Goal: Task Accomplishment & Management: Manage account settings

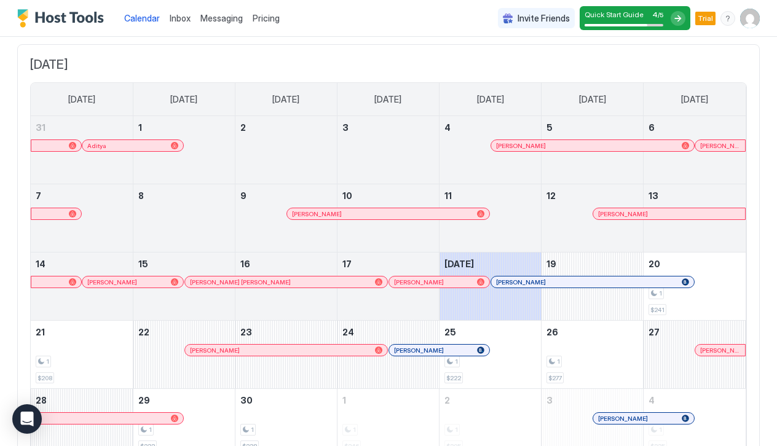
scroll to position [51, 0]
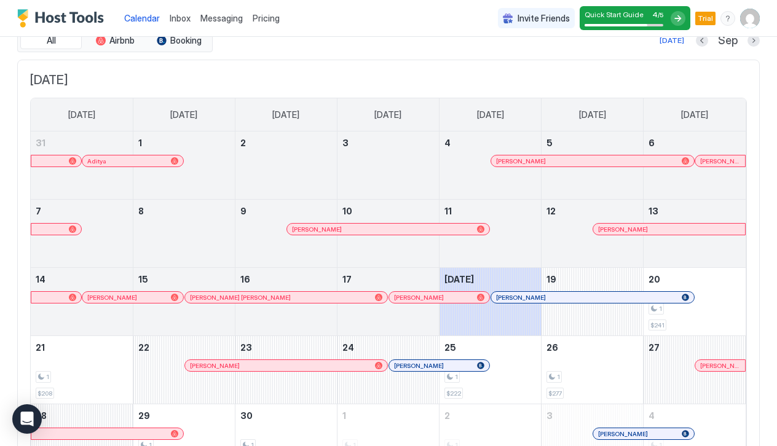
click at [186, 9] on div "Inbox" at bounding box center [180, 18] width 31 height 23
click at [178, 14] on span "Inbox" at bounding box center [180, 18] width 21 height 10
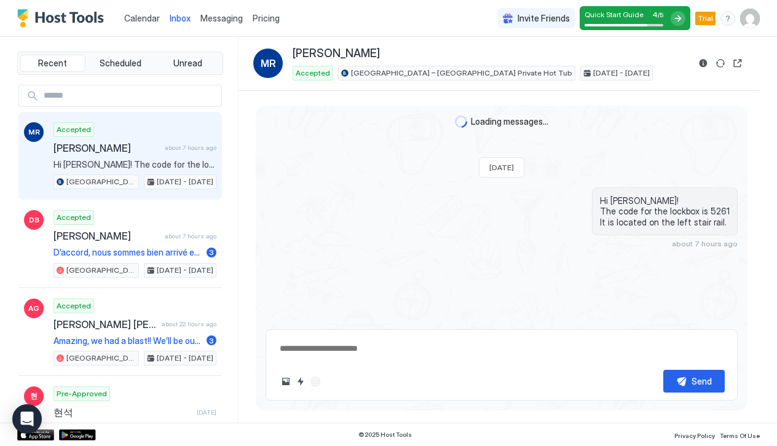
type textarea "*"
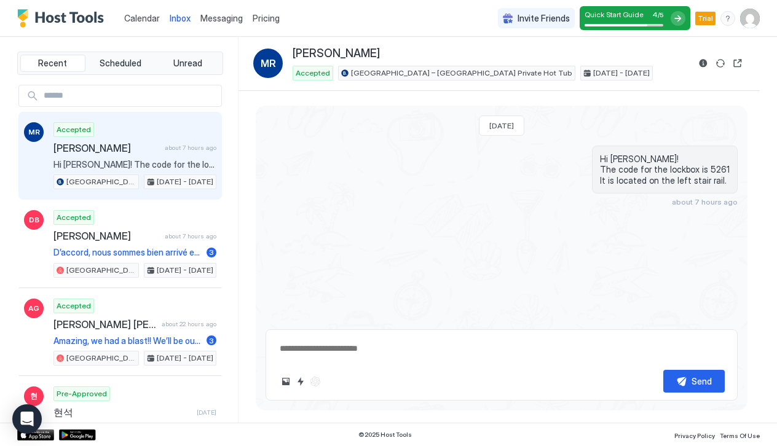
click at [268, 22] on span "Pricing" at bounding box center [266, 18] width 27 height 11
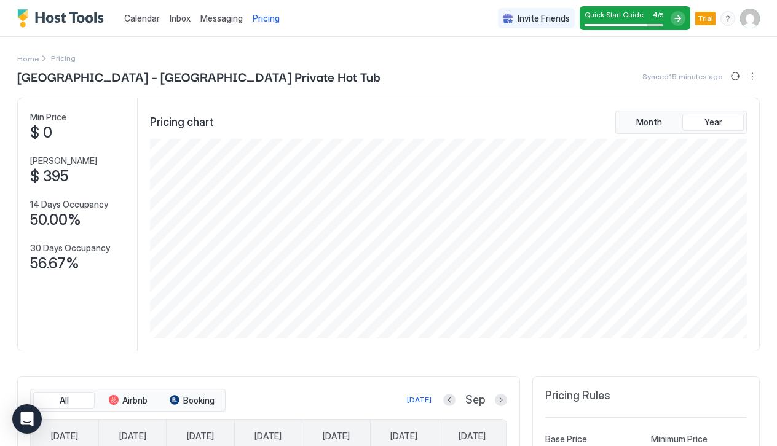
click at [749, 21] on img "User profile" at bounding box center [750, 19] width 20 height 20
click at [676, 20] on div at bounding box center [388, 223] width 777 height 446
click at [748, 20] on img "User profile" at bounding box center [750, 19] width 20 height 20
click at [220, 22] on div at bounding box center [388, 223] width 777 height 446
click at [216, 16] on span "Messaging" at bounding box center [221, 18] width 42 height 10
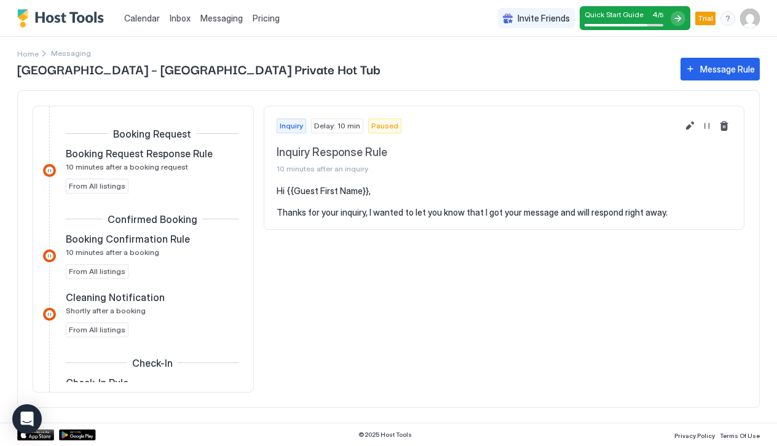
scroll to position [183, 0]
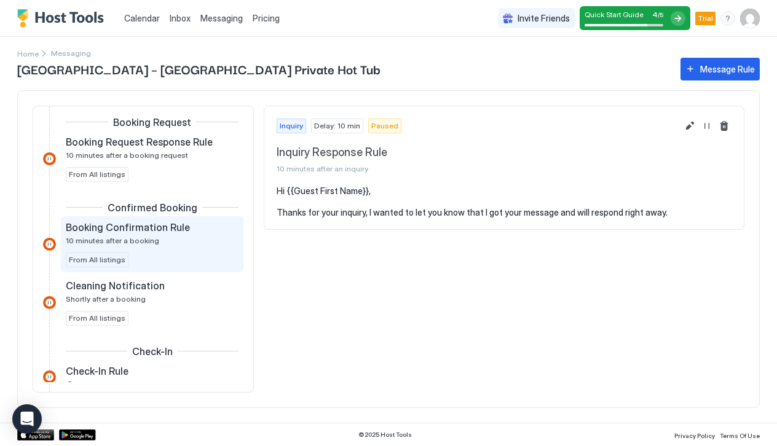
click at [111, 238] on span "10 minutes after a booking" at bounding box center [112, 240] width 93 height 9
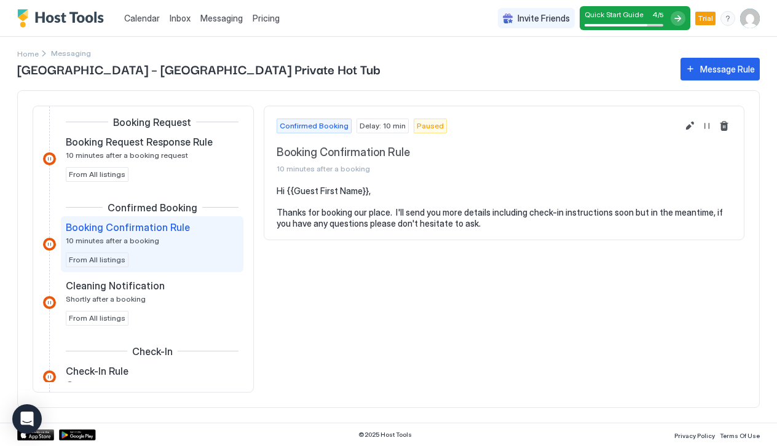
click at [347, 217] on pre "Hi {{Guest First Name}}, Thanks for booking our place. I'll send you more detai…" at bounding box center [504, 207] width 455 height 43
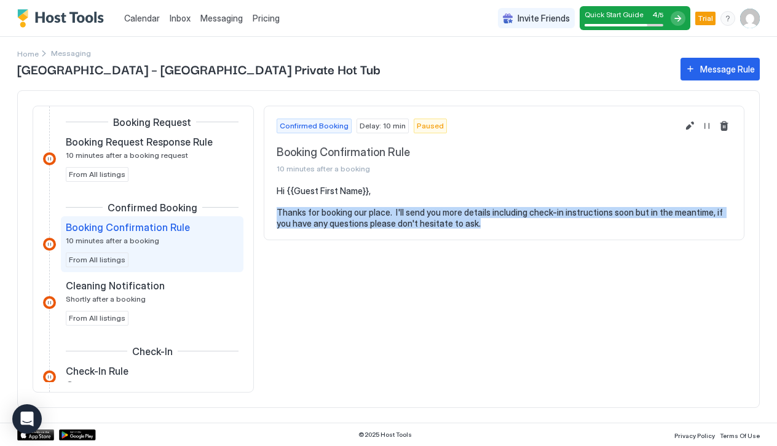
drag, startPoint x: 276, startPoint y: 210, endPoint x: 490, endPoint y: 239, distance: 215.9
click at [490, 239] on section "Hi {{Guest First Name}}, Thanks for booking our place. I'll send you more detai…" at bounding box center [504, 213] width 480 height 55
click at [687, 123] on button "Edit message rule" at bounding box center [690, 126] width 15 height 15
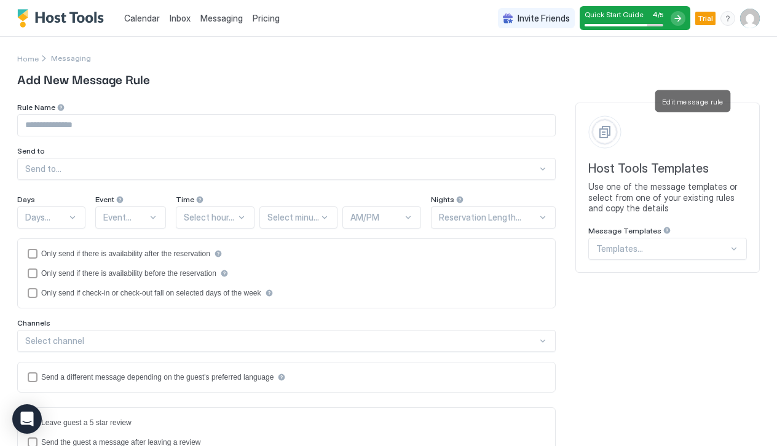
type input "**********"
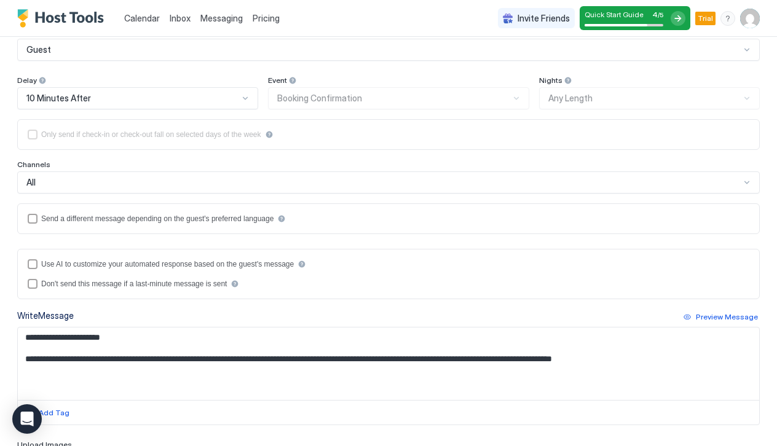
scroll to position [121, 0]
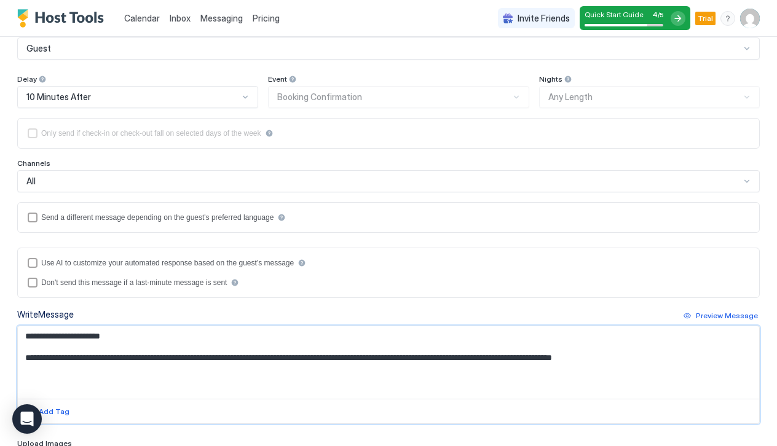
drag, startPoint x: 695, startPoint y: 351, endPoint x: 692, endPoint y: 383, distance: 32.1
click at [692, 383] on textarea "**********" at bounding box center [389, 362] width 742 height 73
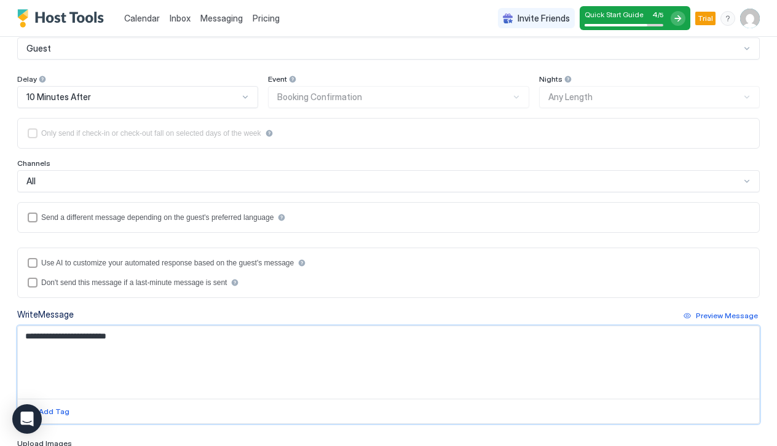
paste textarea "**********"
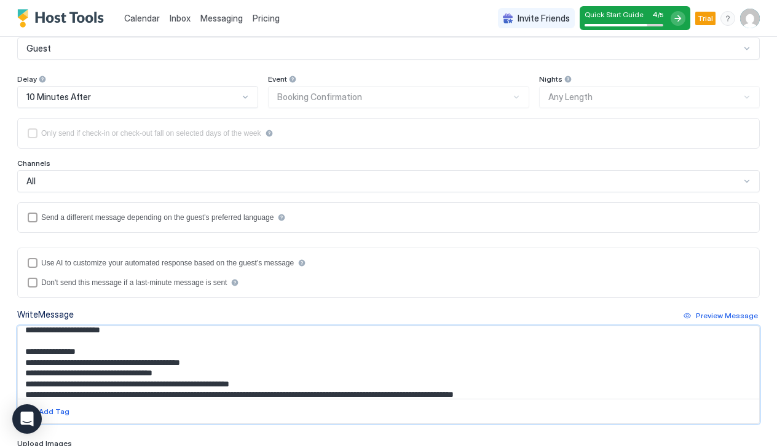
scroll to position [7, 0]
drag, startPoint x: 101, startPoint y: 351, endPoint x: 27, endPoint y: 350, distance: 74.4
click at [27, 350] on textarea "**********" at bounding box center [389, 362] width 742 height 73
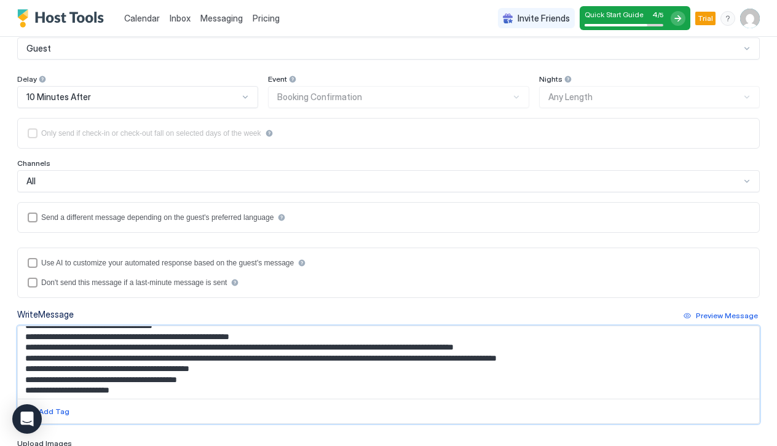
scroll to position [52, 0]
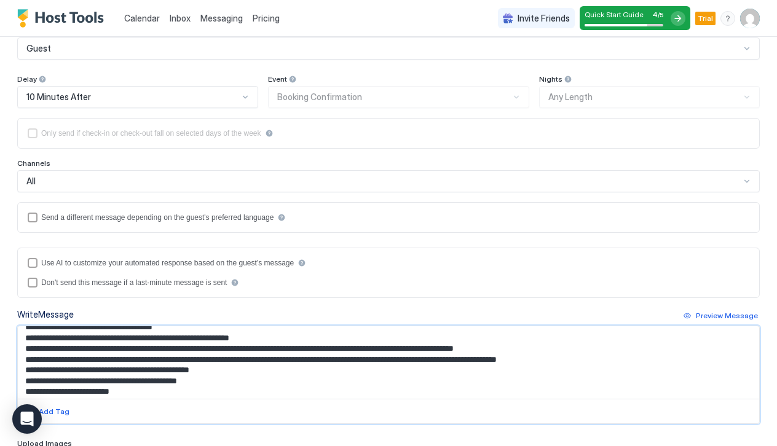
click at [130, 346] on textarea "**********" at bounding box center [389, 362] width 742 height 73
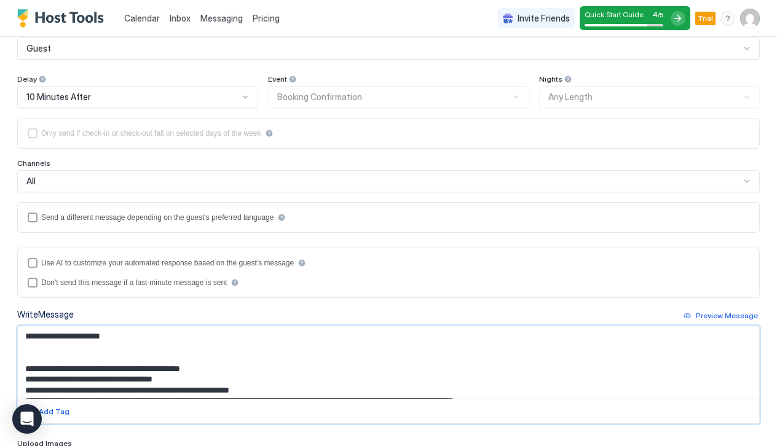
scroll to position [28, 0]
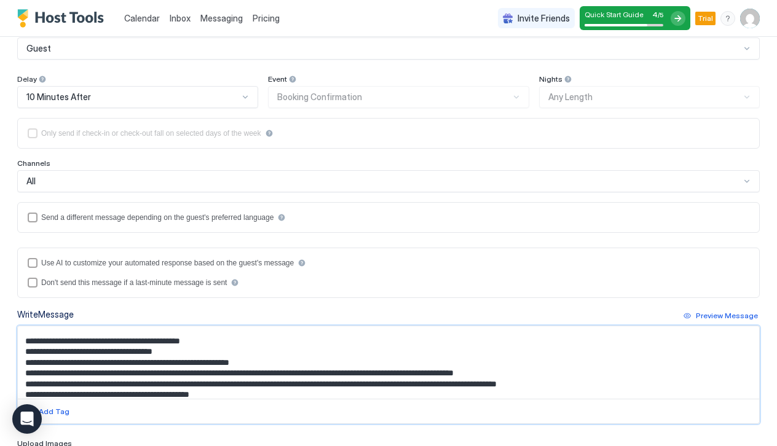
click at [138, 372] on textarea "**********" at bounding box center [389, 362] width 742 height 73
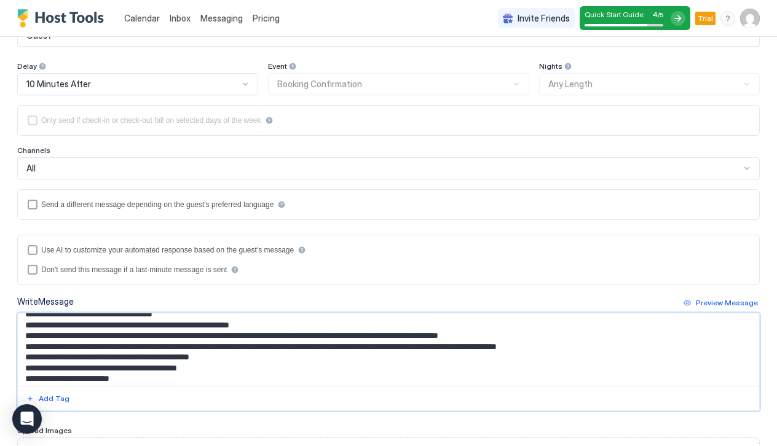
scroll to position [141, 0]
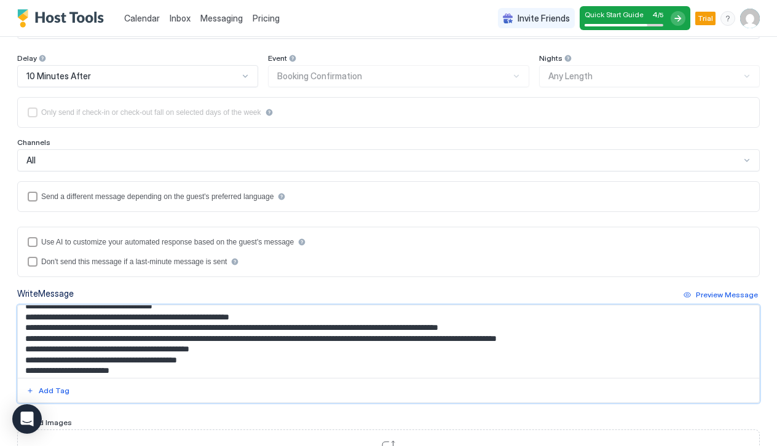
click at [49, 370] on textarea "**********" at bounding box center [389, 342] width 742 height 73
click at [147, 376] on textarea "**********" at bounding box center [389, 342] width 742 height 73
drag, startPoint x: 135, startPoint y: 371, endPoint x: 63, endPoint y: 374, distance: 72.0
click at [63, 374] on textarea "**********" at bounding box center [389, 342] width 742 height 73
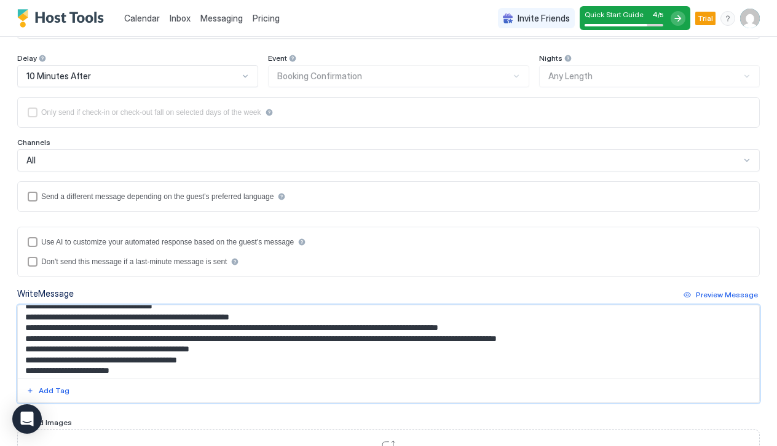
drag, startPoint x: 141, startPoint y: 371, endPoint x: 13, endPoint y: 373, distance: 127.9
click at [13, 373] on div "**********" at bounding box center [388, 218] width 777 height 647
drag, startPoint x: 145, startPoint y: 371, endPoint x: 24, endPoint y: 371, distance: 121.1
click at [24, 371] on textarea "**********" at bounding box center [389, 342] width 742 height 73
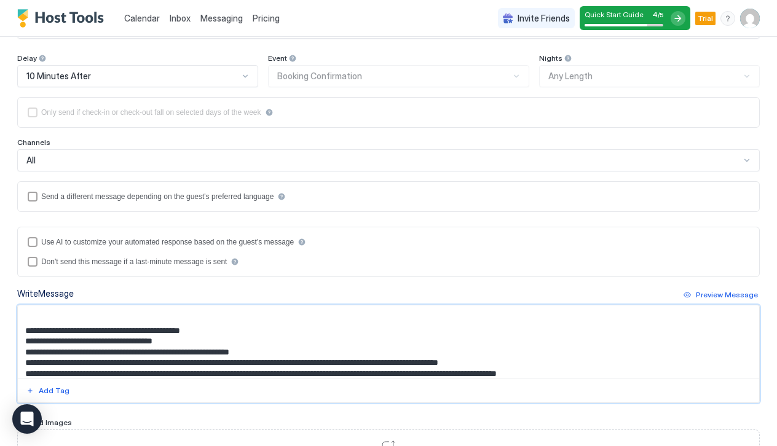
scroll to position [14, 0]
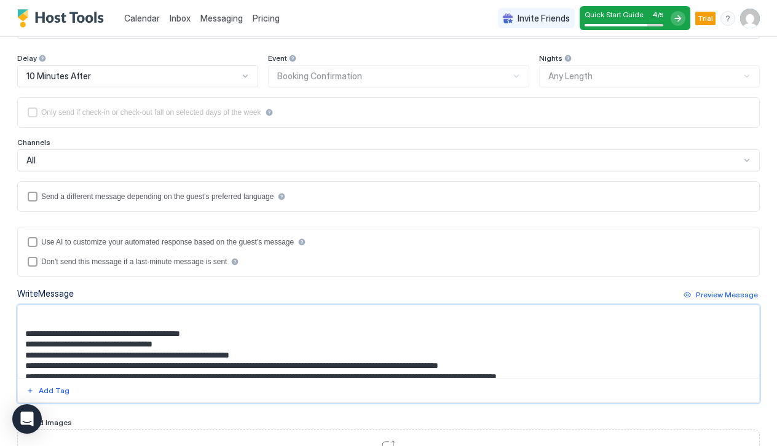
drag, startPoint x: 74, startPoint y: 346, endPoint x: 115, endPoint y: 347, distance: 40.6
click at [115, 347] on textarea "**********" at bounding box center [389, 342] width 742 height 73
click at [146, 341] on textarea "**********" at bounding box center [389, 342] width 742 height 73
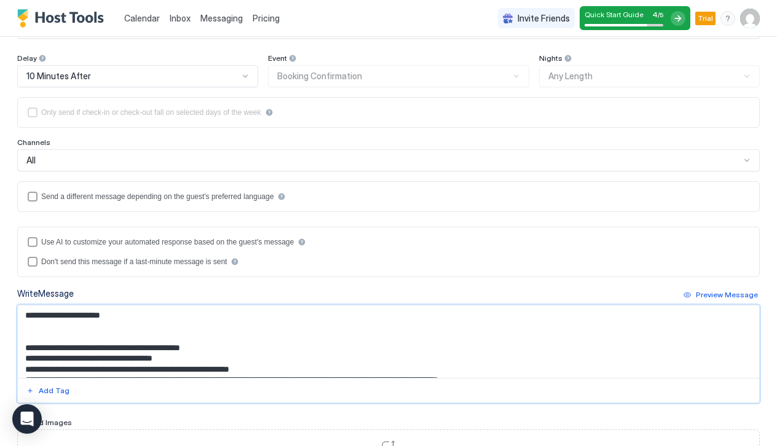
scroll to position [0, 0]
click at [131, 339] on textarea "**********" at bounding box center [389, 342] width 742 height 73
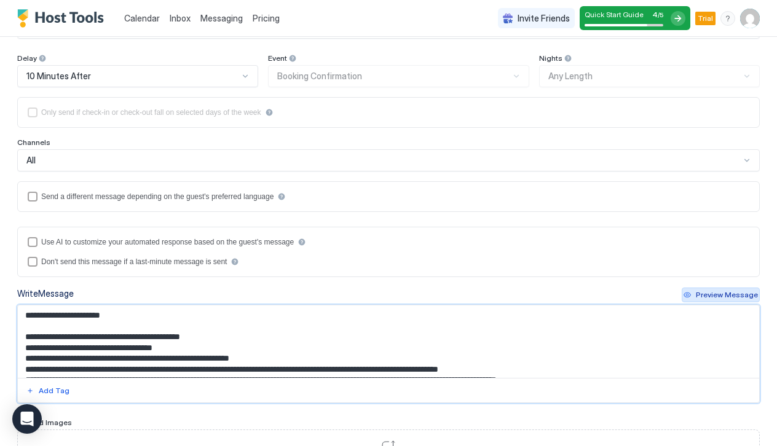
type textarea "**********"
click at [706, 293] on div "Preview Message" at bounding box center [727, 295] width 62 height 11
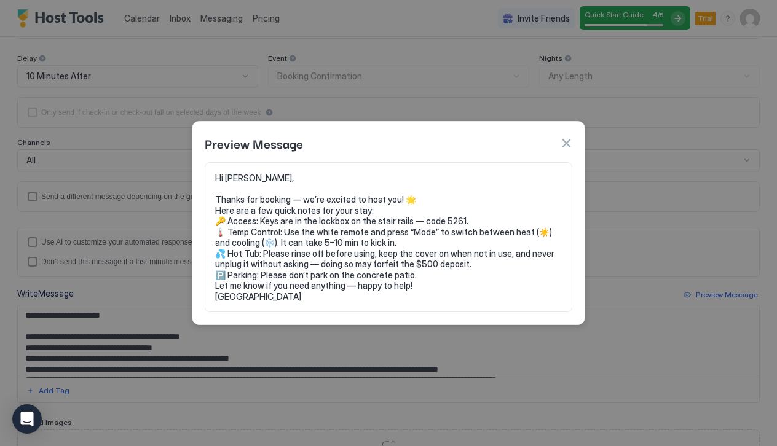
click at [651, 266] on div at bounding box center [388, 223] width 777 height 446
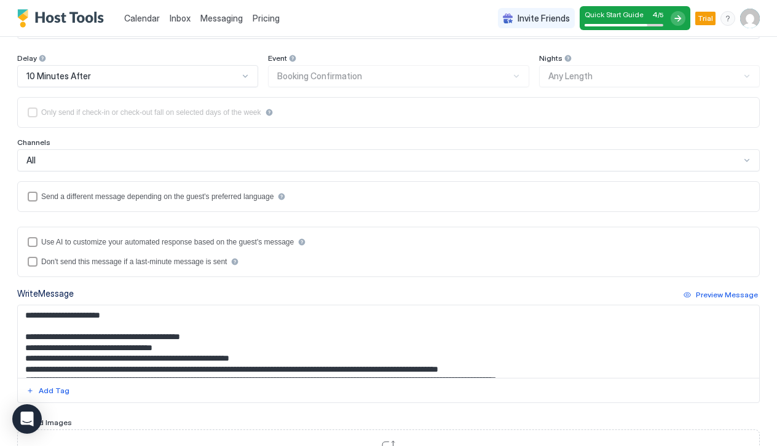
click at [306, 239] on div "useAI" at bounding box center [302, 242] width 9 height 9
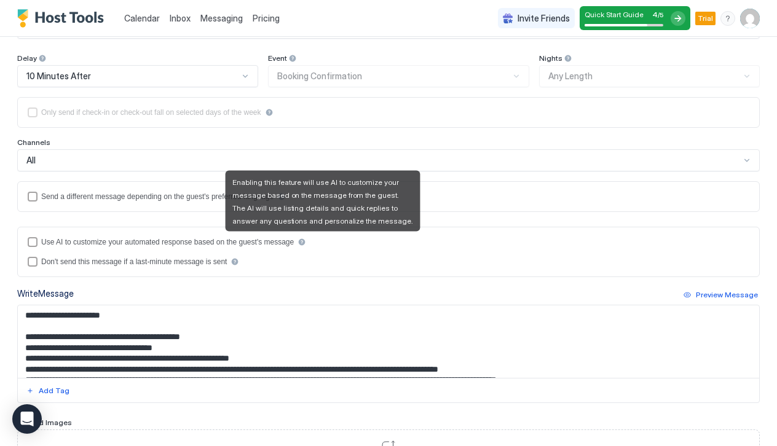
click at [306, 243] on div "useAI" at bounding box center [302, 242] width 9 height 9
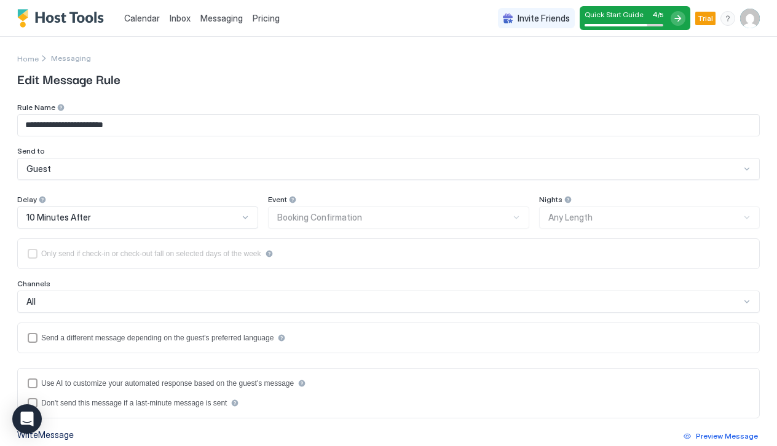
click at [95, 229] on div "Delay 10 Minutes After Event Booking Confirmation Nights Any Length Only send i…" at bounding box center [388, 274] width 743 height 159
click at [93, 218] on div "10 Minutes After" at bounding box center [132, 217] width 212 height 11
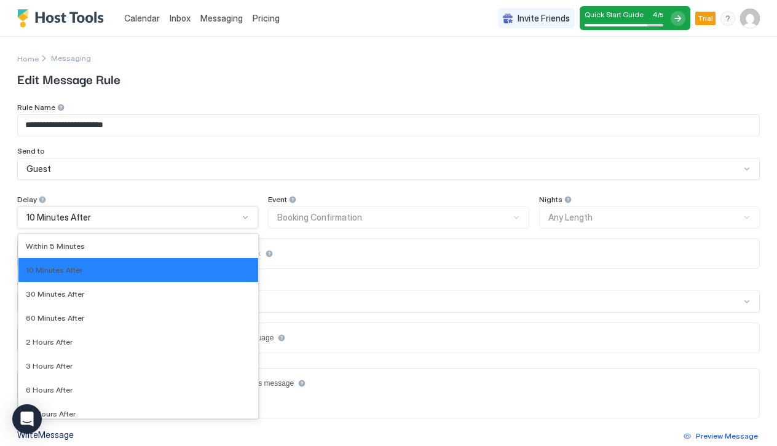
click at [95, 215] on div "10 Minutes After" at bounding box center [132, 217] width 212 height 11
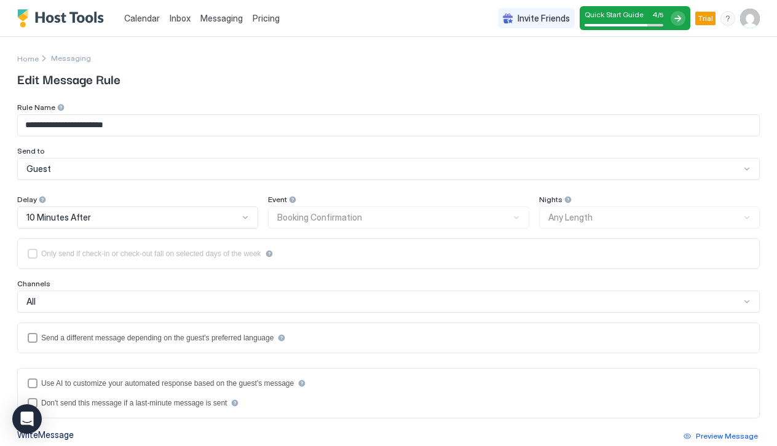
click at [108, 193] on div "**********" at bounding box center [388, 363] width 743 height 520
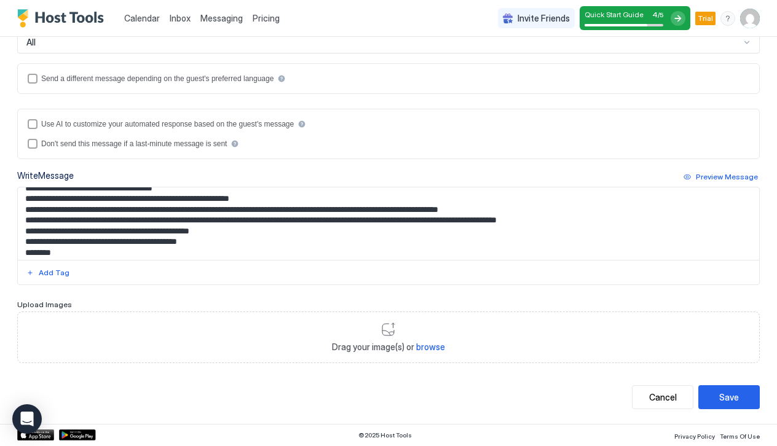
scroll to position [259, 0]
click at [732, 398] on div "Save" at bounding box center [729, 398] width 20 height 13
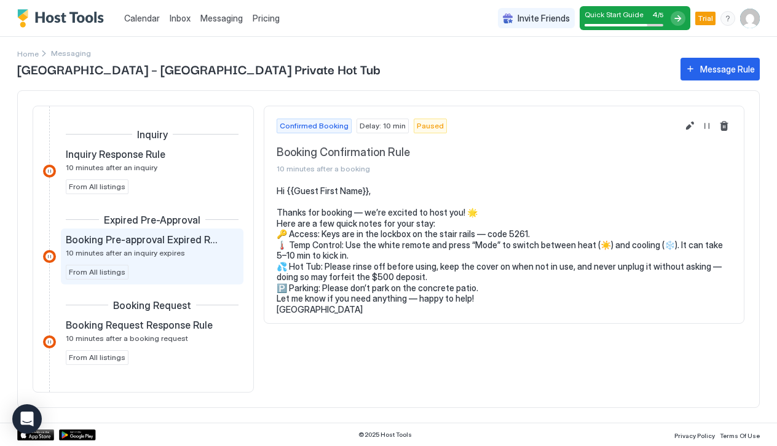
scroll to position [2, 0]
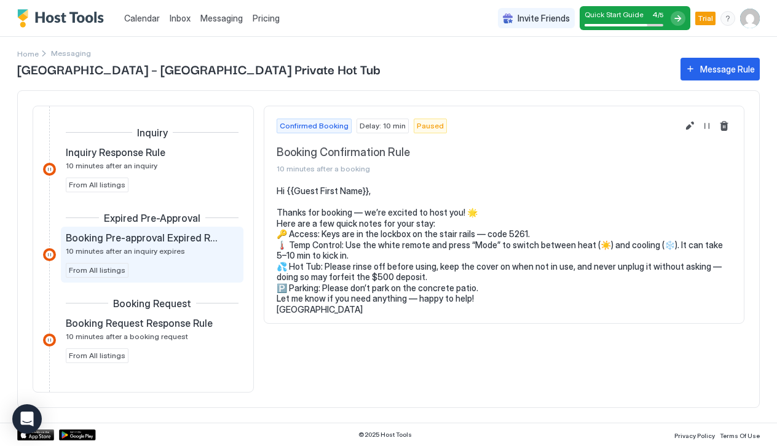
click at [224, 229] on div "Booking Pre-approval Expired Rule 10 minutes after an inquiry expires From All …" at bounding box center [152, 255] width 183 height 56
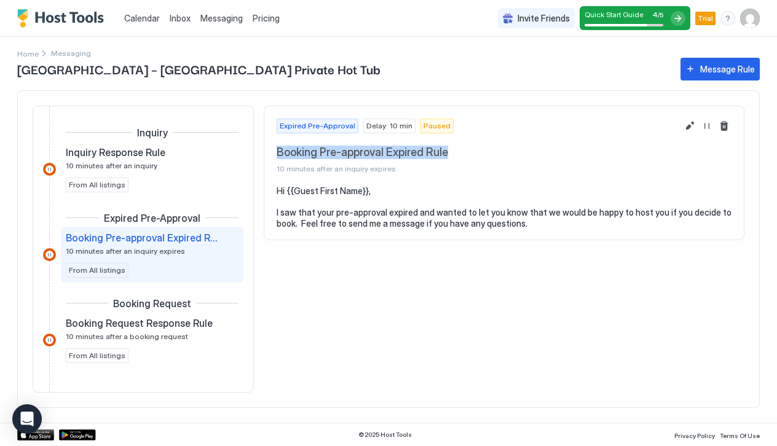
drag, startPoint x: 458, startPoint y: 158, endPoint x: 263, endPoint y: 148, distance: 195.8
click at [263, 149] on div "Inquiry Inquiry Response Rule 10 minutes after an inquiry From All listings Exp…" at bounding box center [388, 249] width 743 height 318
copy span "Booking Pre-approval Expired Rule"
click at [378, 223] on pre "Hi {{Guest First Name}}, I saw that your pre-approval expired and wanted to let…" at bounding box center [504, 207] width 455 height 43
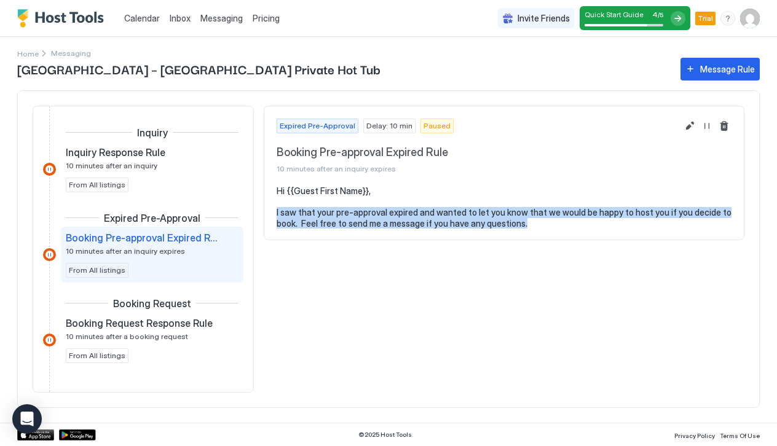
drag, startPoint x: 276, startPoint y: 210, endPoint x: 492, endPoint y: 233, distance: 217.0
click at [492, 233] on section "Hi {{Guest First Name}}, I saw that your pre-approval expired and wanted to let…" at bounding box center [504, 213] width 480 height 55
click at [691, 129] on button "Edit message rule" at bounding box center [690, 126] width 15 height 15
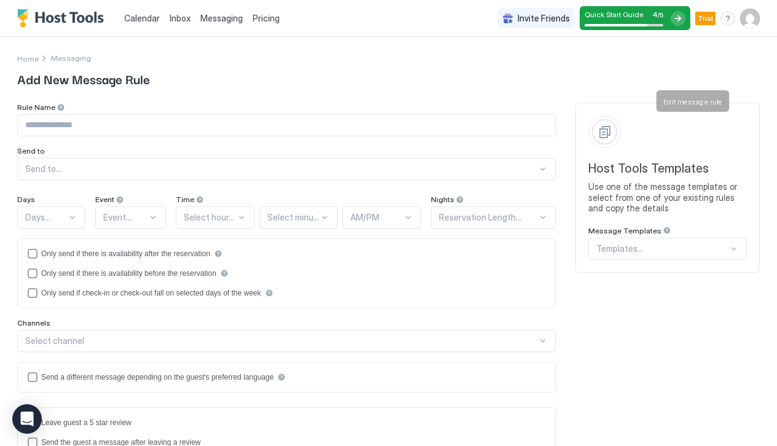
type input "**********"
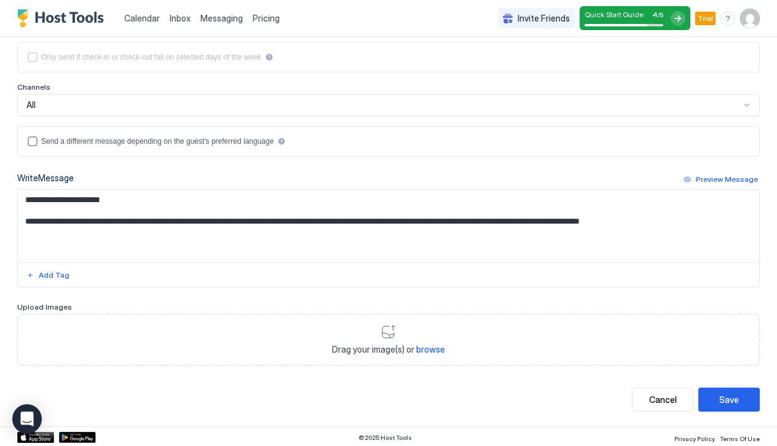
scroll to position [196, 0]
click at [141, 106] on div "All" at bounding box center [383, 105] width 714 height 11
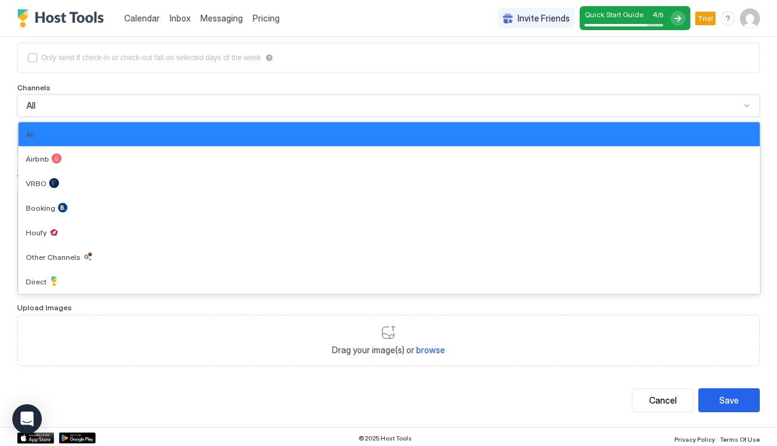
click at [167, 83] on div "Channels" at bounding box center [388, 89] width 743 height 12
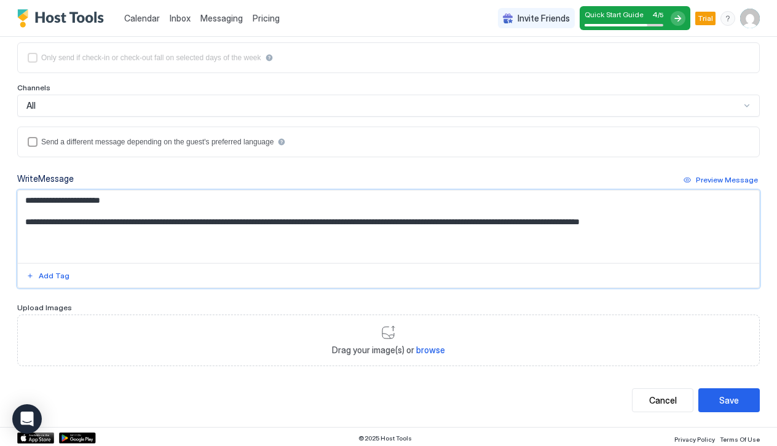
drag, startPoint x: 26, startPoint y: 222, endPoint x: 521, endPoint y: 247, distance: 495.0
click at [521, 247] on textarea "**********" at bounding box center [389, 227] width 742 height 73
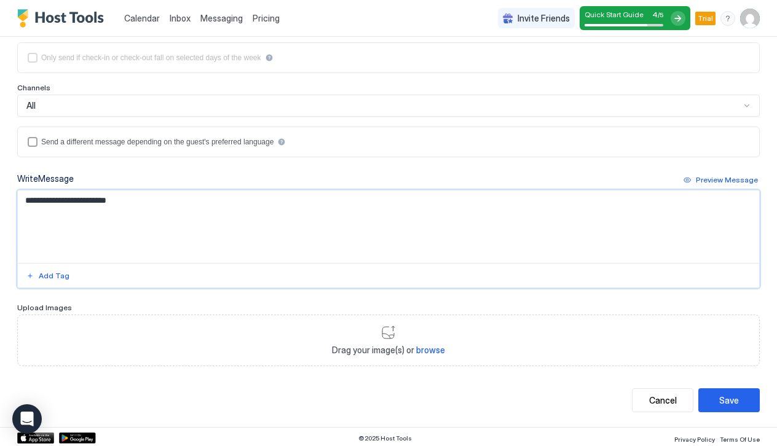
paste textarea "**********"
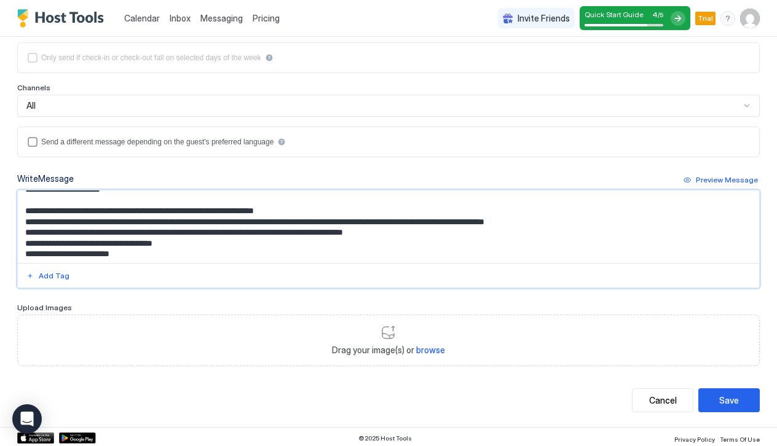
scroll to position [10, 0]
drag, startPoint x: 145, startPoint y: 256, endPoint x: 25, endPoint y: 256, distance: 120.5
click at [25, 256] on textarea "**********" at bounding box center [389, 227] width 742 height 73
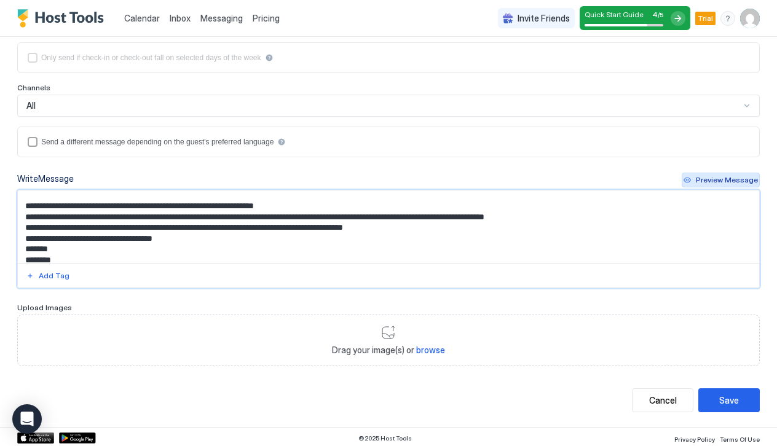
click at [745, 176] on div "Preview Message" at bounding box center [727, 180] width 62 height 11
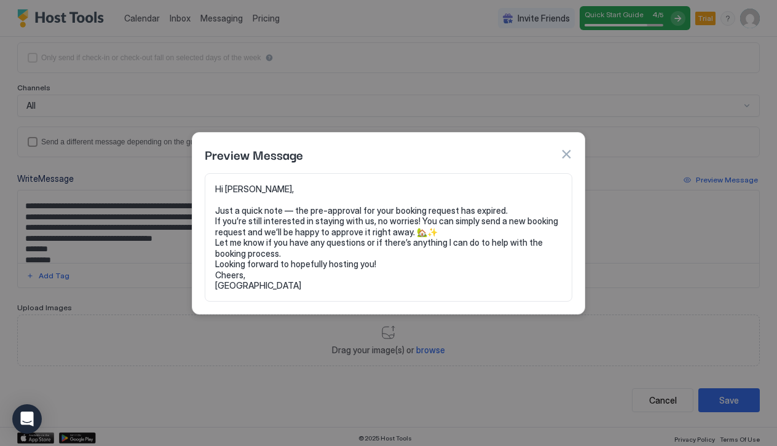
click at [325, 242] on pre "Hi [PERSON_NAME], Just a quick note — the pre-approval for your booking request…" at bounding box center [388, 238] width 347 height 108
click at [326, 244] on pre "Hi [PERSON_NAME], Just a quick note — the pre-approval for your booking request…" at bounding box center [388, 238] width 347 height 108
click at [561, 157] on button "button" at bounding box center [566, 154] width 12 height 12
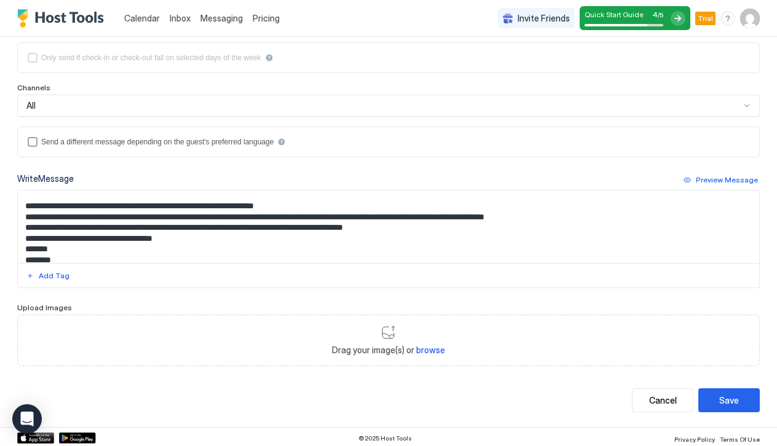
click at [133, 229] on textarea "**********" at bounding box center [389, 227] width 742 height 73
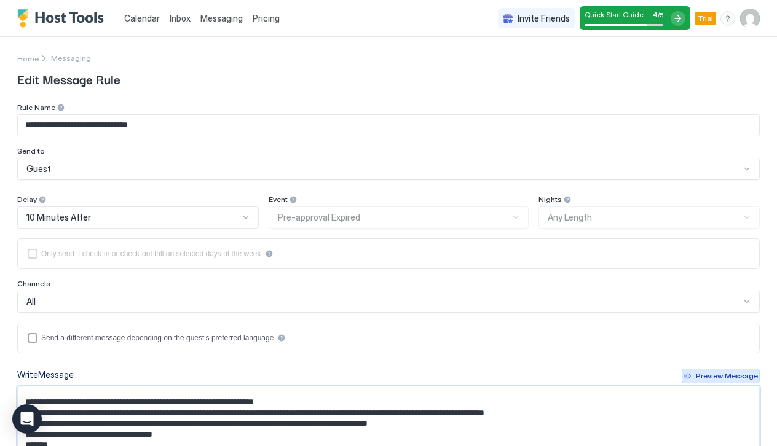
scroll to position [0, 0]
type textarea "**********"
click at [211, 216] on div "10 Minutes After" at bounding box center [132, 217] width 213 height 11
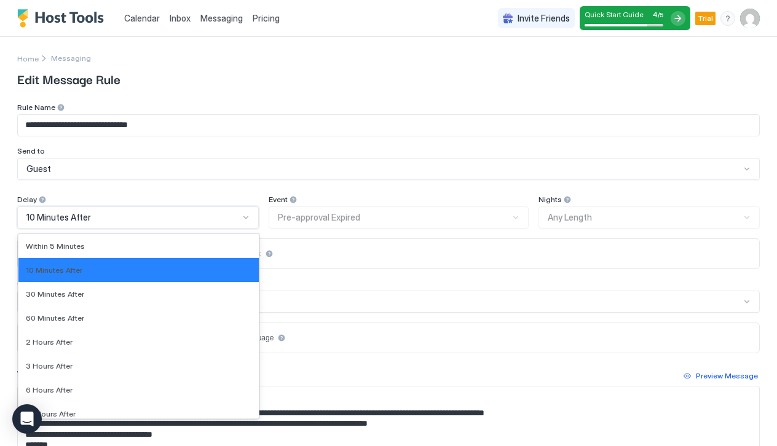
click at [268, 185] on div "**********" at bounding box center [388, 333] width 743 height 460
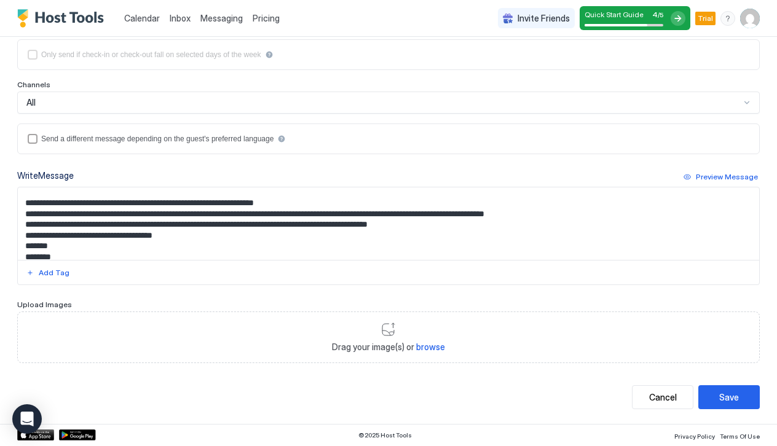
scroll to position [199, 0]
click at [728, 388] on button "Save" at bounding box center [728, 398] width 61 height 24
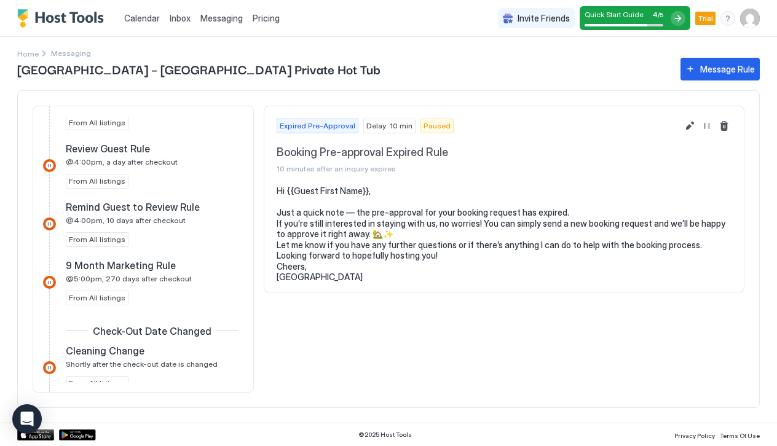
scroll to position [805, 0]
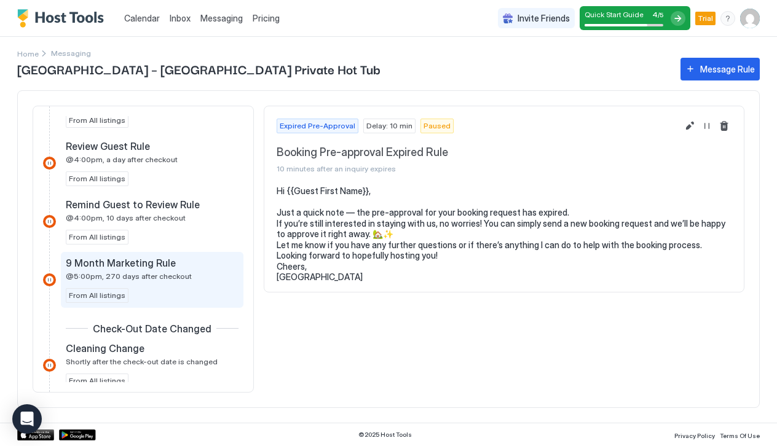
click at [129, 289] on div "9 Month Marketing Rule @5:00pm, 270 days after checkout From All listings" at bounding box center [152, 280] width 173 height 46
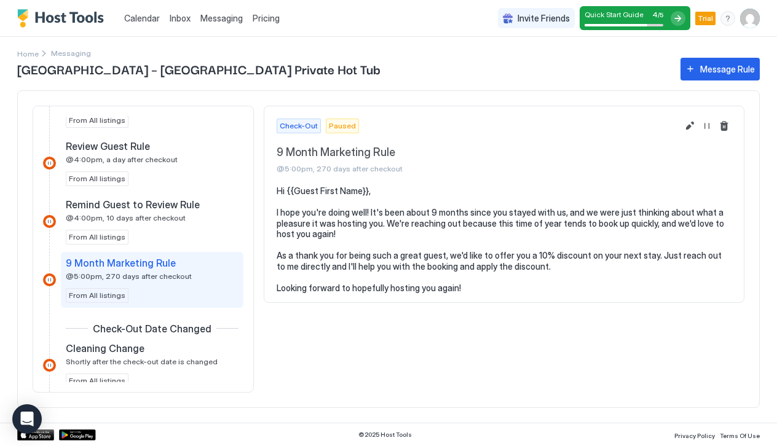
click at [380, 59] on div "[GEOGRAPHIC_DATA] – [GEOGRAPHIC_DATA] Private Hot Tub Message Rule" at bounding box center [388, 69] width 743 height 23
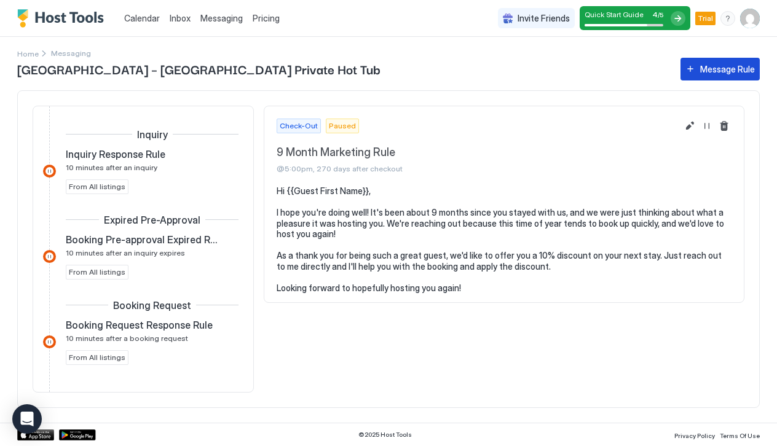
click at [732, 66] on div "Message Rule" at bounding box center [727, 69] width 55 height 13
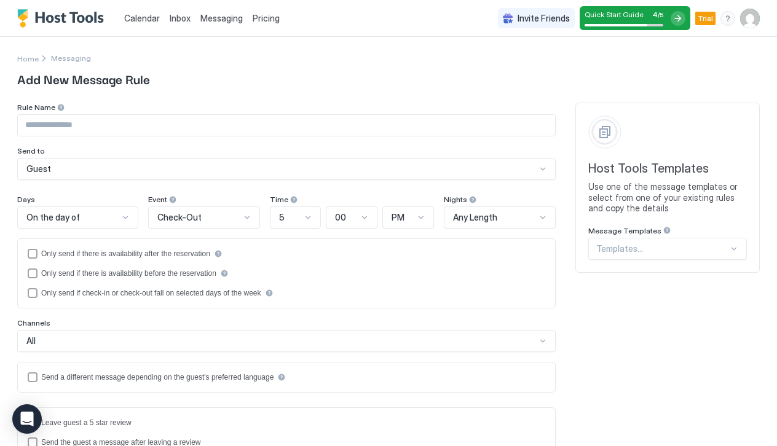
click at [309, 138] on div "Rule Name Send to Guest" at bounding box center [286, 141] width 539 height 77
click at [314, 125] on input "Input Field" at bounding box center [286, 125] width 537 height 21
type input "**********"
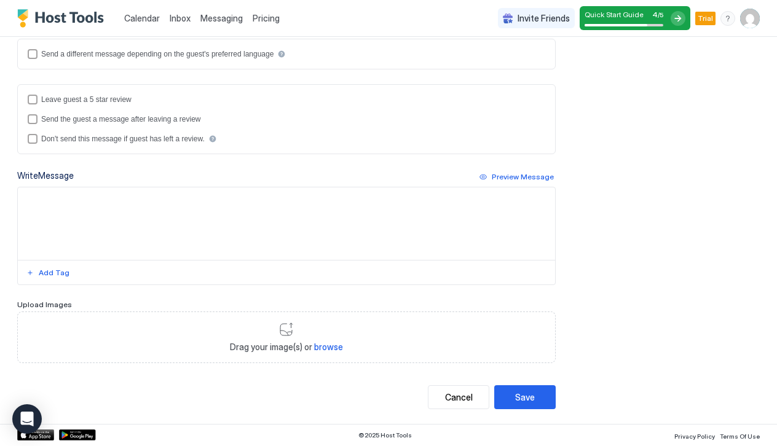
scroll to position [323, 0]
type input "**********"
click at [89, 243] on textarea "Input Field" at bounding box center [286, 224] width 537 height 73
paste textarea "**********"
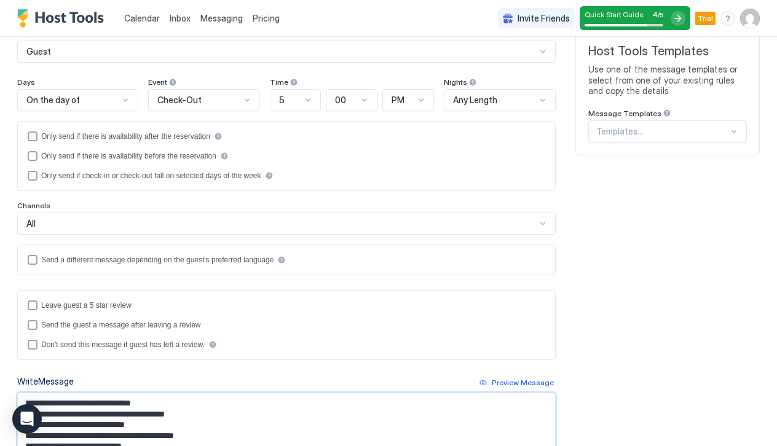
scroll to position [116, 0]
type textarea "**********"
click at [186, 100] on span "Check-Out" at bounding box center [179, 101] width 44 height 11
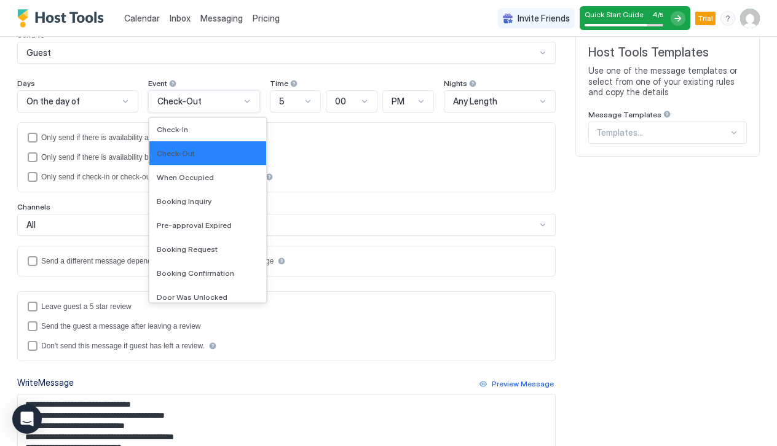
scroll to position [0, 0]
click at [94, 98] on div "On the day of" at bounding box center [72, 101] width 92 height 11
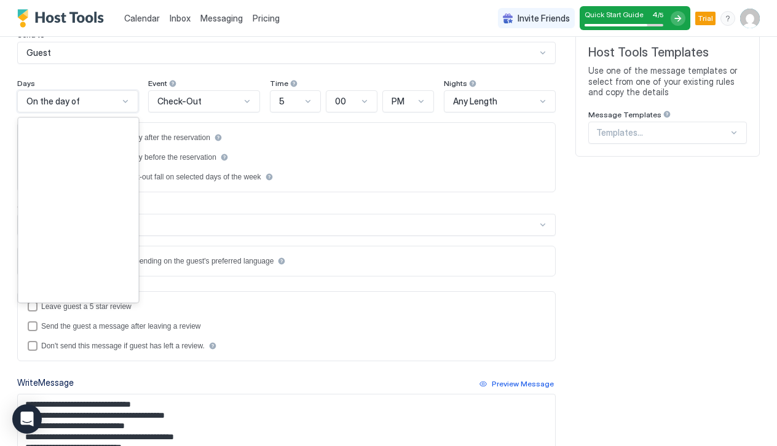
scroll to position [1774, 0]
click at [131, 77] on div "**********" at bounding box center [286, 278] width 539 height 584
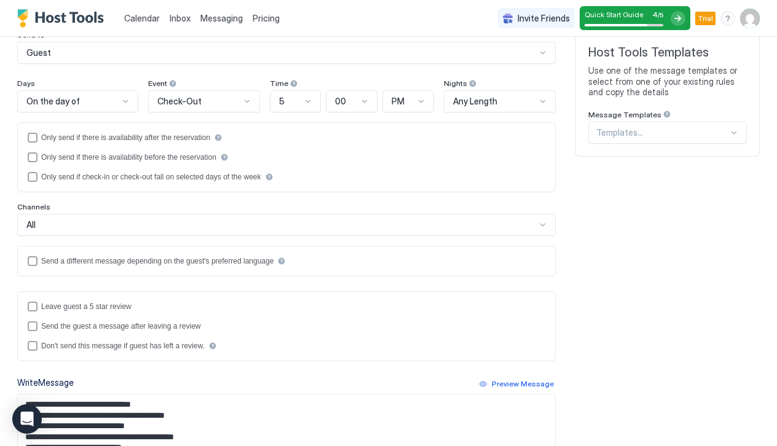
click at [168, 82] on div at bounding box center [172, 83] width 9 height 9
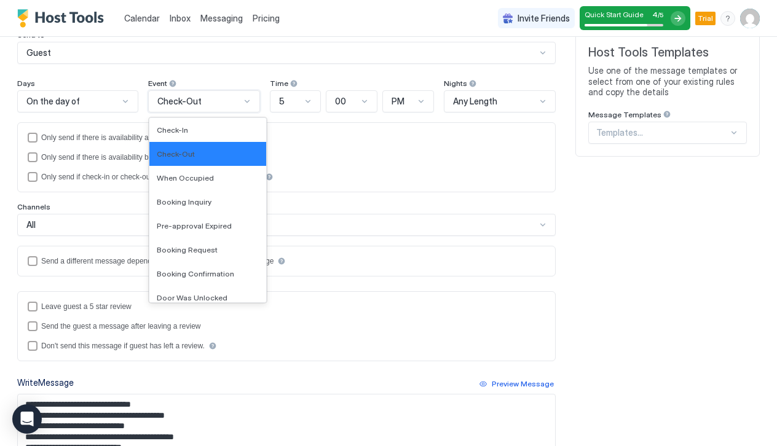
click at [192, 107] on div "Check-Out" at bounding box center [204, 101] width 112 height 22
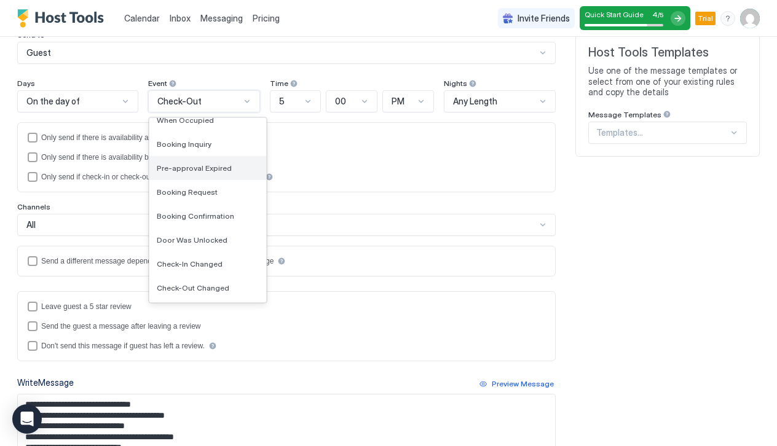
scroll to position [63, 0]
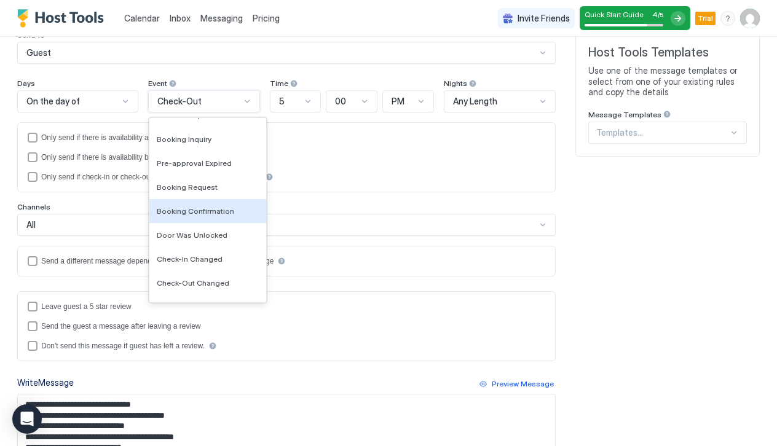
click at [632, 192] on div "**********" at bounding box center [388, 301] width 743 height 630
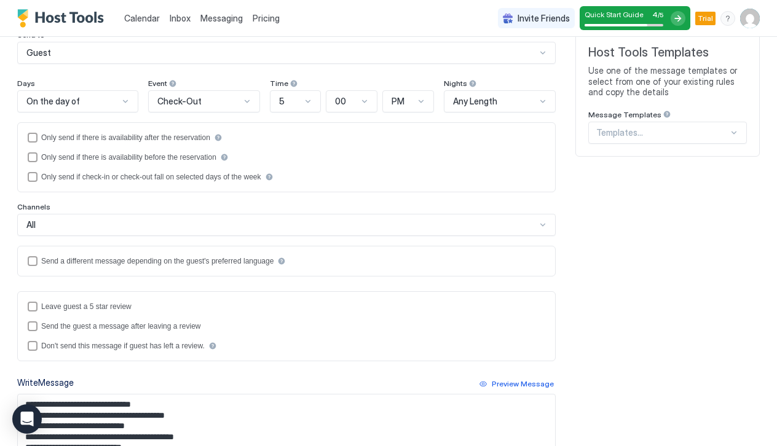
click at [640, 131] on div "Templates..." at bounding box center [662, 132] width 132 height 11
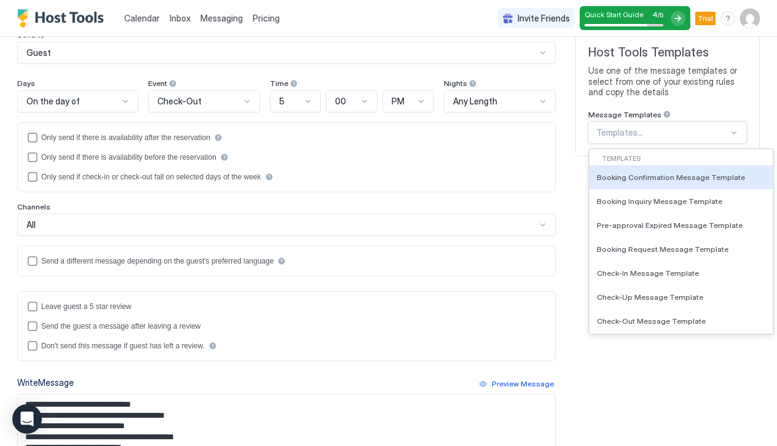
click at [698, 90] on span "Use one of the message templates or select from one of your existing rules and …" at bounding box center [667, 81] width 159 height 33
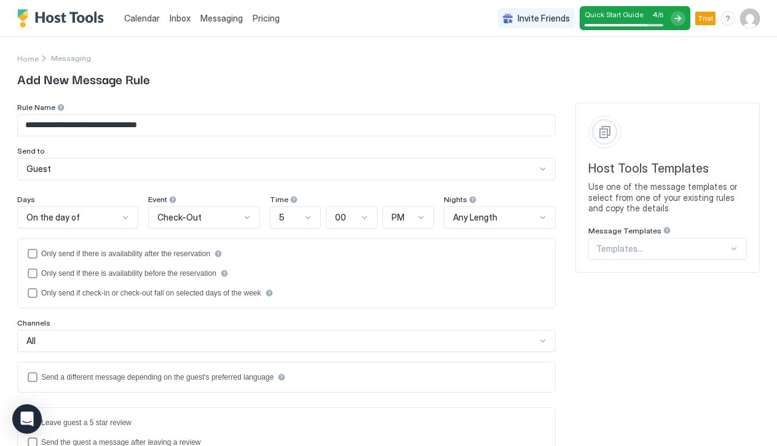
scroll to position [0, 0]
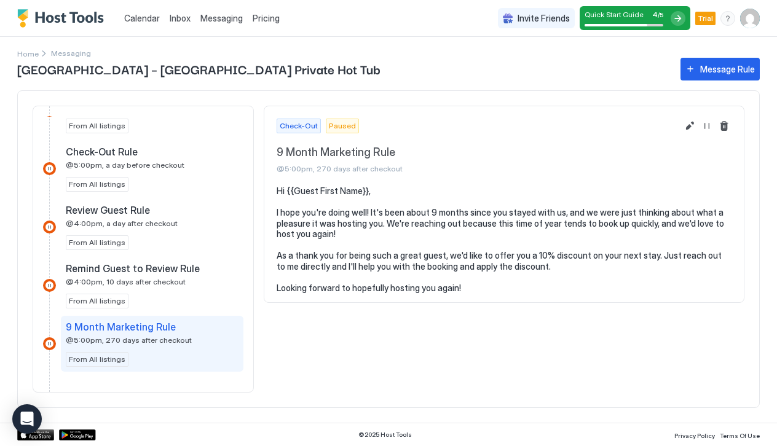
scroll to position [742, 0]
click at [219, 14] on span "Messaging" at bounding box center [221, 18] width 42 height 10
click at [218, 23] on span "Messaging" at bounding box center [221, 18] width 42 height 10
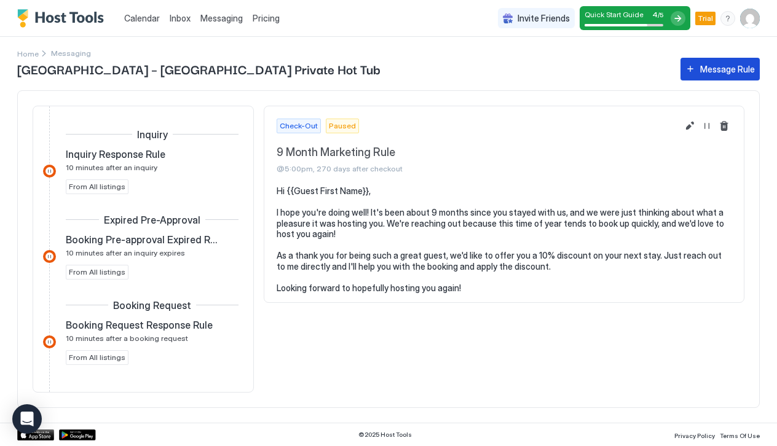
click at [698, 77] on button "Message Rule" at bounding box center [720, 69] width 79 height 23
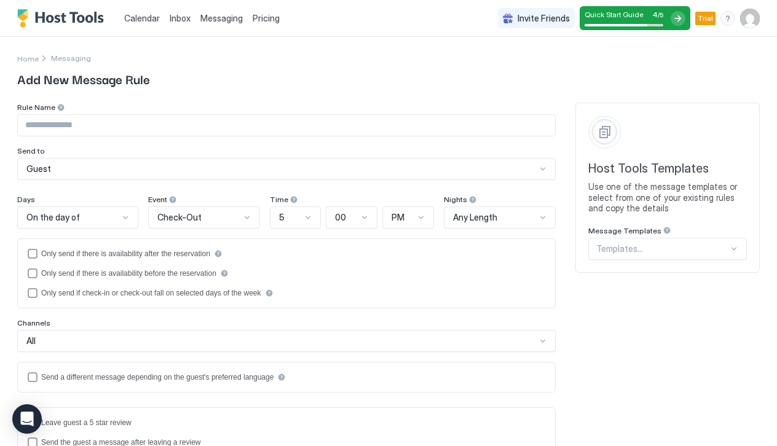
click at [657, 234] on div "Message Templates" at bounding box center [667, 232] width 159 height 12
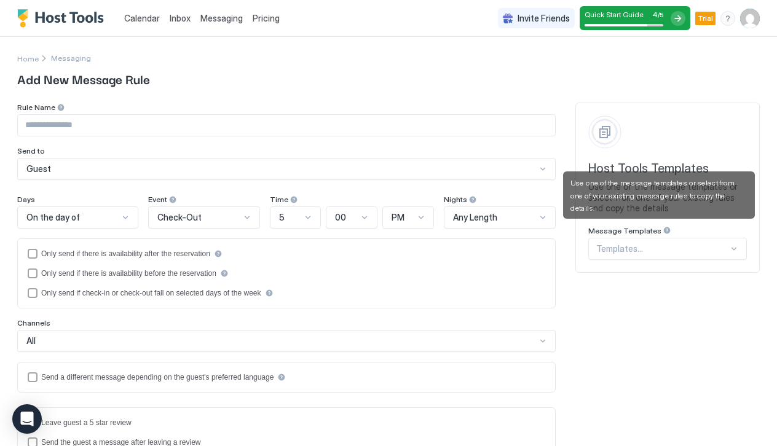
click at [663, 231] on div at bounding box center [667, 230] width 9 height 9
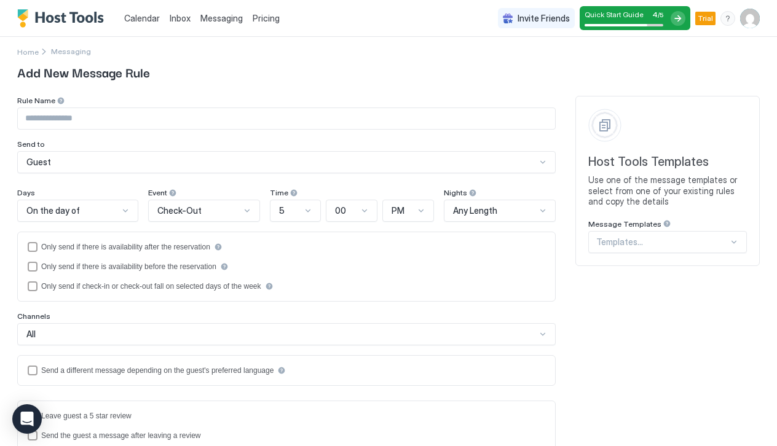
click at [650, 256] on div "Host Tools Templates Use one of the message templates or select from one of you…" at bounding box center [668, 181] width 184 height 170
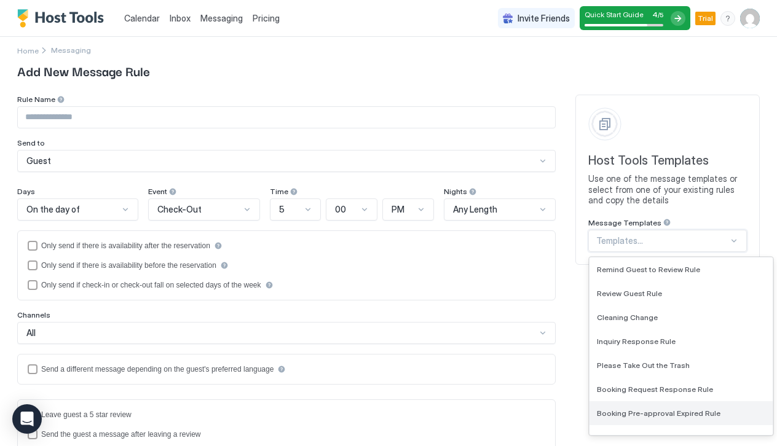
scroll to position [567, 0]
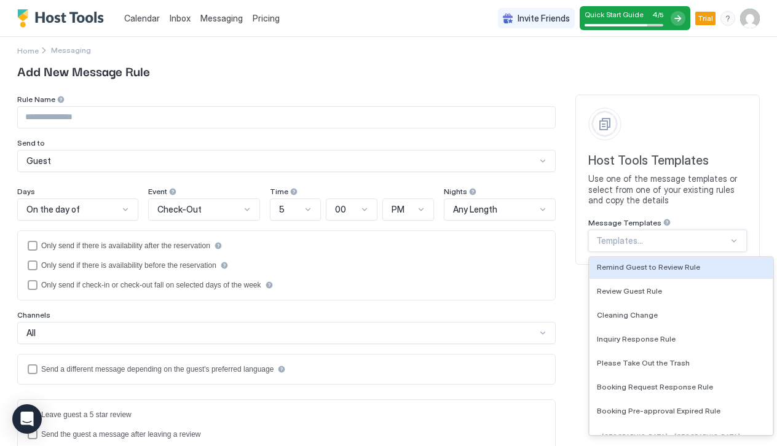
click at [518, 75] on span "Add New Message Rule" at bounding box center [388, 70] width 743 height 18
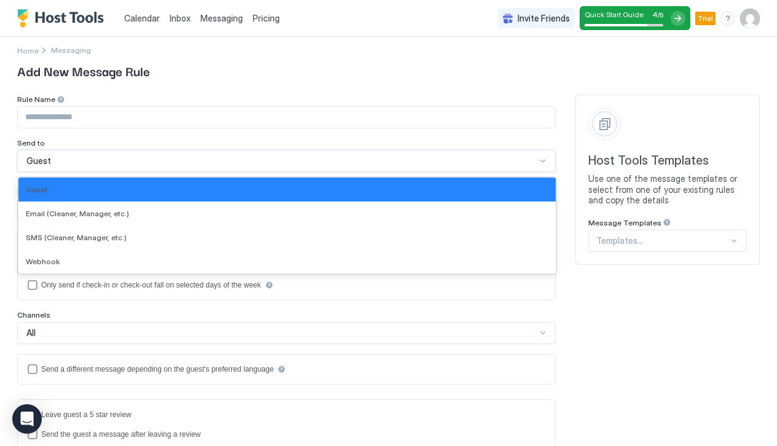
click at [111, 159] on div "Guest" at bounding box center [281, 161] width 510 height 11
click at [137, 137] on div "Rule Name Send to Guest selected, 1 of 4. 4 results available. Use Up and Down …" at bounding box center [286, 133] width 539 height 77
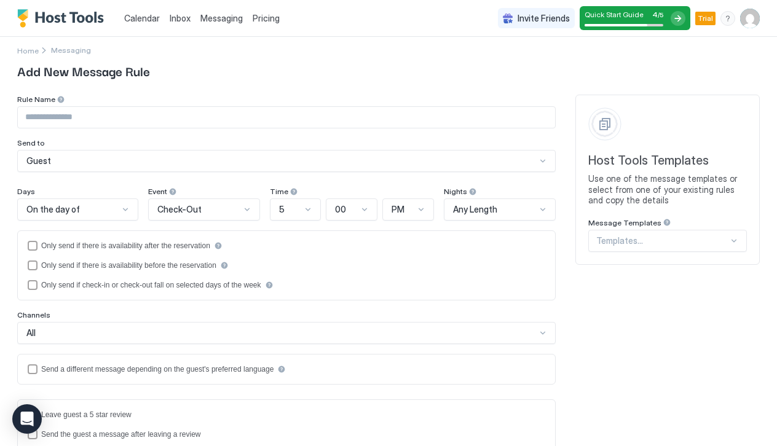
click at [95, 201] on div "On the day of" at bounding box center [77, 210] width 121 height 22
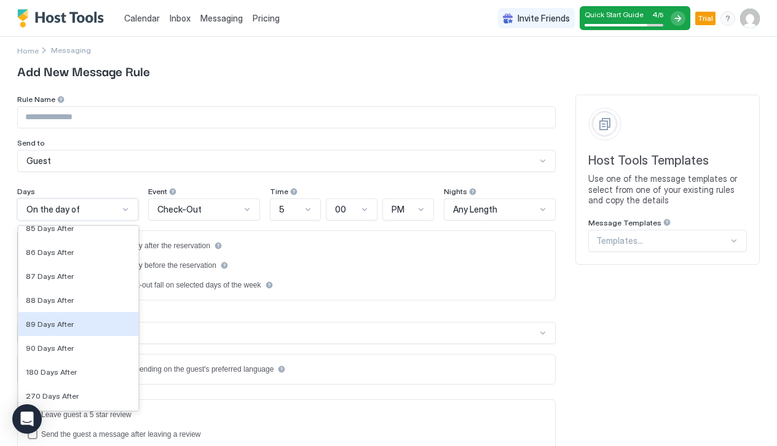
scroll to position [4199, 0]
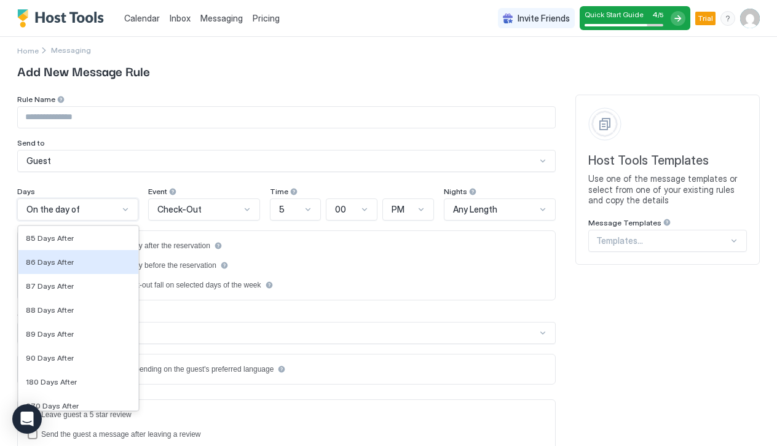
click at [202, 170] on div "Guest" at bounding box center [286, 161] width 539 height 22
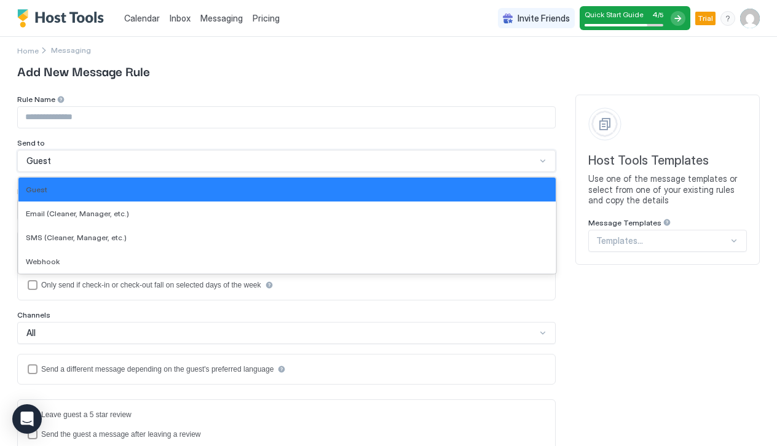
click at [221, 156] on div "Guest" at bounding box center [281, 161] width 510 height 11
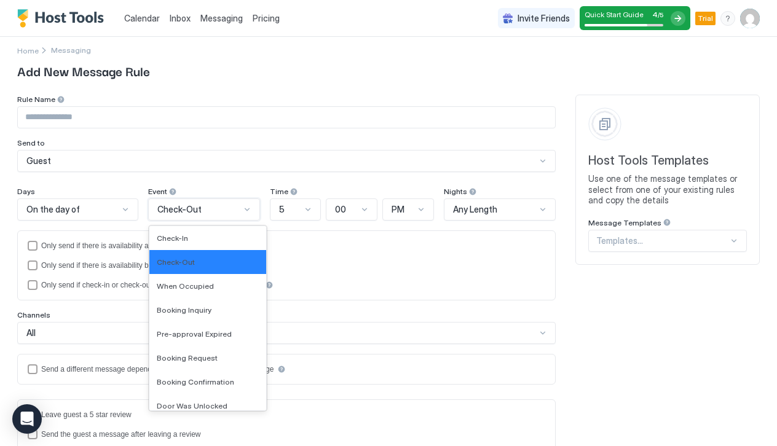
click at [229, 209] on div "Check-Out" at bounding box center [198, 209] width 83 height 11
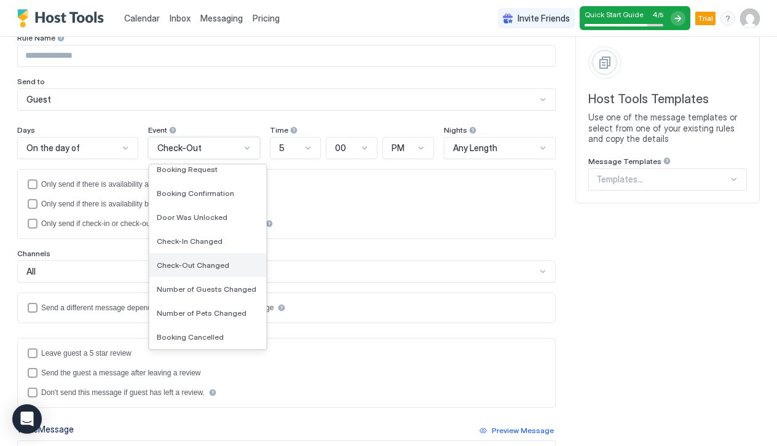
scroll to position [127, 0]
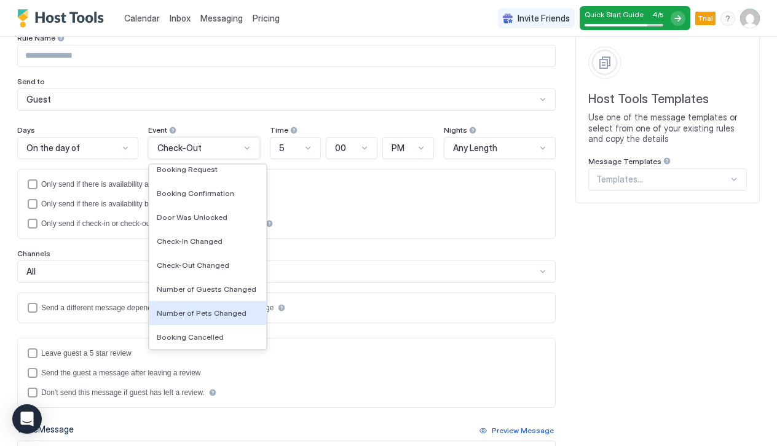
click at [340, 293] on div "Send a different message depending on the guest's preferred language" at bounding box center [286, 308] width 539 height 31
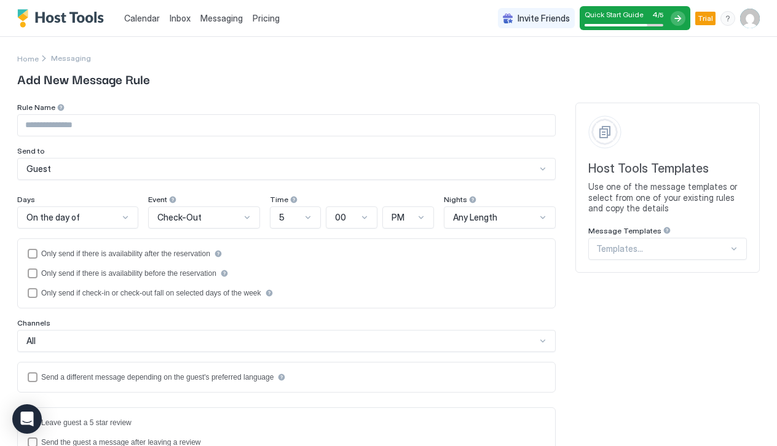
scroll to position [0, 0]
click at [746, 22] on img "User profile" at bounding box center [750, 19] width 20 height 20
click at [438, 65] on div at bounding box center [388, 223] width 777 height 446
click at [84, 221] on div "On the day of" at bounding box center [72, 217] width 92 height 11
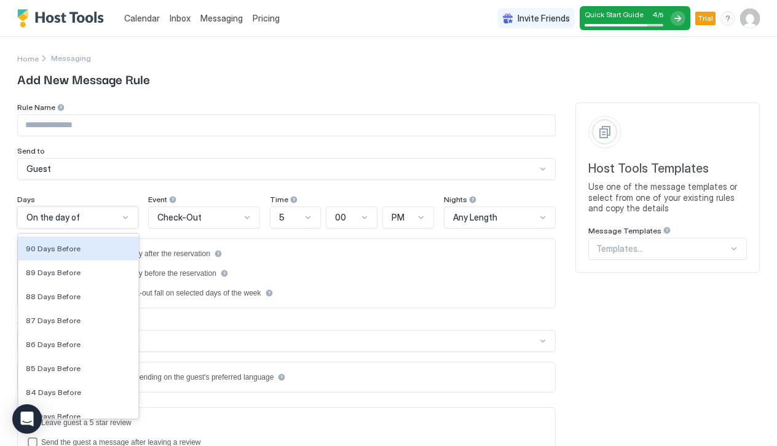
click at [147, 148] on div "Send to" at bounding box center [286, 152] width 539 height 12
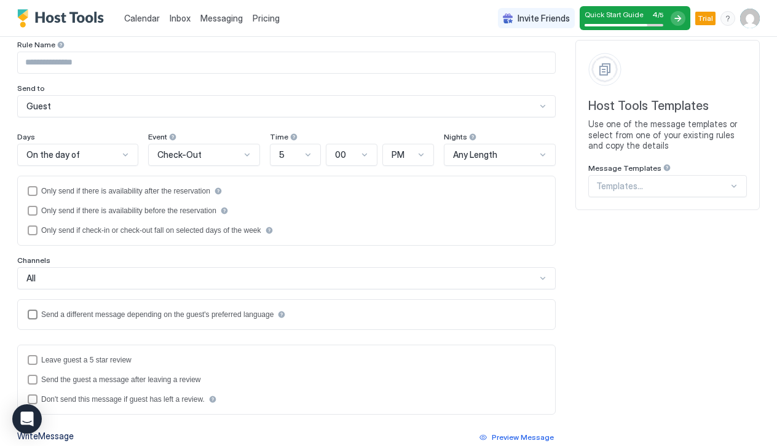
scroll to position [57, 0]
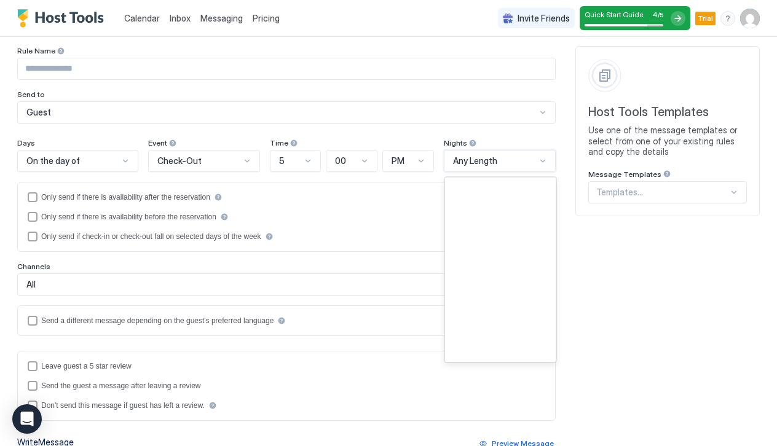
click at [456, 159] on span "Any Length" at bounding box center [475, 161] width 44 height 11
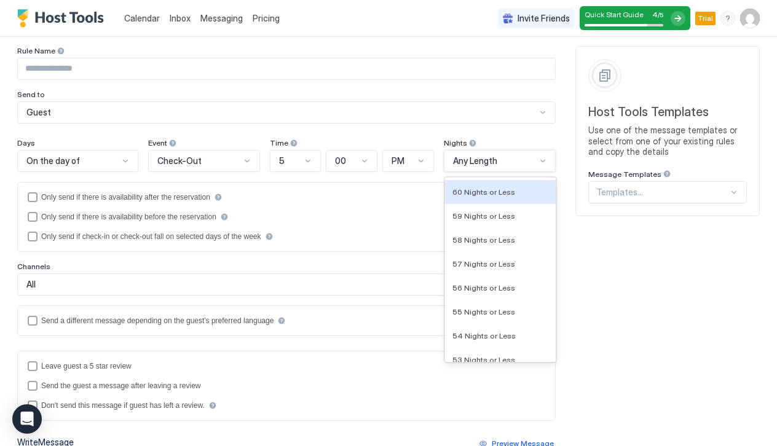
click at [562, 158] on div "Rule Name Send to Guest Days On the day of Event Check-Out Time 5 00 PM Nights …" at bounding box center [388, 361] width 743 height 630
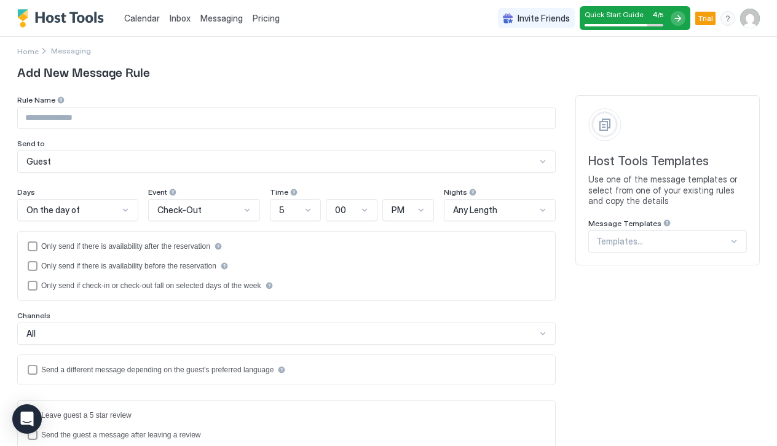
scroll to position [9, 0]
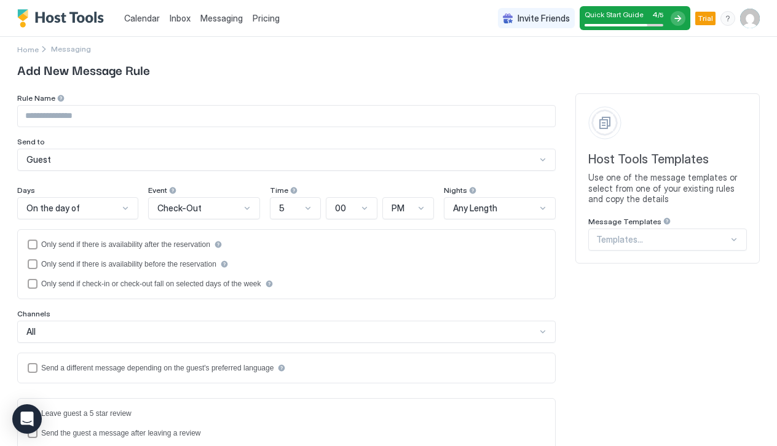
click at [601, 117] on div "Host Tools Templates Use one of the message templates or select from one of you…" at bounding box center [668, 178] width 184 height 170
click at [621, 159] on span "Host Tools Templates" at bounding box center [667, 159] width 159 height 15
click at [727, 23] on div "menu" at bounding box center [728, 18] width 15 height 15
click at [750, 19] on div at bounding box center [388, 223] width 777 height 446
click at [737, 14] on div "Invite Friends Quick Start Guide 4 / 5 Trial VP" at bounding box center [629, 18] width 262 height 36
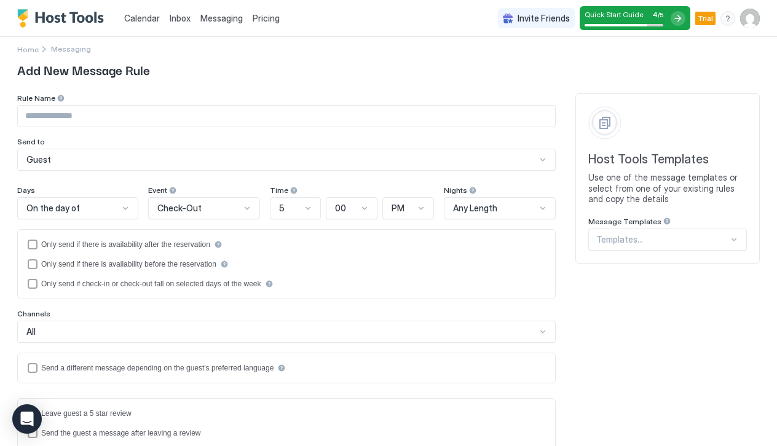
click at [747, 18] on img "User profile" at bounding box center [750, 19] width 20 height 20
click at [646, 71] on span "Settings" at bounding box center [639, 68] width 33 height 11
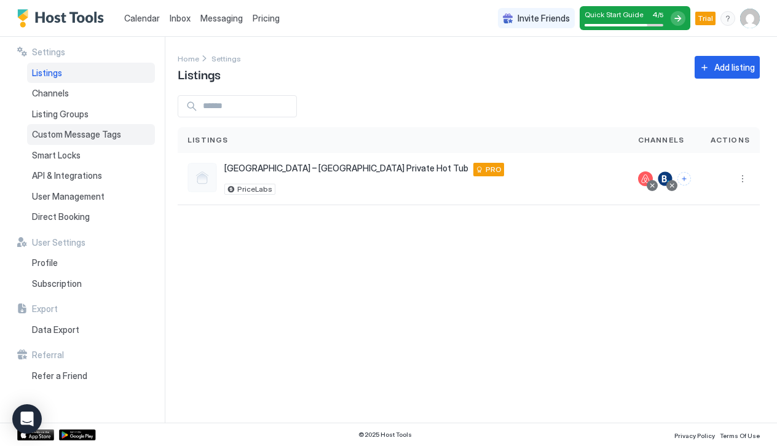
click at [91, 133] on span "Custom Message Tags" at bounding box center [76, 134] width 89 height 11
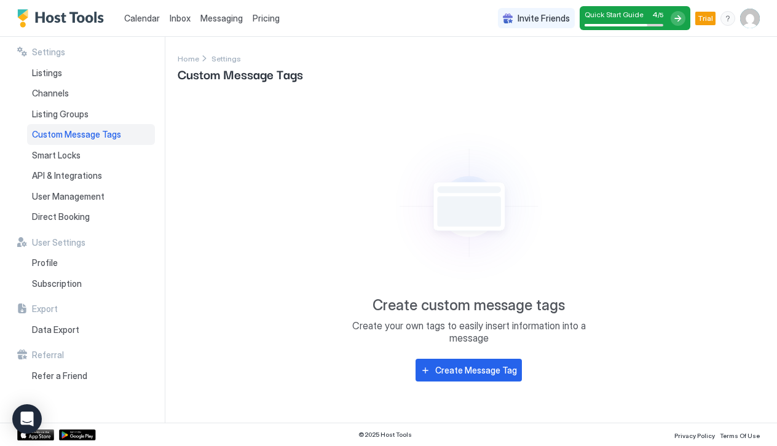
click at [227, 18] on span "Messaging" at bounding box center [221, 18] width 42 height 10
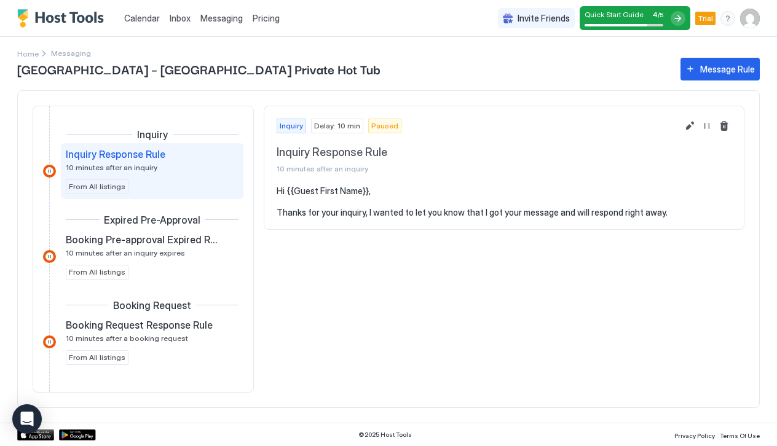
click at [71, 50] on span "Messaging" at bounding box center [71, 53] width 40 height 9
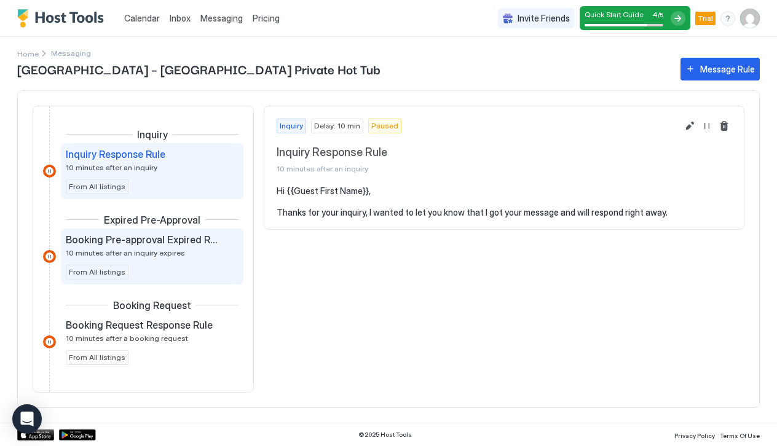
scroll to position [29, 0]
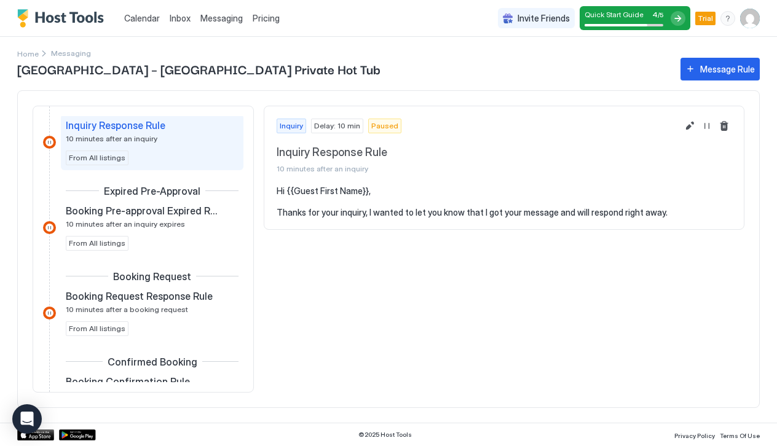
click at [496, 98] on div "Inquiry Inquiry Response Rule 10 minutes after an inquiry From All listings Exp…" at bounding box center [388, 249] width 743 height 318
click at [719, 63] on div "Message Rule" at bounding box center [727, 69] width 55 height 13
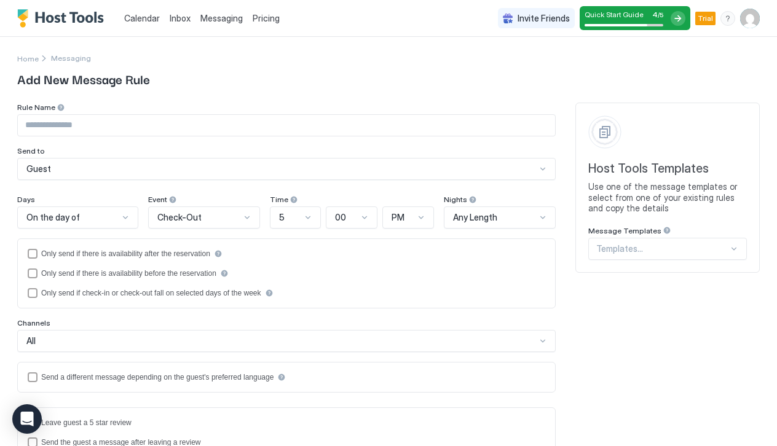
click at [523, 79] on span "Add New Message Rule" at bounding box center [388, 78] width 743 height 18
click at [672, 17] on div at bounding box center [678, 18] width 15 height 15
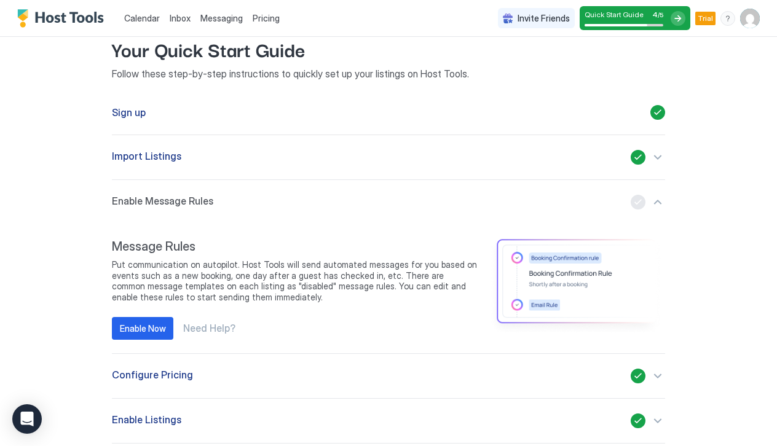
scroll to position [27, 0]
click at [146, 322] on div "Enable Now" at bounding box center [143, 328] width 46 height 13
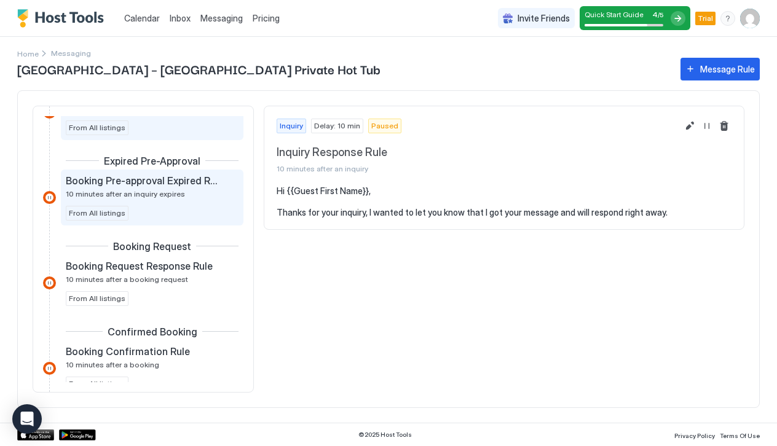
scroll to position [45, 0]
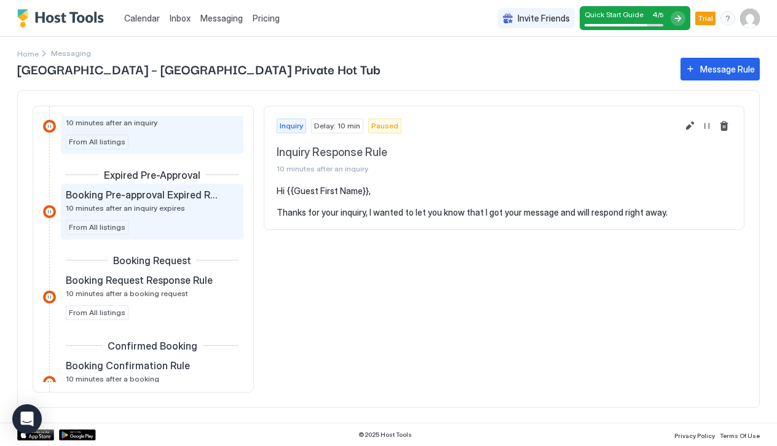
click at [165, 212] on span "10 minutes after an inquiry expires" at bounding box center [125, 208] width 119 height 9
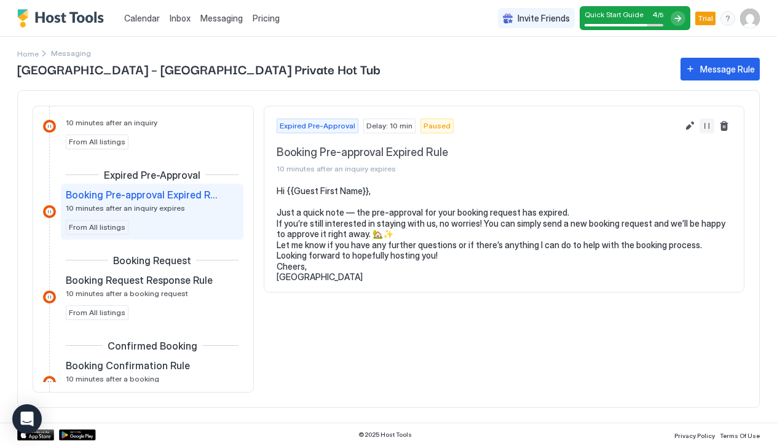
click at [708, 126] on button "Resume Message Rule" at bounding box center [707, 126] width 15 height 15
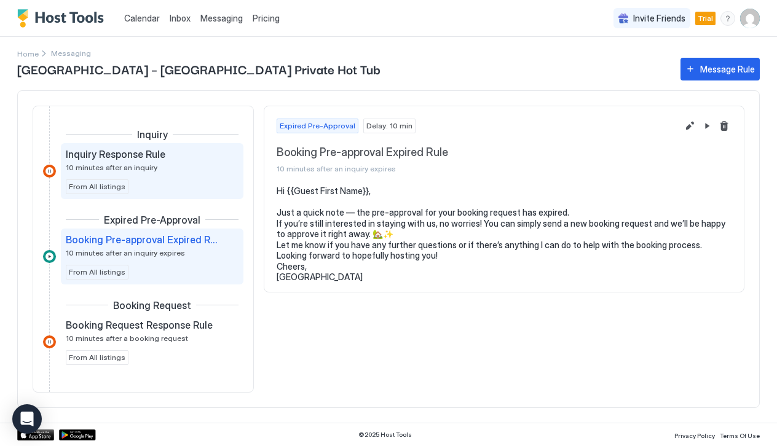
click at [171, 173] on div "Inquiry Response Rule 10 minutes after an inquiry From All listings" at bounding box center [152, 171] width 173 height 46
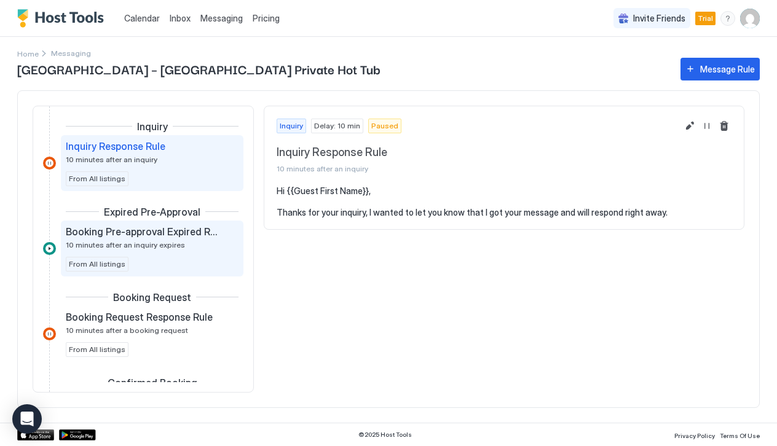
scroll to position [11, 0]
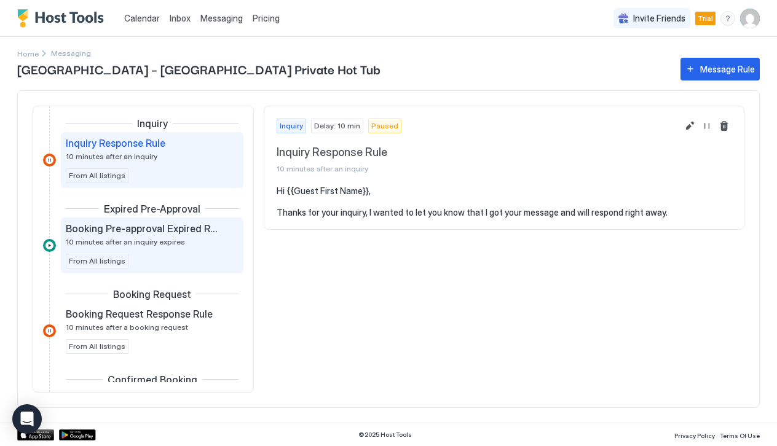
click at [194, 229] on span "Booking Pre-approval Expired Rule" at bounding box center [142, 229] width 153 height 12
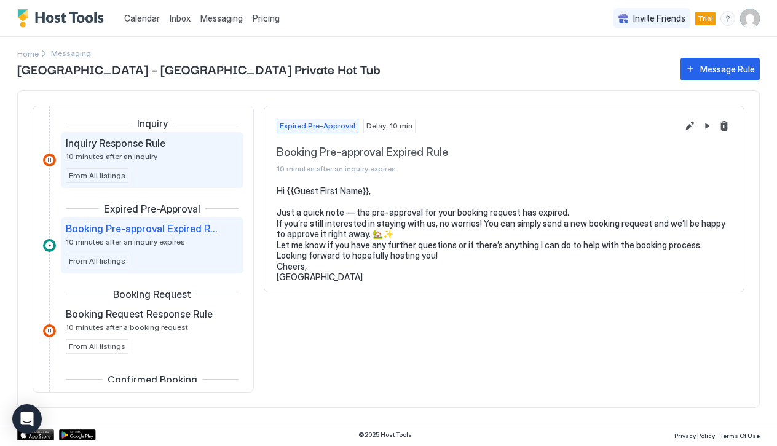
click at [131, 167] on div "Inquiry Response Rule 10 minutes after an inquiry From All listings" at bounding box center [152, 160] width 173 height 46
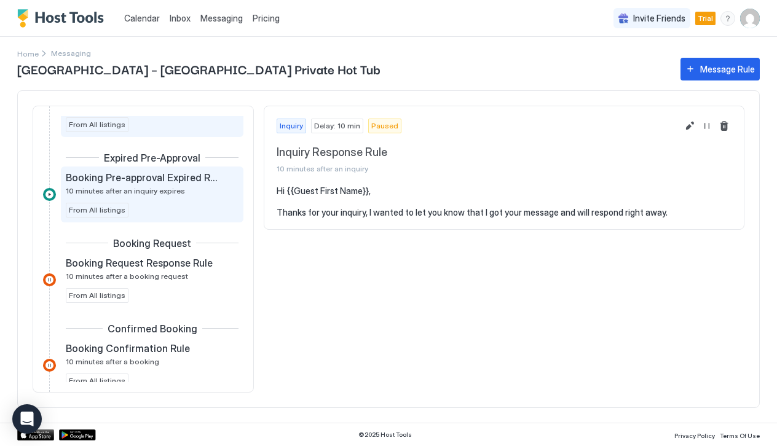
scroll to position [66, 0]
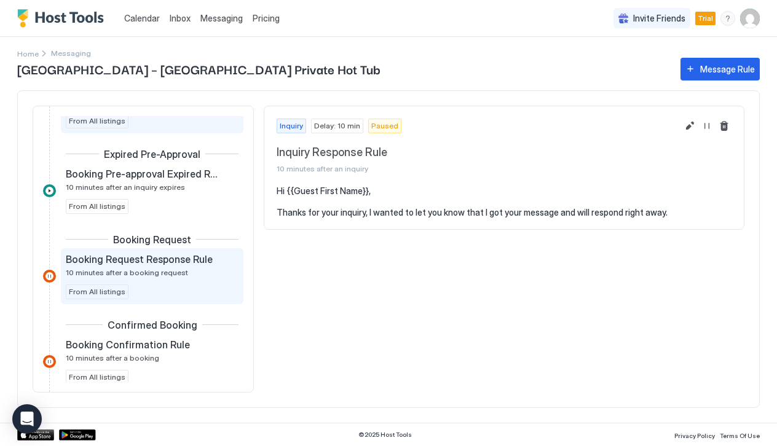
click at [152, 275] on span "10 minutes after a booking request" at bounding box center [127, 272] width 122 height 9
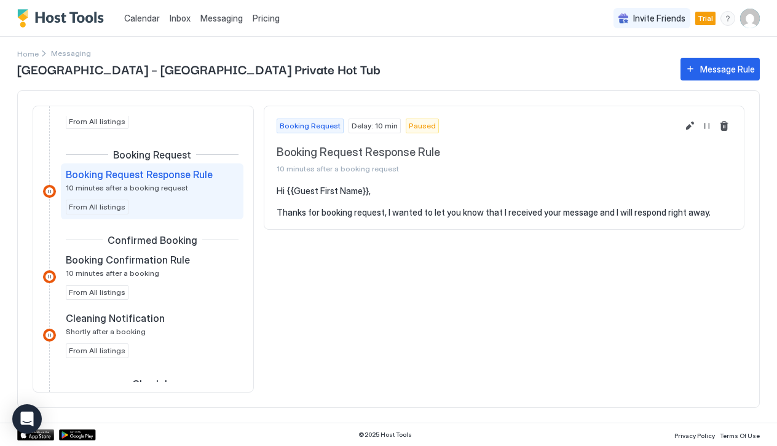
scroll to position [166, 0]
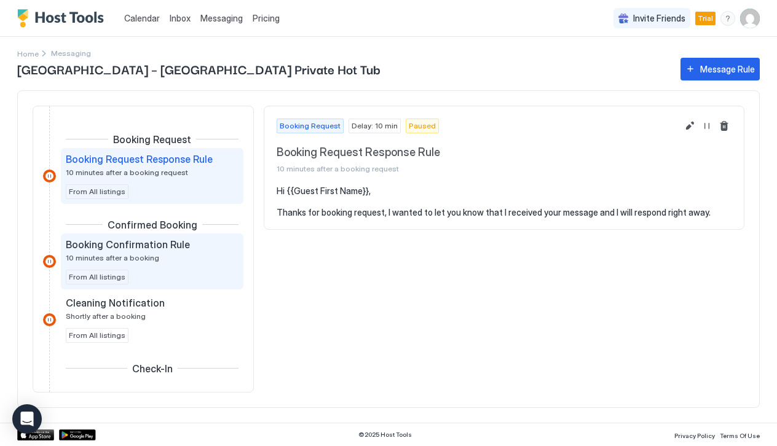
click at [136, 267] on div "Booking Confirmation Rule 10 minutes after a booking From All listings" at bounding box center [152, 262] width 173 height 46
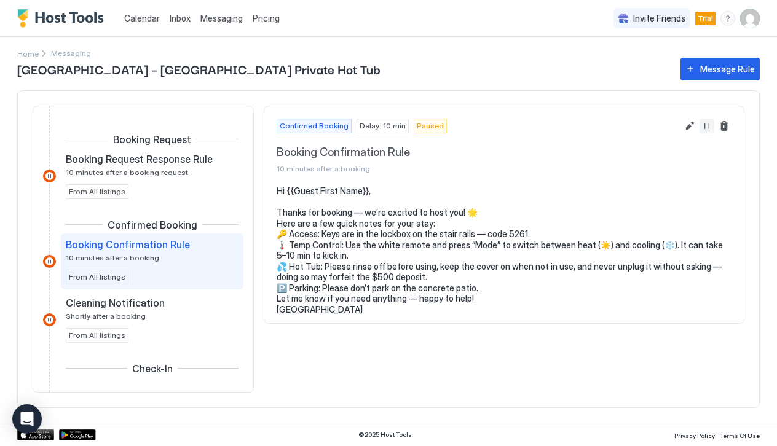
click at [706, 127] on button "Resume Message Rule" at bounding box center [707, 126] width 15 height 15
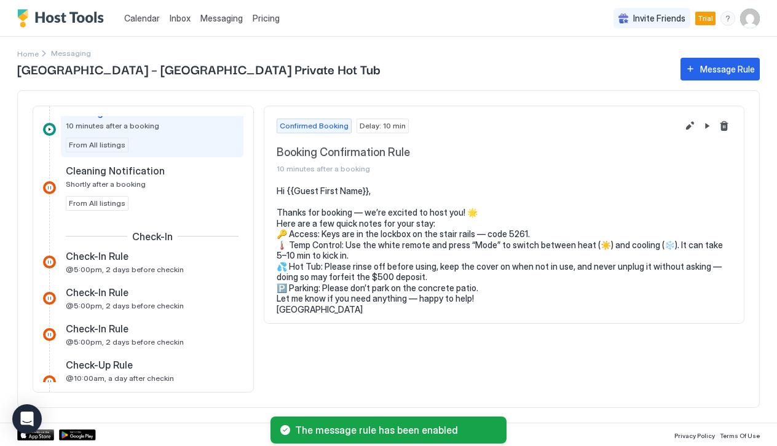
scroll to position [299, 0]
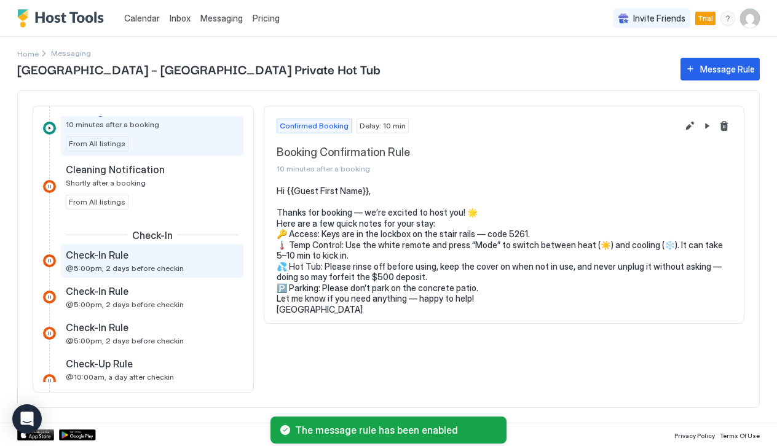
click at [150, 262] on div "Check-In Rule @5:00pm, 2 days before checkin" at bounding box center [144, 261] width 156 height 24
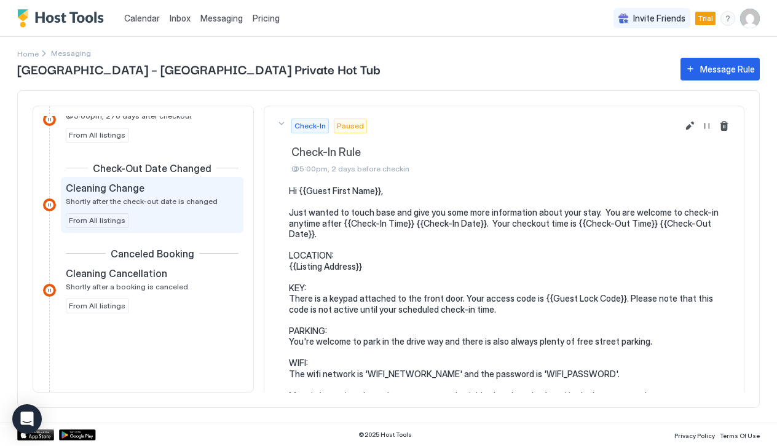
scroll to position [965, 0]
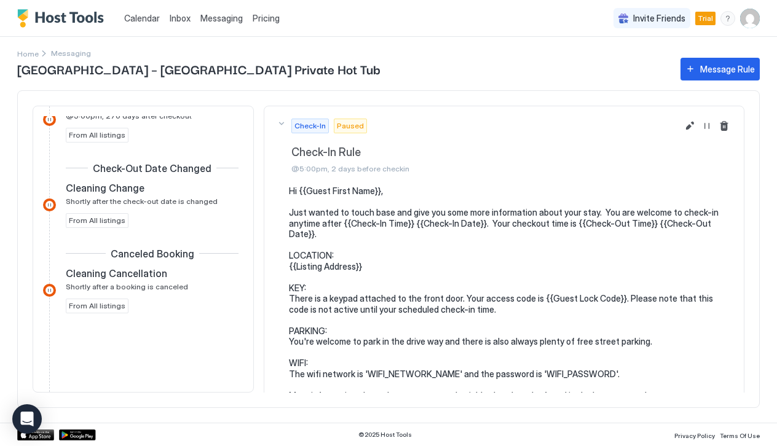
click at [227, 13] on span "Messaging" at bounding box center [221, 18] width 42 height 10
click at [34, 51] on span "Home" at bounding box center [28, 53] width 22 height 9
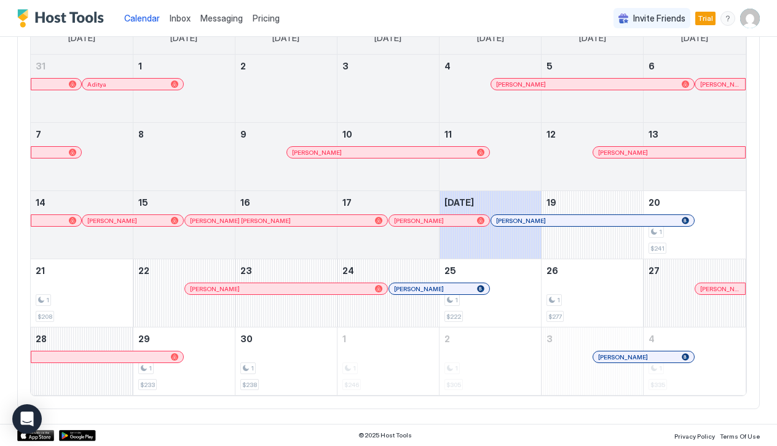
scroll to position [127, 0]
click at [515, 221] on div at bounding box center [515, 221] width 10 height 10
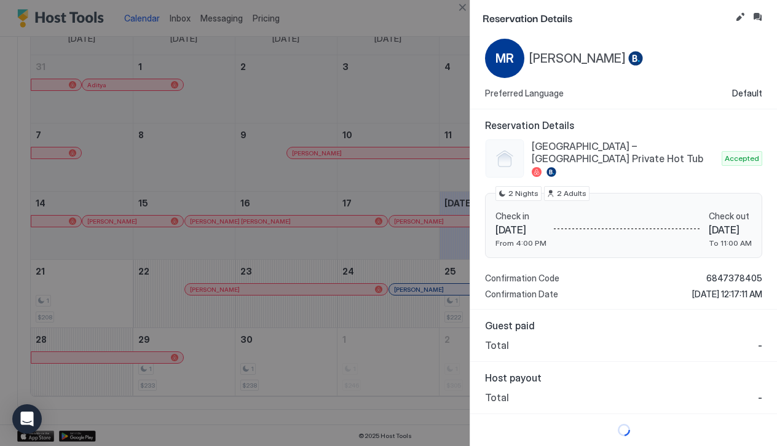
scroll to position [33, 0]
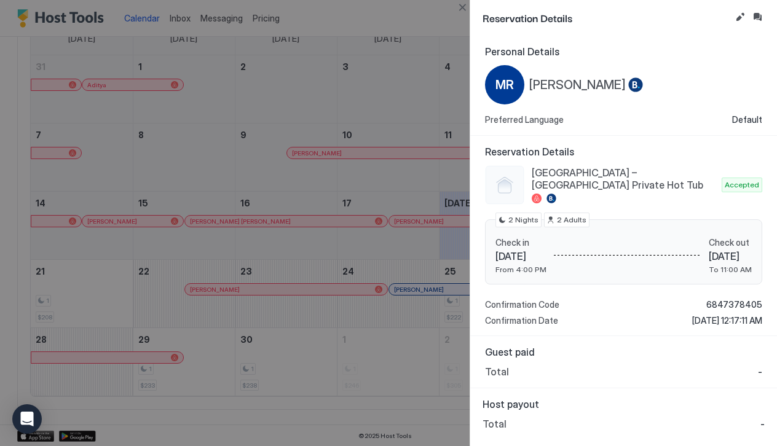
click at [509, 366] on div "Total -" at bounding box center [623, 372] width 277 height 12
click at [397, 258] on div at bounding box center [388, 223] width 777 height 446
click at [355, 292] on div at bounding box center [388, 223] width 777 height 446
click at [299, 129] on div at bounding box center [388, 223] width 777 height 446
click at [299, 98] on div at bounding box center [388, 223] width 777 height 446
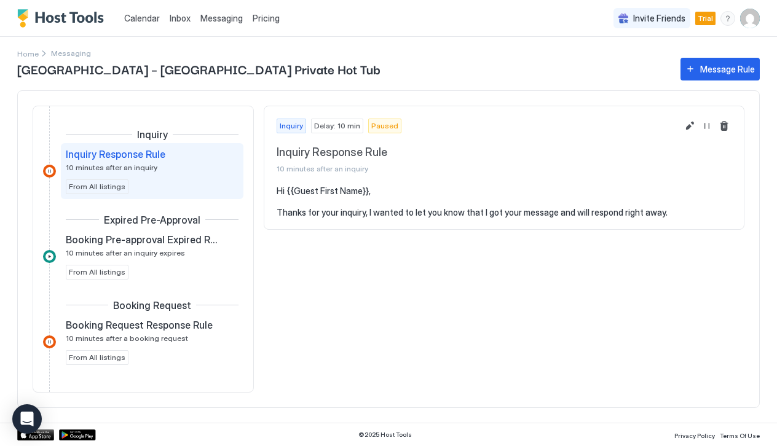
click at [754, 15] on img "User profile" at bounding box center [750, 19] width 20 height 20
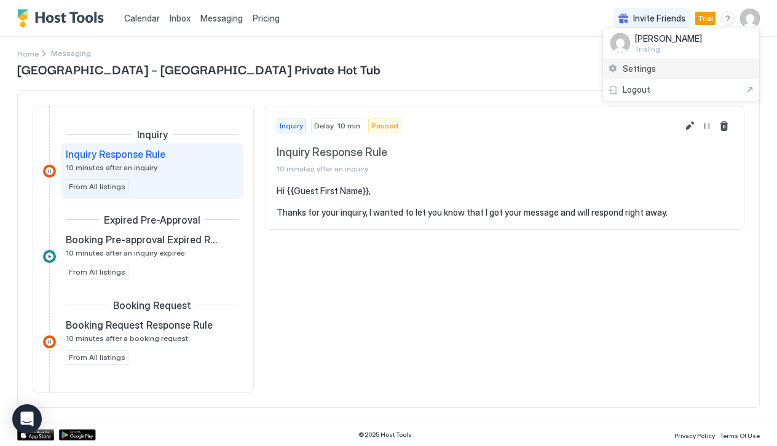
click at [644, 67] on span "Settings" at bounding box center [639, 68] width 33 height 11
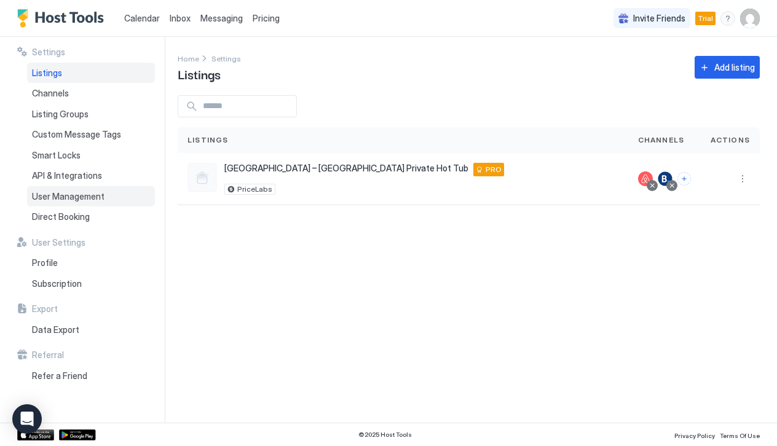
click at [76, 200] on div "User Management" at bounding box center [91, 196] width 128 height 21
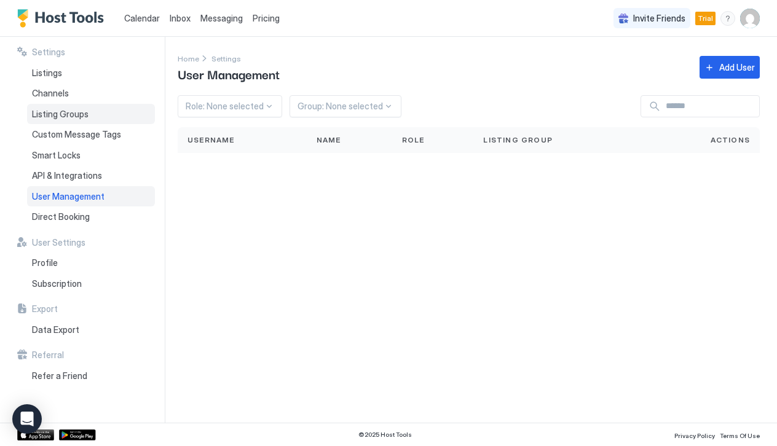
click at [71, 119] on div "Listing Groups" at bounding box center [91, 114] width 128 height 21
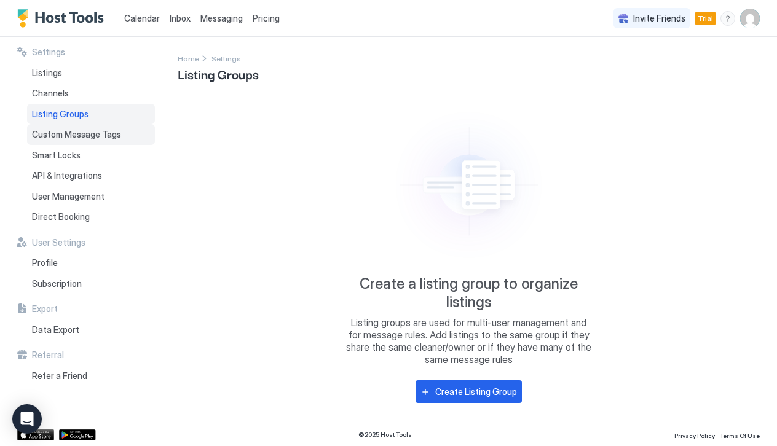
click at [91, 134] on span "Custom Message Tags" at bounding box center [76, 134] width 89 height 11
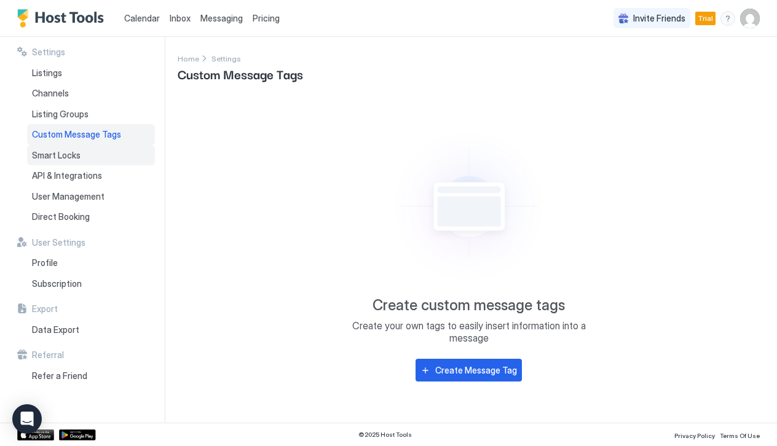
click at [83, 159] on div "Smart Locks" at bounding box center [91, 155] width 128 height 21
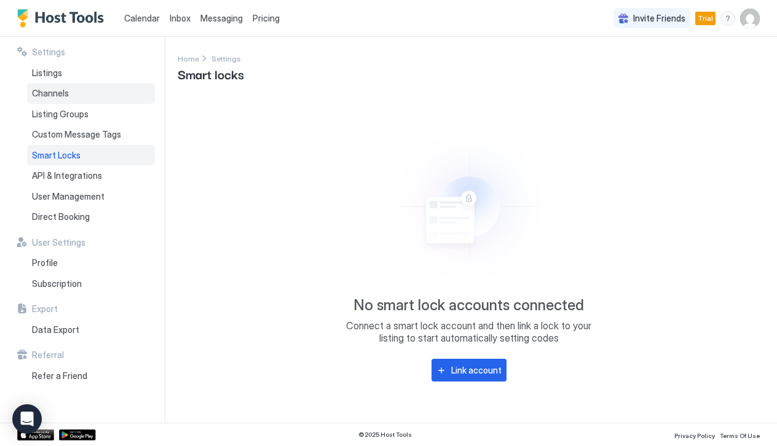
click at [61, 100] on div "Channels" at bounding box center [91, 93] width 128 height 21
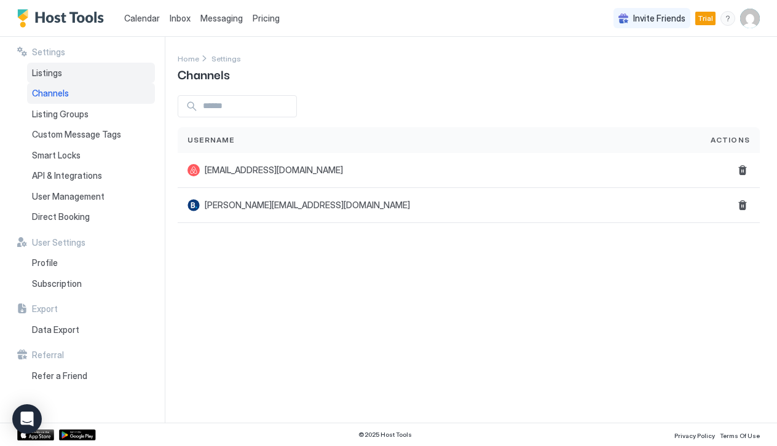
click at [54, 68] on span "Listings" at bounding box center [47, 73] width 30 height 11
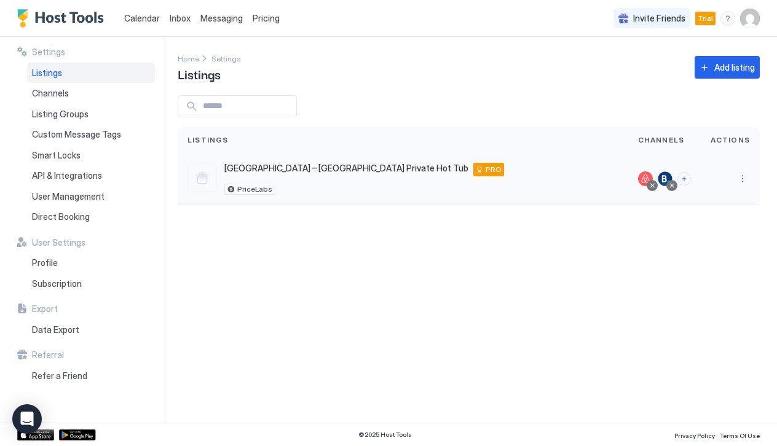
click at [306, 179] on div "[GEOGRAPHIC_DATA] – [GEOGRAPHIC_DATA] Private Hot Tub [PERSON_NAME] 86046 US PR…" at bounding box center [364, 179] width 280 height 32
click at [312, 167] on span "[GEOGRAPHIC_DATA] – [GEOGRAPHIC_DATA] Private Hot Tub" at bounding box center [346, 168] width 244 height 11
click at [745, 182] on button "More options" at bounding box center [742, 179] width 15 height 15
click at [727, 201] on div "Messaging" at bounding box center [711, 197] width 84 height 20
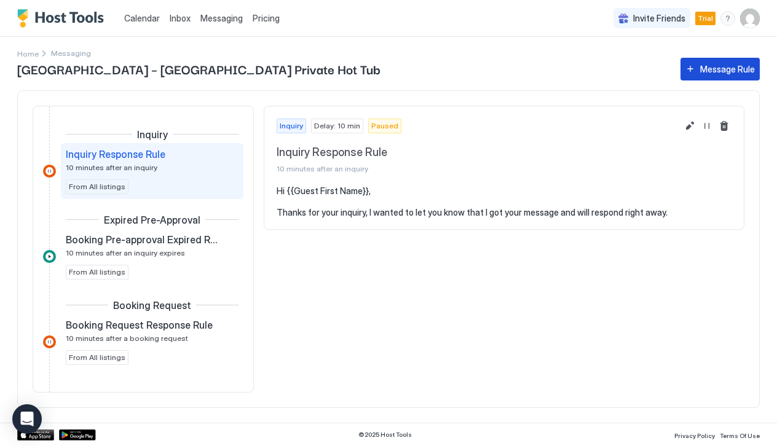
click at [706, 66] on div "Message Rule" at bounding box center [727, 69] width 55 height 13
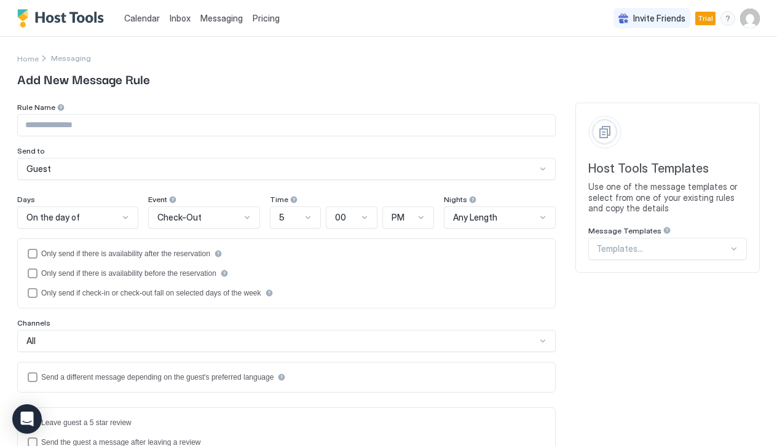
scroll to position [19, 0]
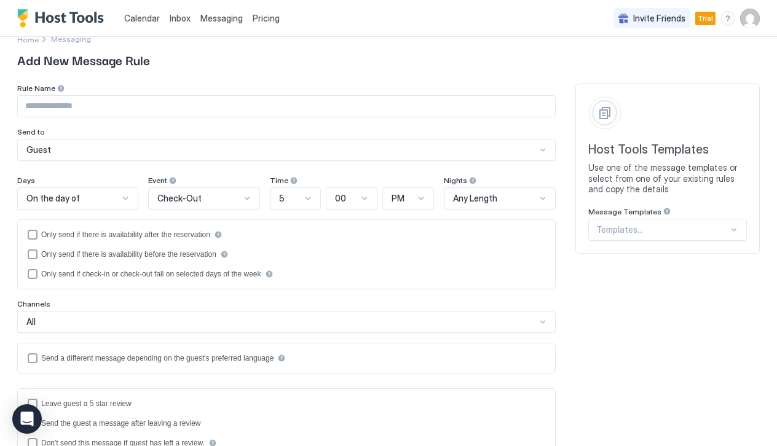
click at [628, 235] on div "Templates..." at bounding box center [667, 230] width 159 height 22
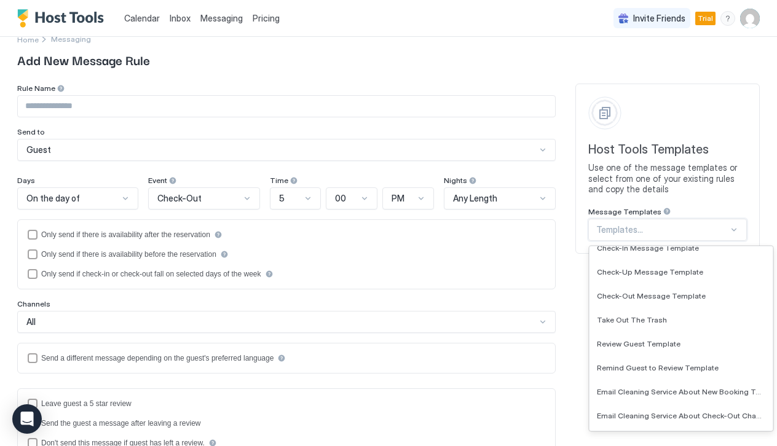
scroll to position [124, 0]
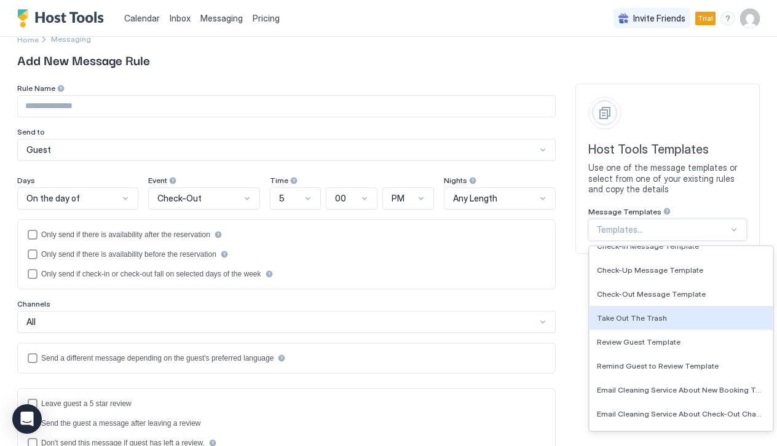
click at [430, 326] on div "All" at bounding box center [286, 322] width 539 height 22
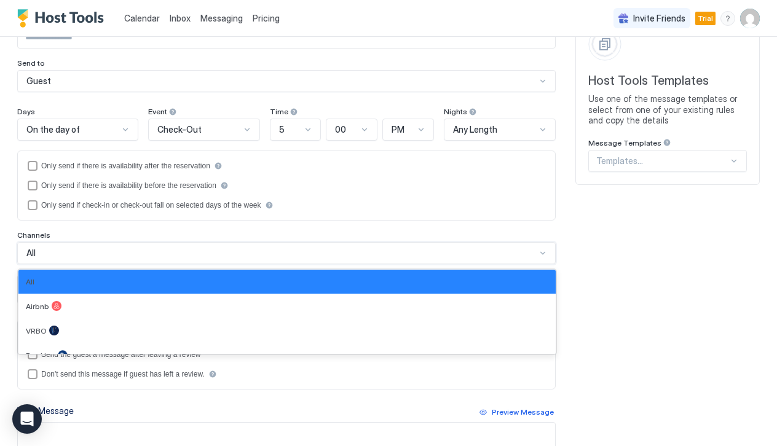
scroll to position [89, 0]
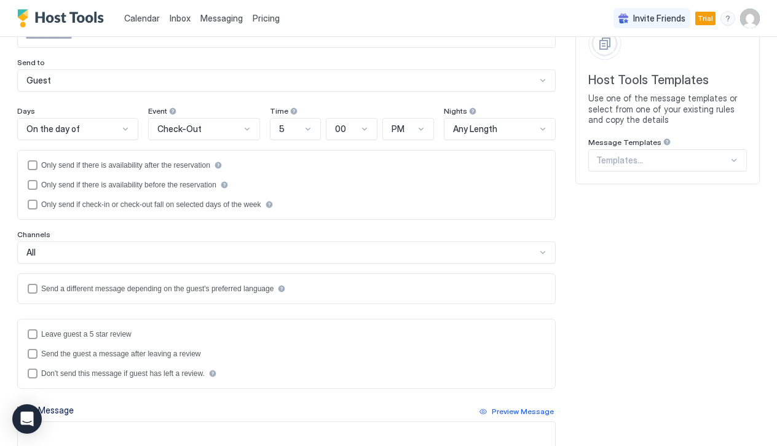
click at [575, 272] on div "Rule Name Send to Guest Days On the day of Event Check-Out Time 5 00 PM Nights …" at bounding box center [388, 329] width 743 height 630
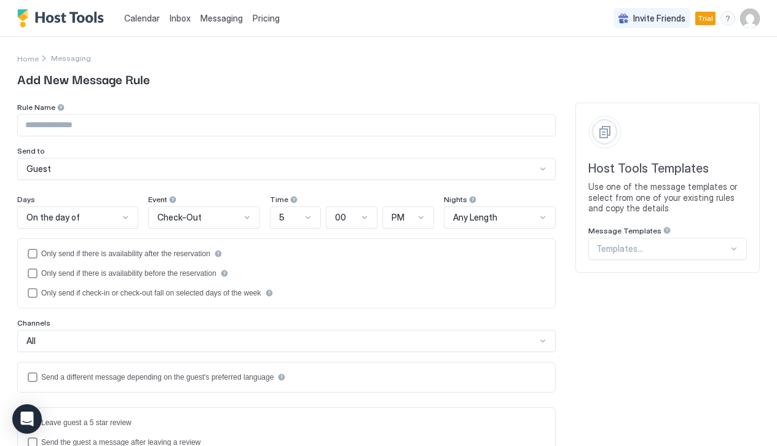
scroll to position [0, 0]
click at [360, 43] on div "Home Messaging Add New Message Rule Rule Name Send to Guest Days On the day of …" at bounding box center [388, 392] width 743 height 711
click at [226, 19] on span "Messaging" at bounding box center [221, 18] width 42 height 10
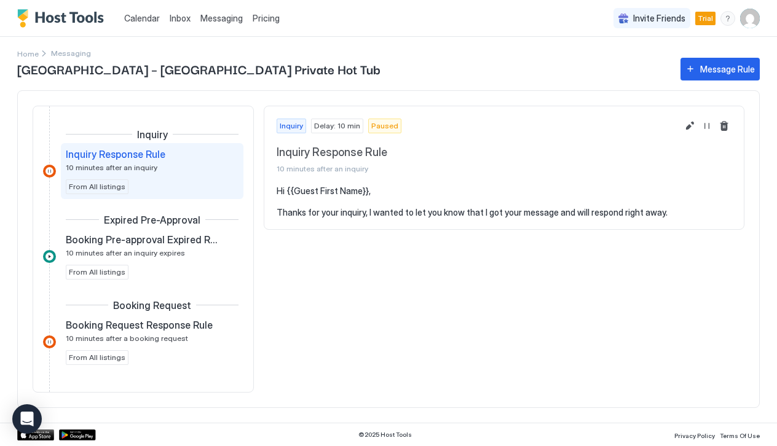
click at [150, 18] on span "Calendar" at bounding box center [142, 18] width 36 height 10
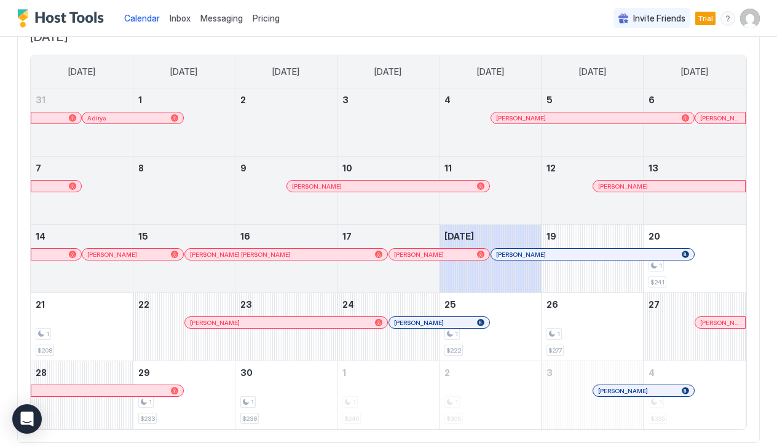
scroll to position [95, 0]
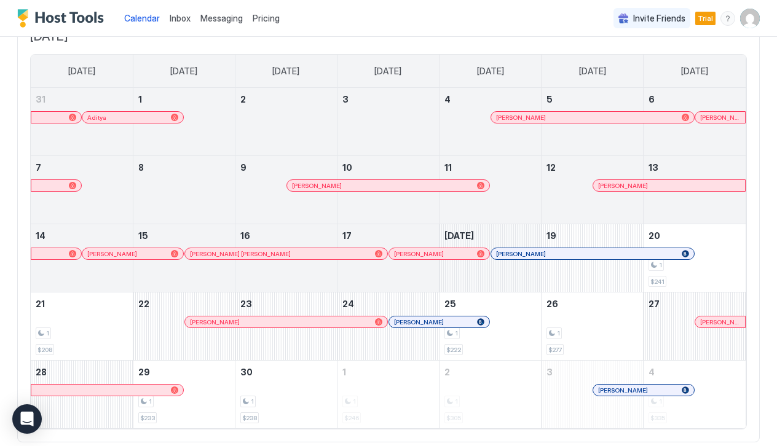
click at [536, 261] on div "September 18, 2025" at bounding box center [490, 258] width 101 height 68
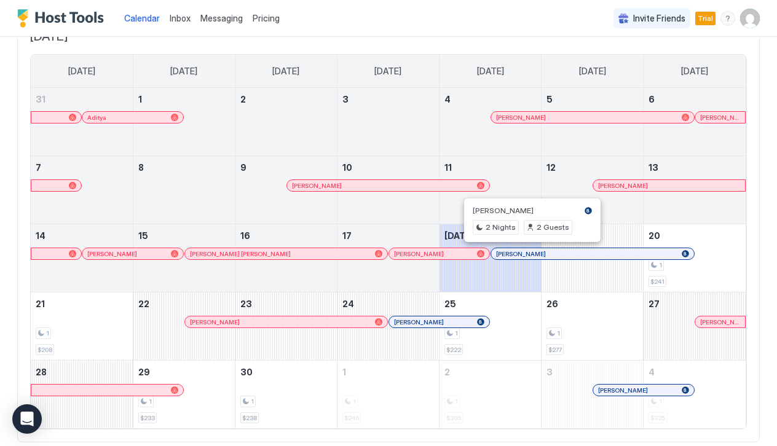
click at [529, 255] on div at bounding box center [529, 254] width 10 height 10
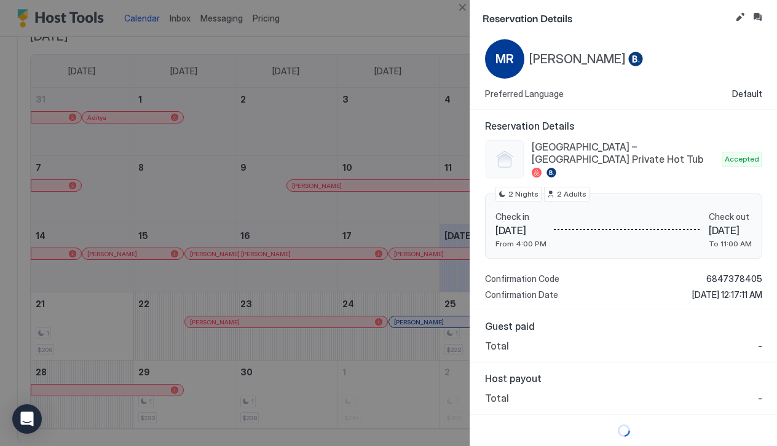
scroll to position [25, 0]
click at [756, 17] on button "Inbox" at bounding box center [757, 17] width 15 height 15
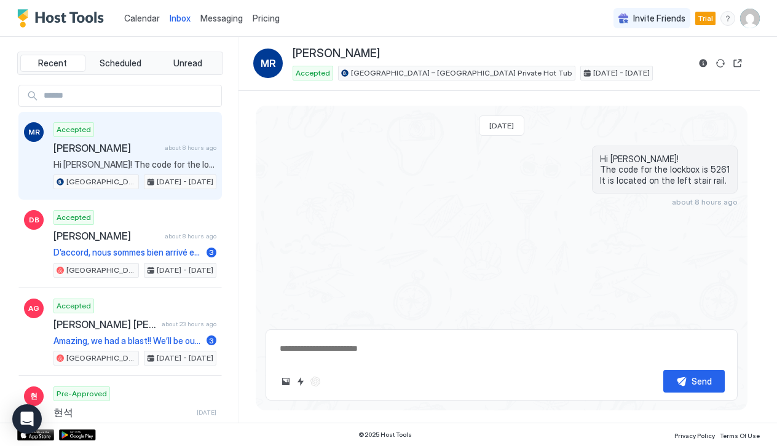
click at [456, 350] on textarea at bounding box center [502, 349] width 446 height 23
click at [756, 15] on img "User profile" at bounding box center [750, 19] width 20 height 20
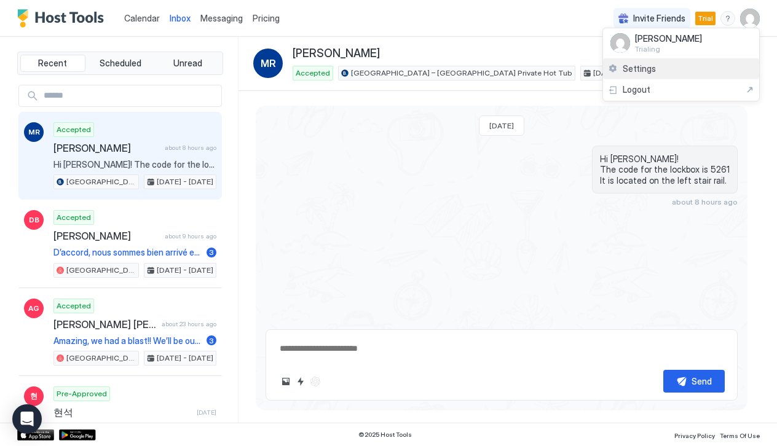
click at [647, 66] on span "Settings" at bounding box center [639, 68] width 33 height 11
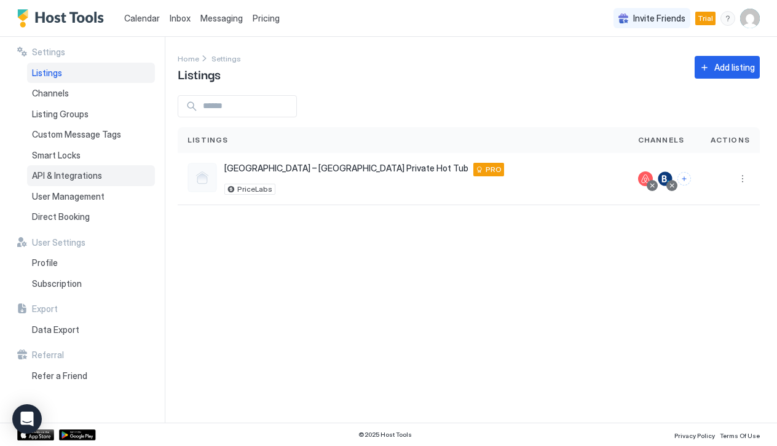
click at [75, 171] on span "API & Integrations" at bounding box center [67, 175] width 70 height 11
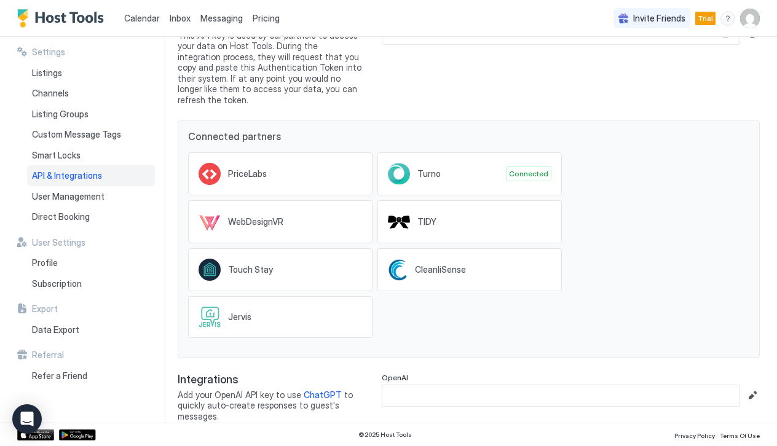
scroll to position [84, 0]
click at [315, 390] on span "ChatGPT" at bounding box center [323, 395] width 38 height 10
click at [421, 386] on input "Input Field" at bounding box center [560, 396] width 357 height 21
click at [317, 390] on span "ChatGPT" at bounding box center [323, 395] width 38 height 10
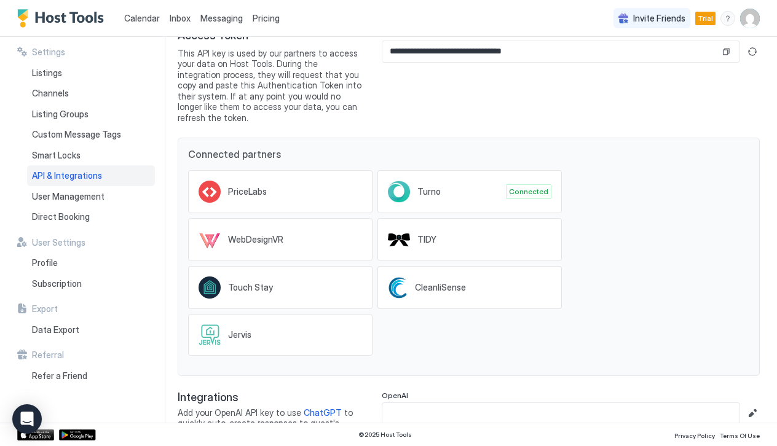
scroll to position [65, 0]
click at [31, 408] on div "Open Intercom Messenger" at bounding box center [27, 419] width 33 height 33
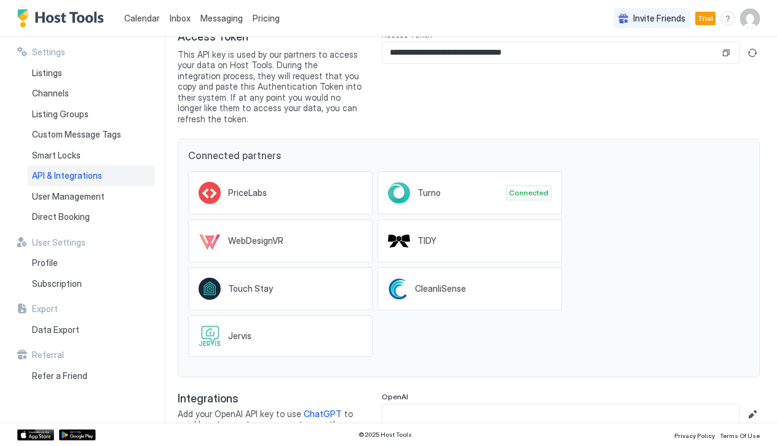
click at [55, 13] on img "Host Tools Logo" at bounding box center [63, 18] width 92 height 18
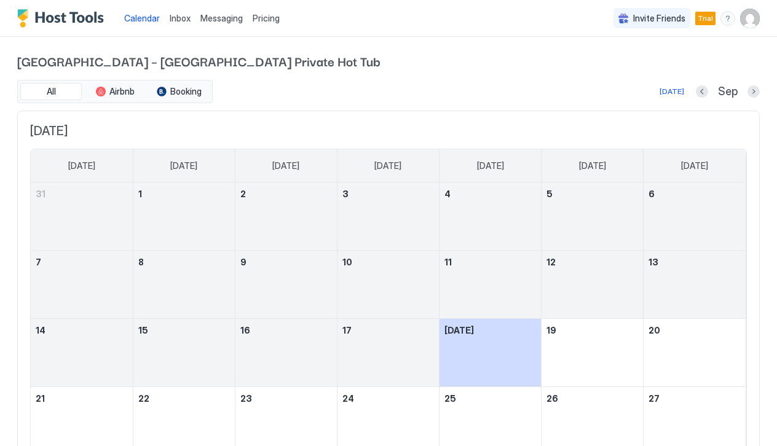
click at [186, 20] on span "Inbox" at bounding box center [180, 18] width 21 height 10
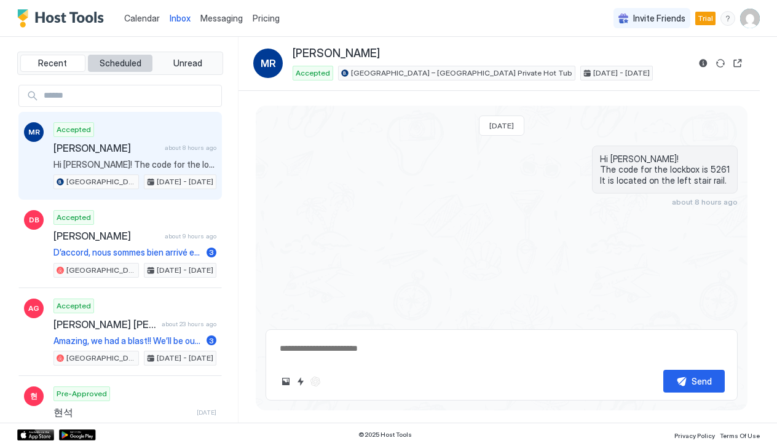
click at [146, 60] on button "Scheduled" at bounding box center [120, 63] width 65 height 17
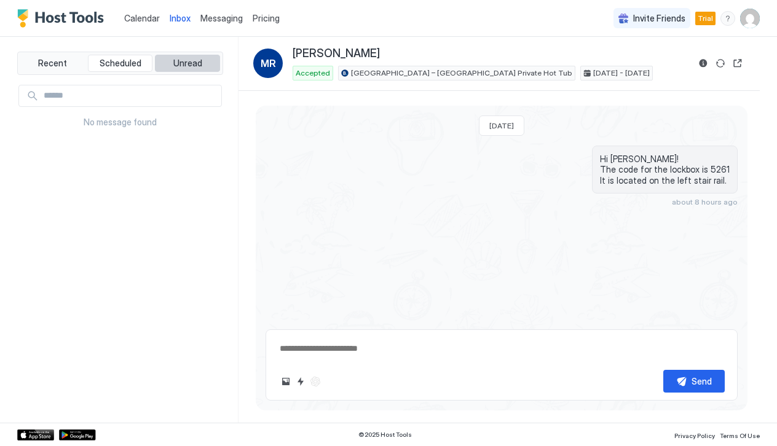
click at [188, 58] on span "Unread" at bounding box center [187, 63] width 29 height 11
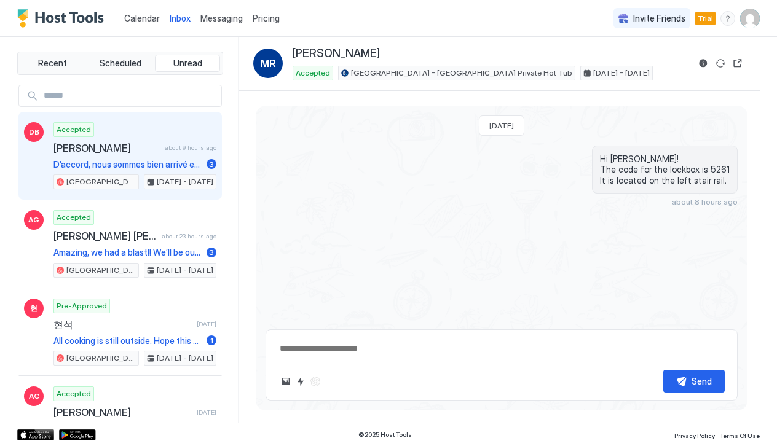
click at [92, 142] on span "[PERSON_NAME]" at bounding box center [106, 148] width 106 height 12
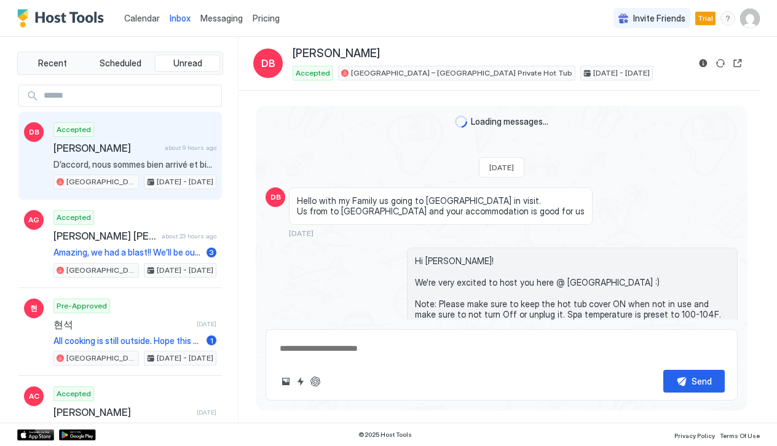
scroll to position [-4, 0]
type textarea "*"
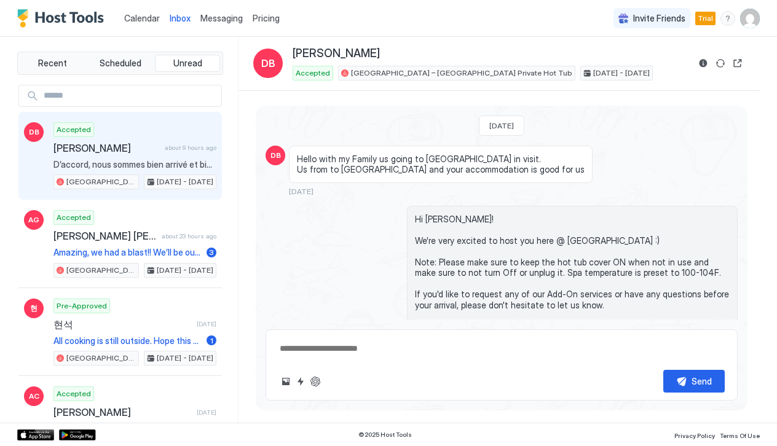
scroll to position [0, 0]
click at [69, 21] on img "Host Tools Logo" at bounding box center [63, 18] width 92 height 18
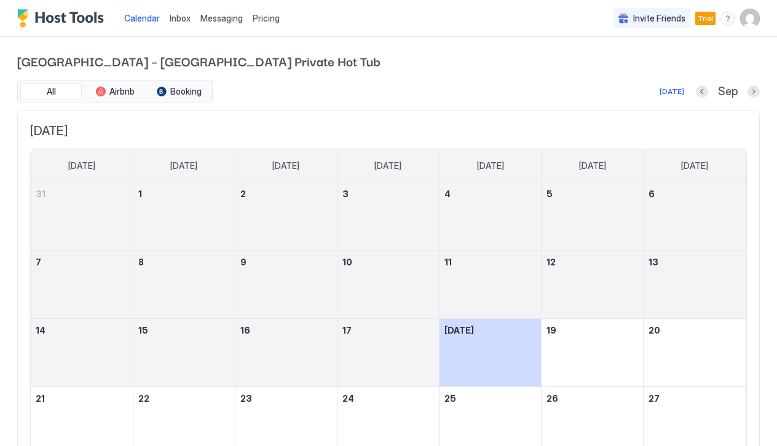
click at [25, 16] on img "Host Tools Logo" at bounding box center [63, 18] width 92 height 18
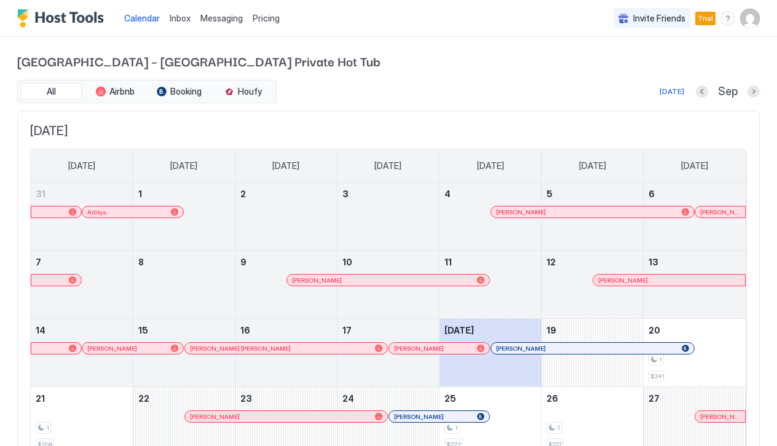
click at [750, 21] on img "User profile" at bounding box center [750, 19] width 20 height 20
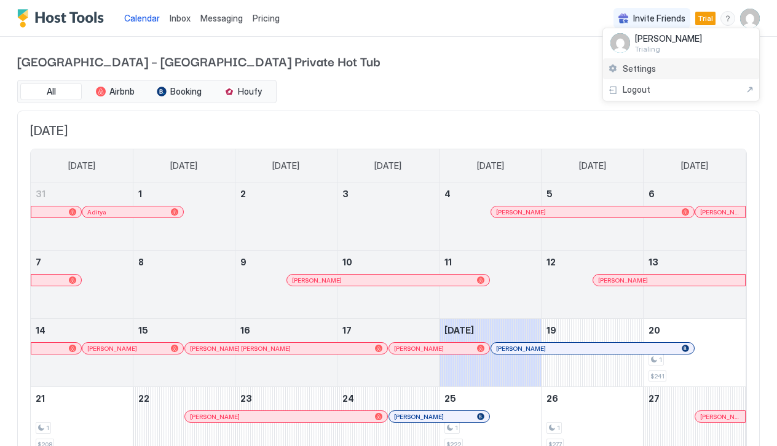
click at [689, 69] on div "Settings" at bounding box center [681, 69] width 156 height 22
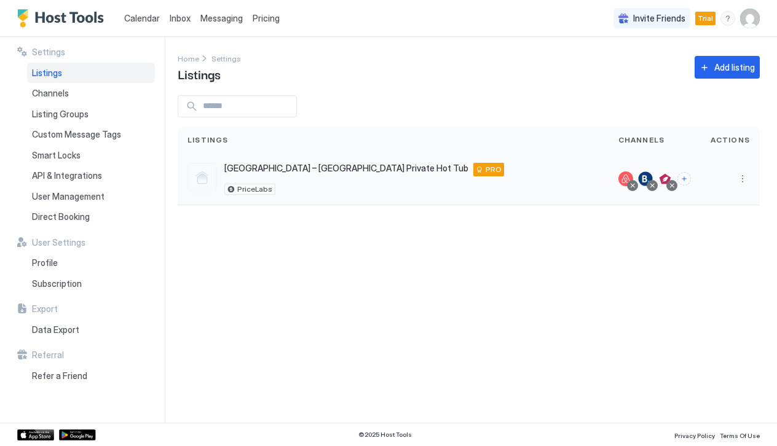
click at [673, 182] on div at bounding box center [672, 185] width 11 height 11
click at [673, 178] on div at bounding box center [665, 179] width 15 height 15
click at [670, 178] on div at bounding box center [665, 179] width 15 height 15
click at [742, 176] on button "More options" at bounding box center [742, 179] width 15 height 15
click at [727, 256] on span "Connect Channel" at bounding box center [717, 255] width 61 height 9
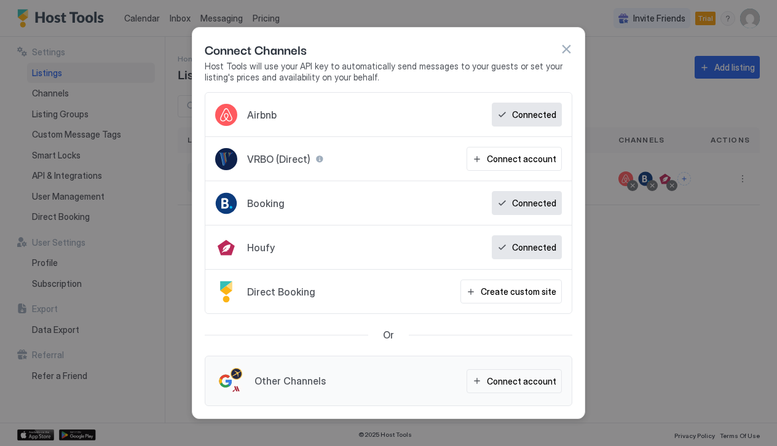
click at [569, 44] on button "button" at bounding box center [566, 49] width 12 height 12
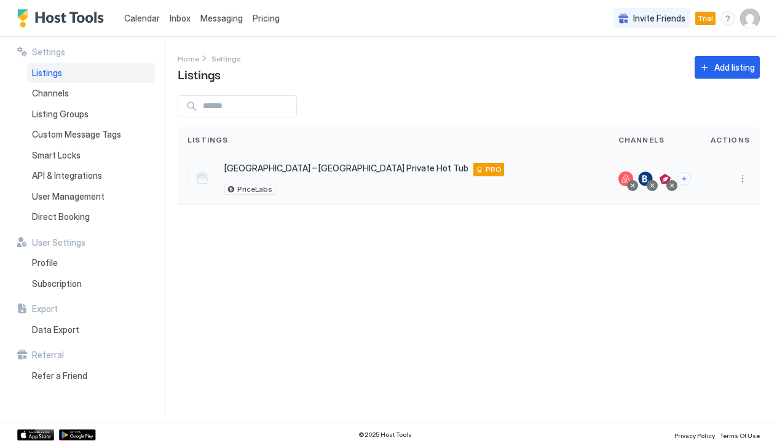
click at [675, 185] on div at bounding box center [672, 186] width 6 height 6
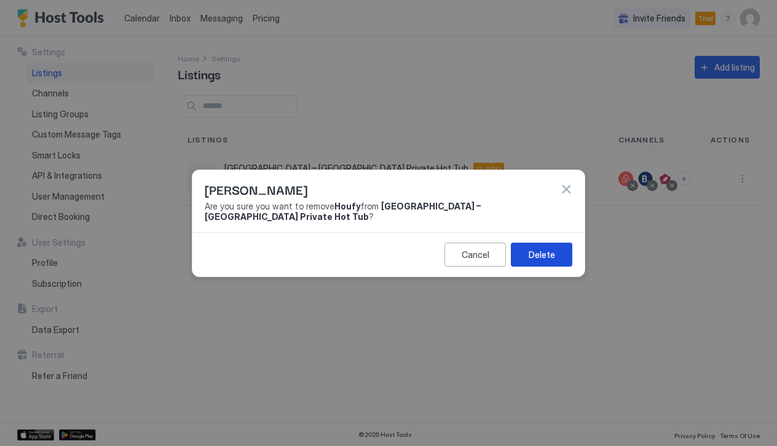
click at [552, 258] on div "Delete" at bounding box center [542, 254] width 26 height 13
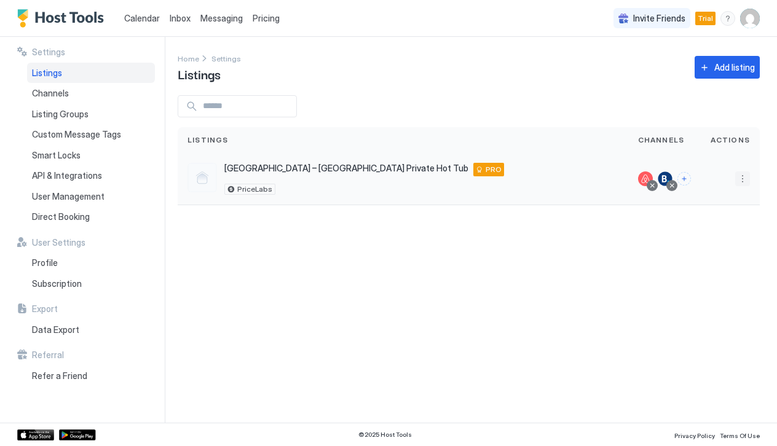
click at [749, 178] on button "More options" at bounding box center [742, 179] width 15 height 15
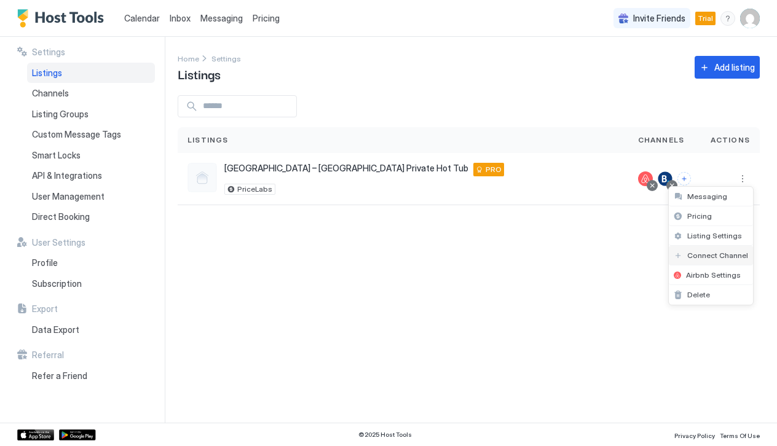
click at [726, 252] on span "Connect Channel" at bounding box center [717, 255] width 61 height 9
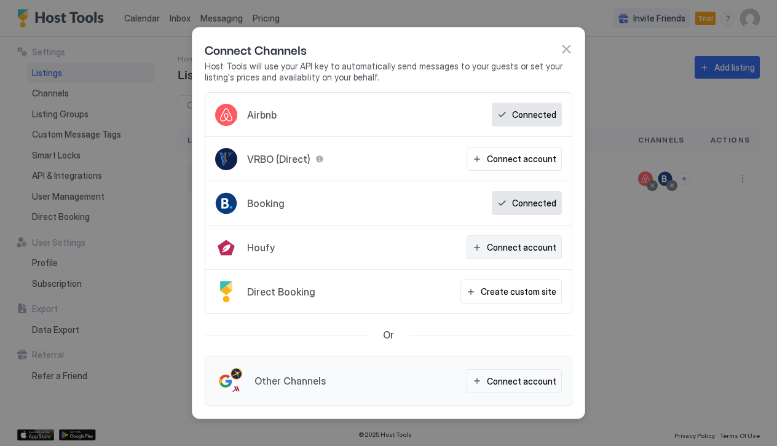
click at [520, 250] on div "Connect account" at bounding box center [521, 247] width 69 height 13
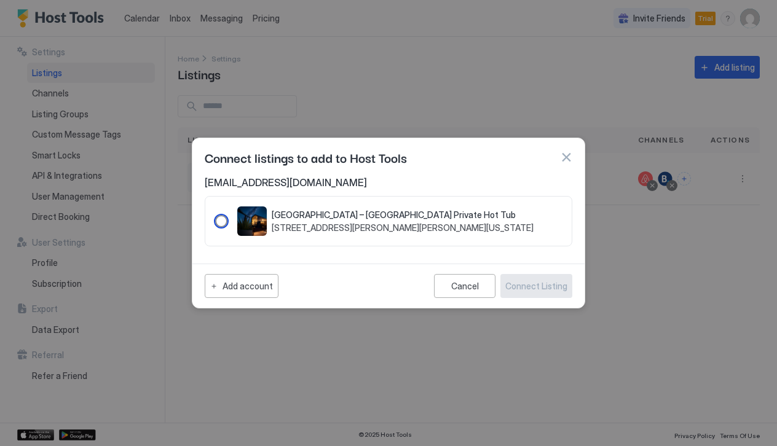
click at [221, 220] on div "233686" at bounding box center [221, 221] width 12 height 12
click at [555, 282] on div "Connect Listing" at bounding box center [536, 286] width 62 height 13
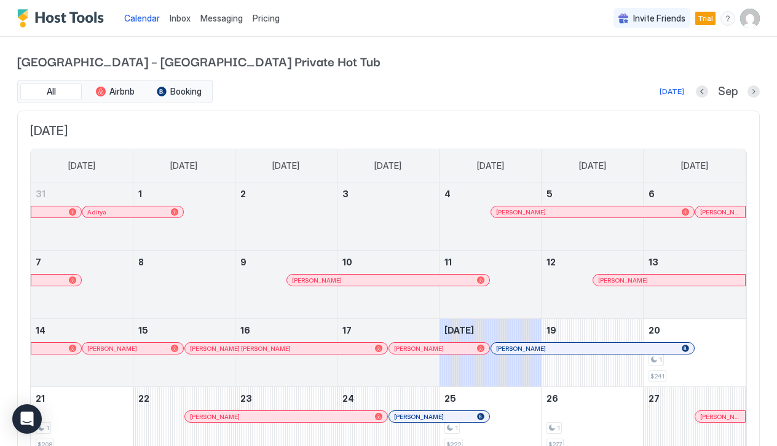
click at [756, 17] on img "User profile" at bounding box center [750, 19] width 20 height 20
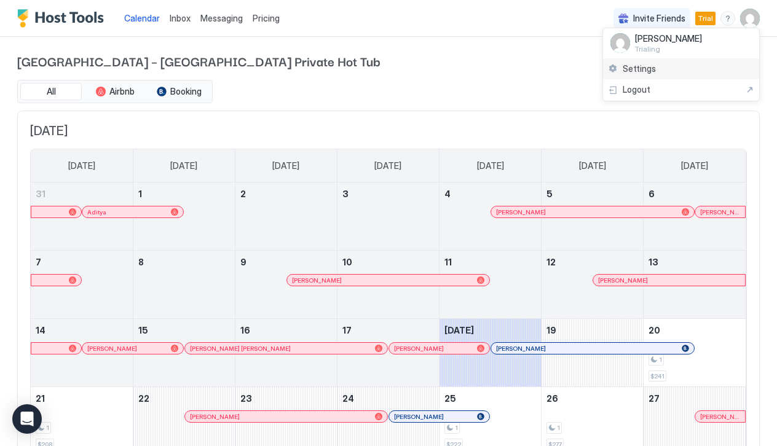
click at [638, 66] on span "Settings" at bounding box center [639, 68] width 33 height 11
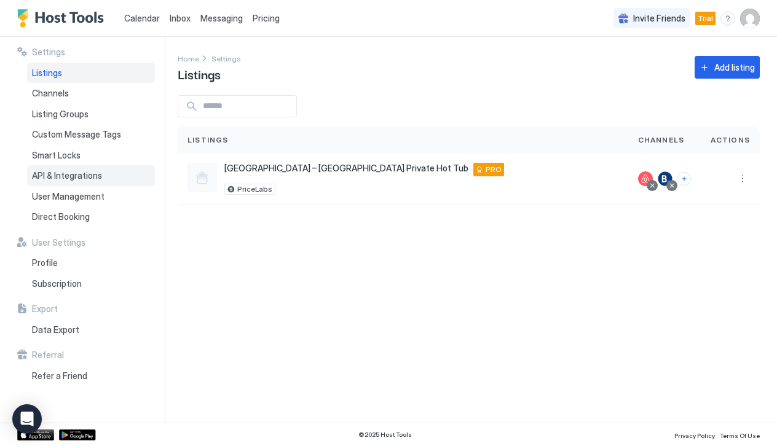
click at [70, 175] on span "API & Integrations" at bounding box center [67, 175] width 70 height 11
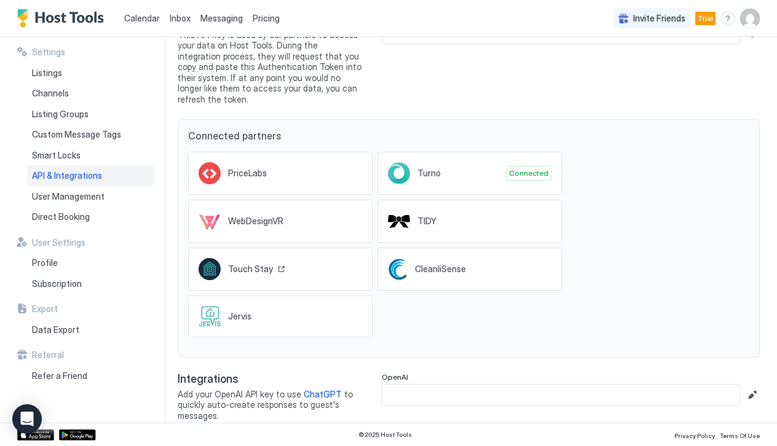
scroll to position [84, 0]
click at [31, 419] on icon "Open Intercom Messenger" at bounding box center [27, 419] width 14 height 16
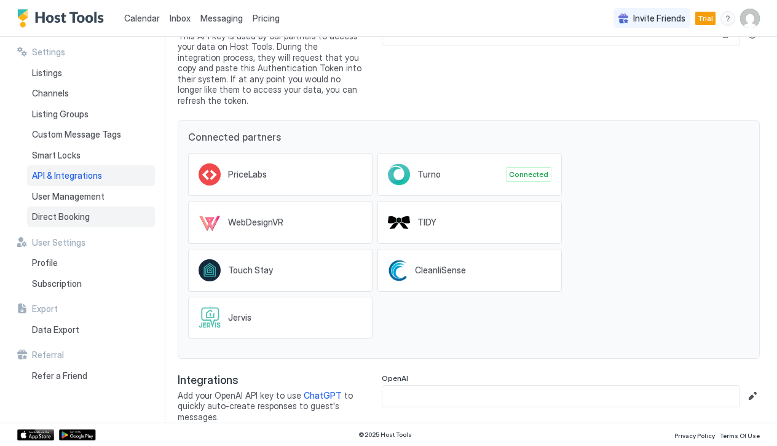
click at [79, 213] on span "Direct Booking" at bounding box center [61, 217] width 58 height 11
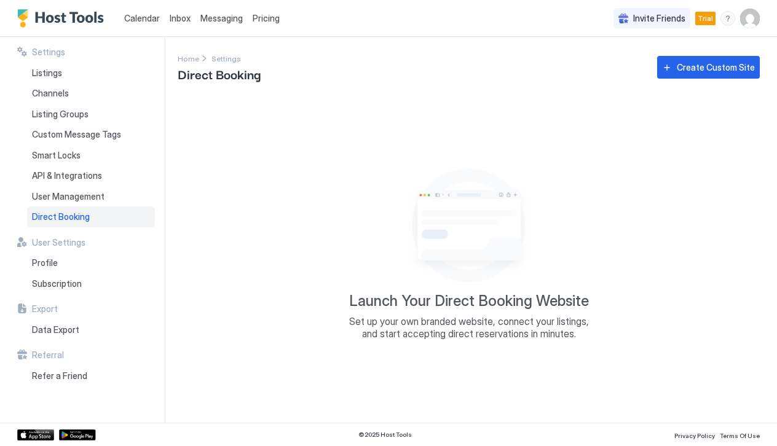
click at [724, 68] on div "Create Custom Site" at bounding box center [716, 67] width 78 height 13
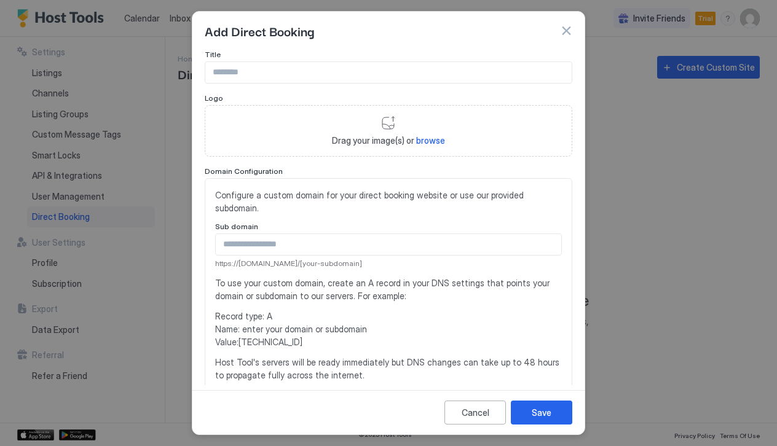
click at [561, 34] on button "button" at bounding box center [566, 31] width 12 height 12
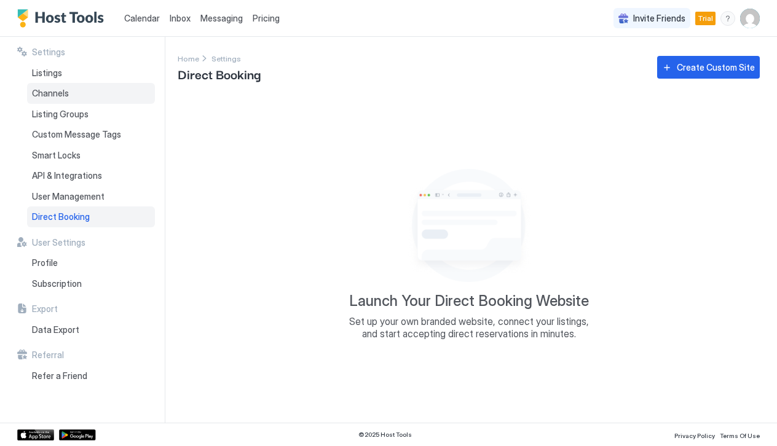
click at [72, 87] on div "Channels" at bounding box center [91, 93] width 128 height 21
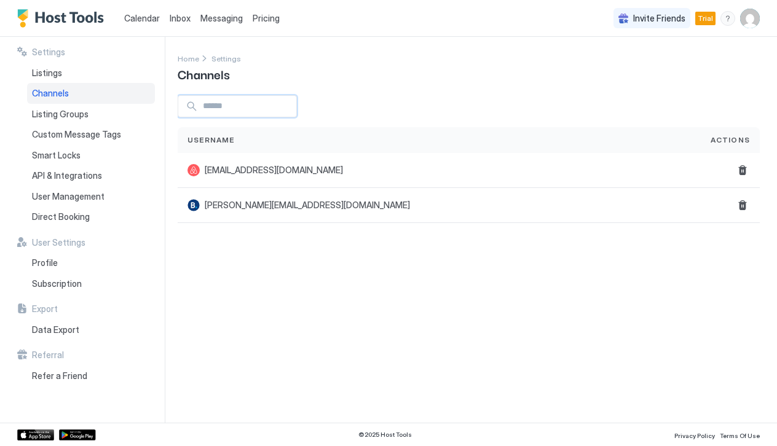
click at [269, 106] on input "Input Field" at bounding box center [247, 106] width 98 height 21
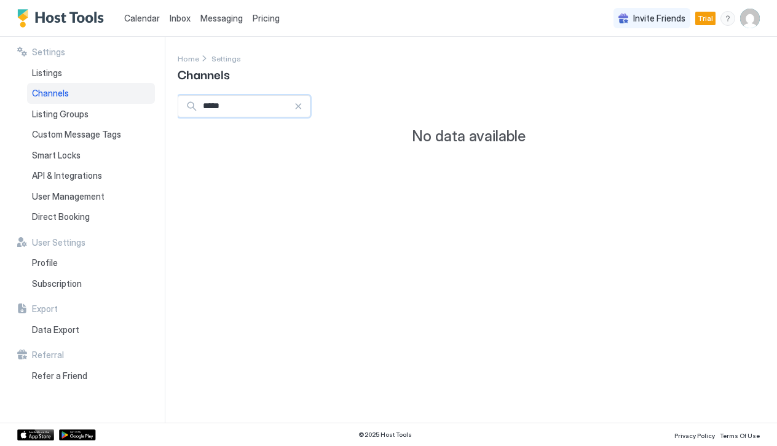
type input "*****"
click at [279, 160] on div "Settings Home Settings Channels ***** No data available" at bounding box center [478, 230] width 600 height 386
click at [75, 66] on div "Listings" at bounding box center [91, 73] width 128 height 21
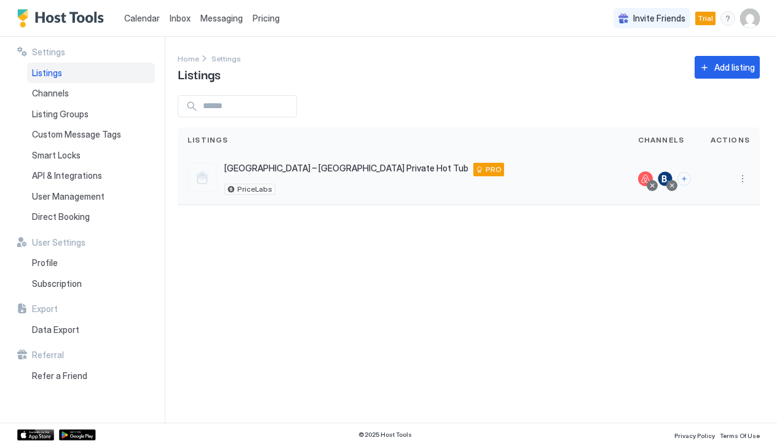
click at [361, 167] on span "[GEOGRAPHIC_DATA] – [GEOGRAPHIC_DATA] Private Hot Tub" at bounding box center [346, 168] width 244 height 11
click at [743, 177] on button "More options" at bounding box center [742, 179] width 15 height 15
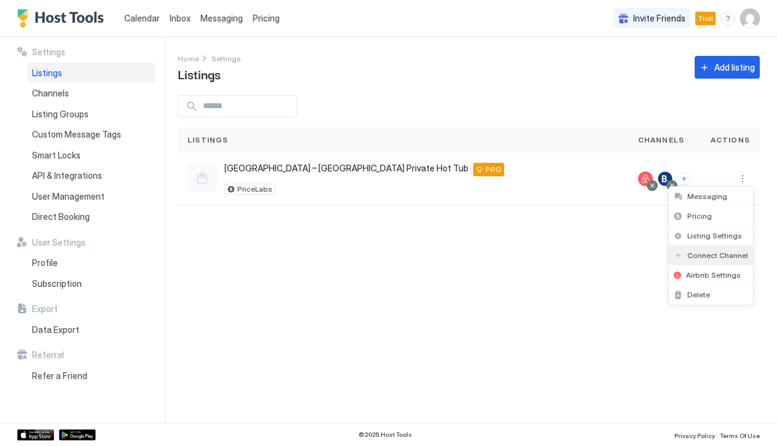
click at [719, 257] on span "Connect Channel" at bounding box center [717, 255] width 61 height 9
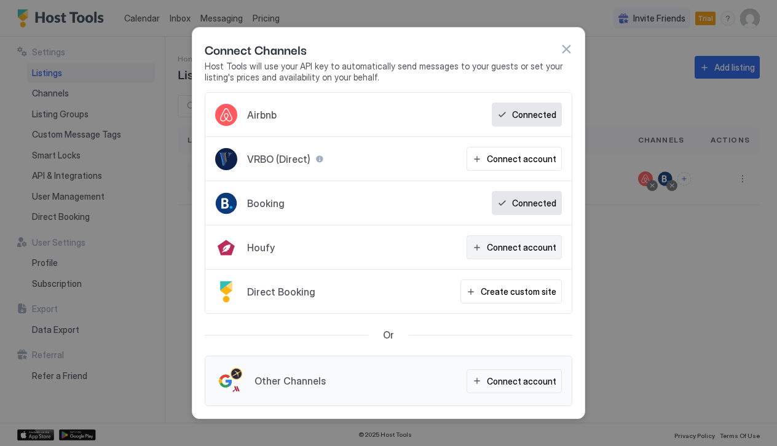
click at [502, 247] on div "Connect account" at bounding box center [521, 247] width 69 height 13
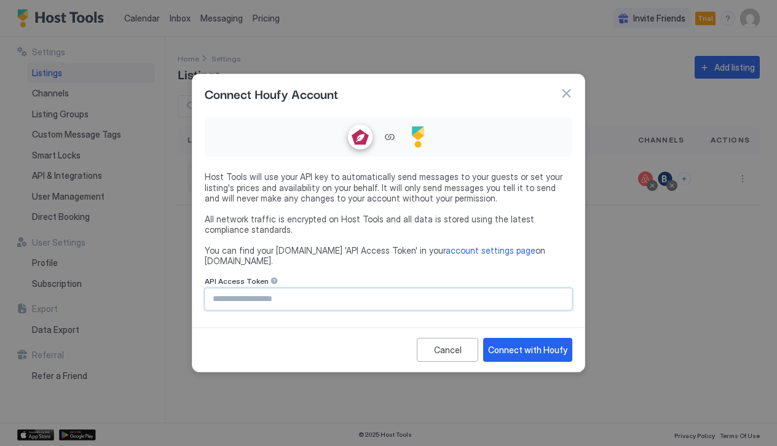
click at [323, 293] on input "Input Field" at bounding box center [388, 299] width 366 height 21
paste input "**********"
type input "**********"
click at [542, 344] on div "Connect with Houfy" at bounding box center [527, 350] width 79 height 13
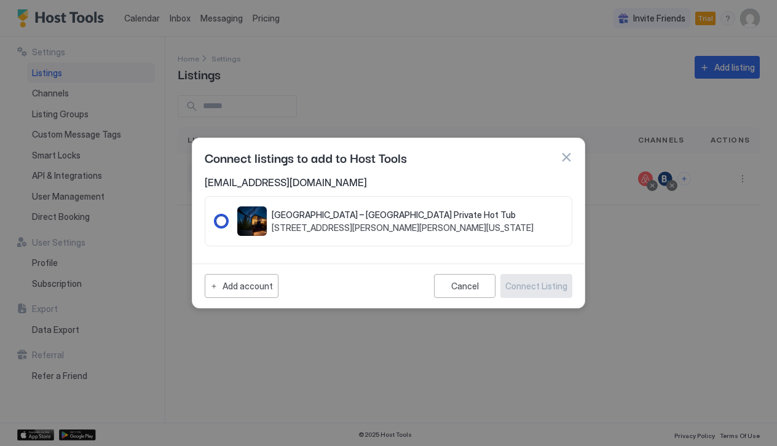
click at [222, 227] on div "233686" at bounding box center [221, 221] width 12 height 12
click at [538, 285] on div "Connect Listing" at bounding box center [536, 286] width 62 height 13
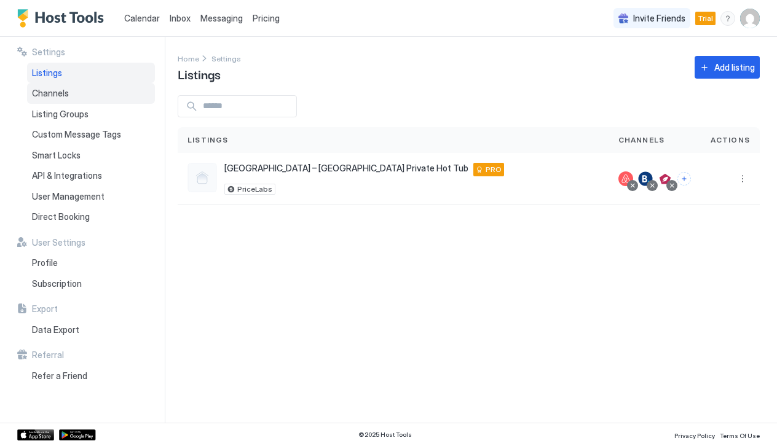
click at [70, 98] on div "Channels" at bounding box center [91, 93] width 128 height 21
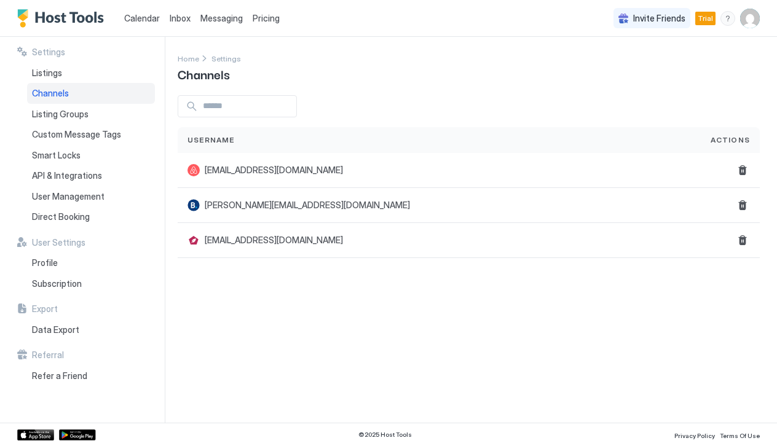
click at [147, 23] on link "Calendar" at bounding box center [142, 18] width 36 height 13
click at [82, 172] on span "API & Integrations" at bounding box center [67, 175] width 70 height 11
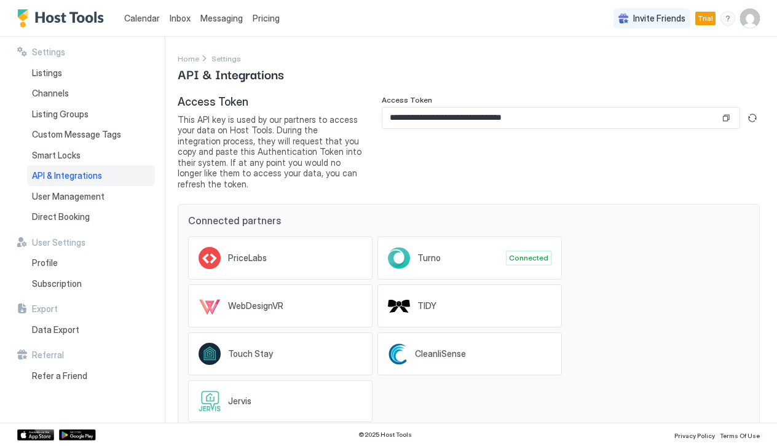
click at [756, 29] on div "Invite Friends Trial VP" at bounding box center [687, 18] width 146 height 36
click at [754, 12] on img "User profile" at bounding box center [750, 19] width 20 height 20
click at [659, 60] on div "Settings" at bounding box center [681, 69] width 156 height 22
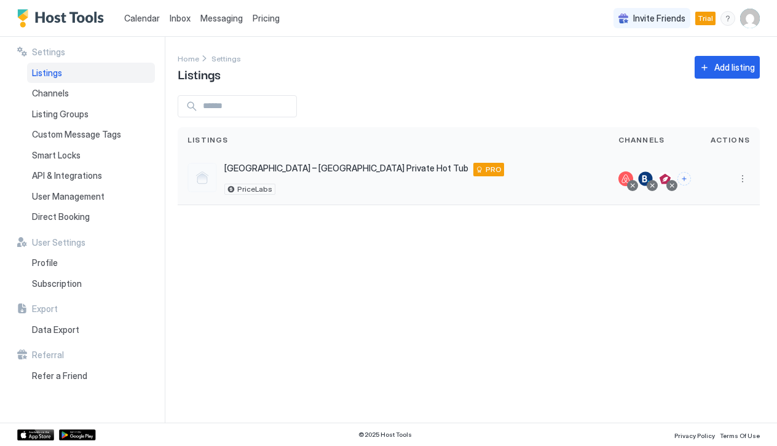
click at [741, 183] on button "More options" at bounding box center [742, 179] width 15 height 15
click at [714, 251] on span "Connect Channel" at bounding box center [717, 255] width 61 height 9
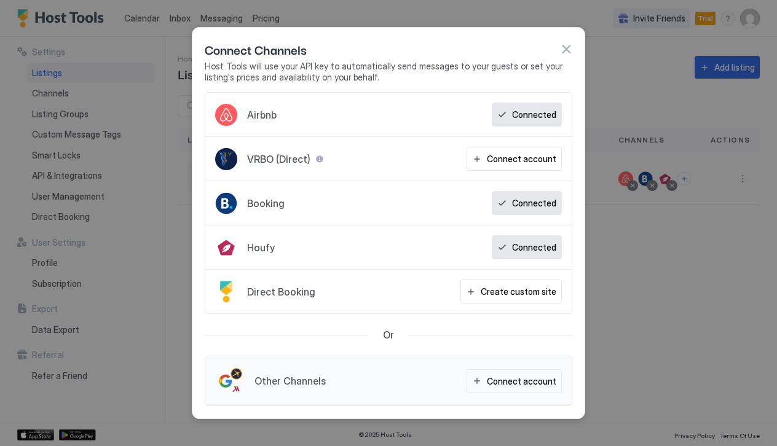
click at [565, 60] on div "Connect Channels Host Tools will use your API key to automatically send message…" at bounding box center [389, 61] width 368 height 42
click at [577, 60] on div "Connect Channels Host Tools will use your API key to automatically send message…" at bounding box center [388, 60] width 392 height 65
click at [585, 53] on div at bounding box center [388, 223] width 777 height 446
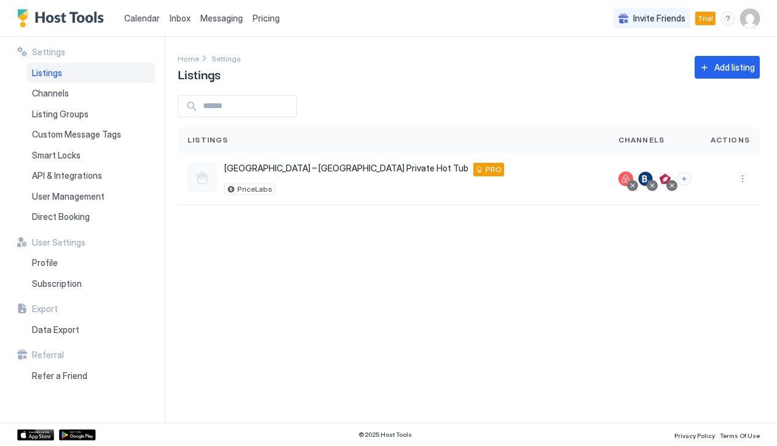
click at [267, 18] on span "Pricing" at bounding box center [266, 18] width 27 height 11
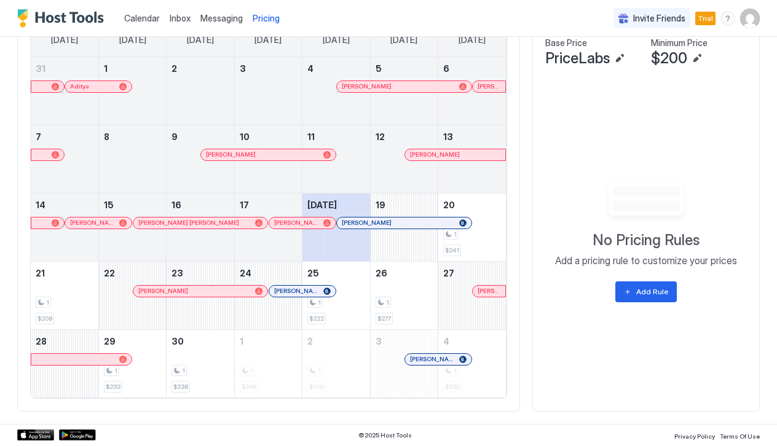
scroll to position [395, 0]
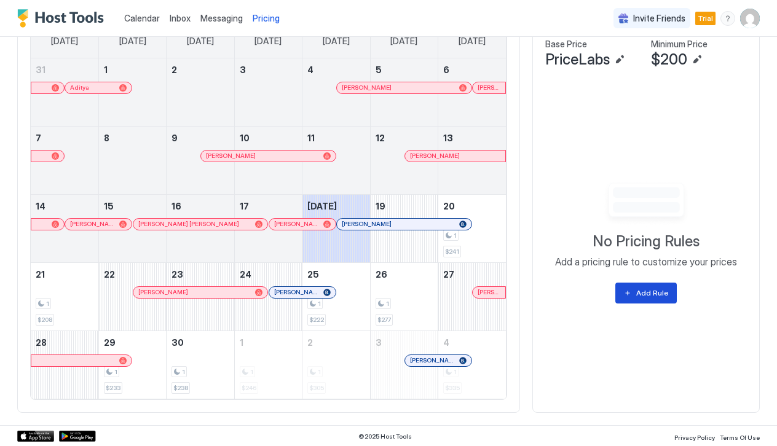
click at [636, 293] on button "Add Rule" at bounding box center [645, 293] width 61 height 21
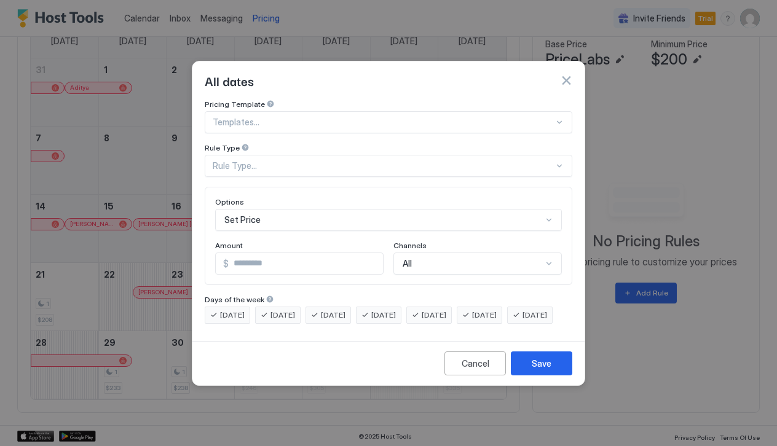
click at [271, 117] on div at bounding box center [383, 122] width 341 height 11
click at [277, 160] on div "Rule Type..." at bounding box center [383, 165] width 341 height 11
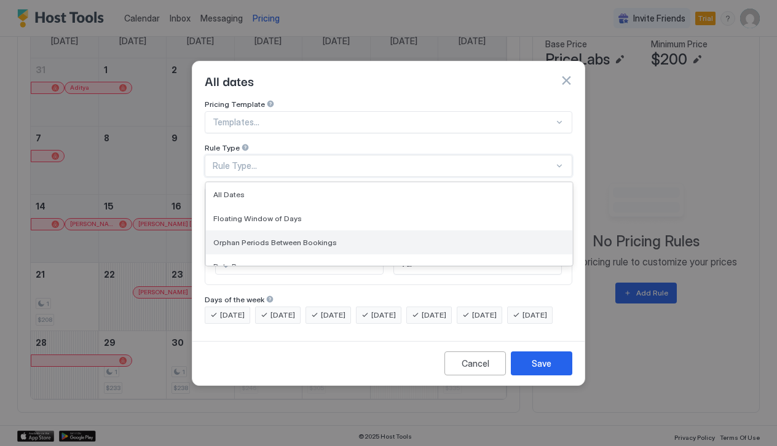
scroll to position [0, 0]
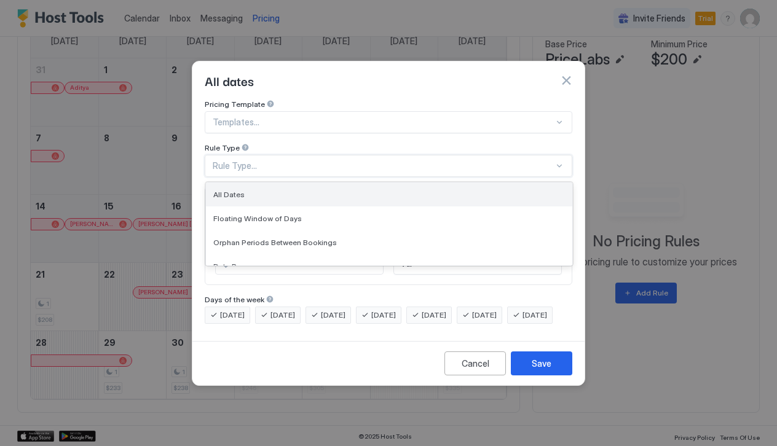
click at [264, 190] on div "All Dates" at bounding box center [389, 194] width 352 height 9
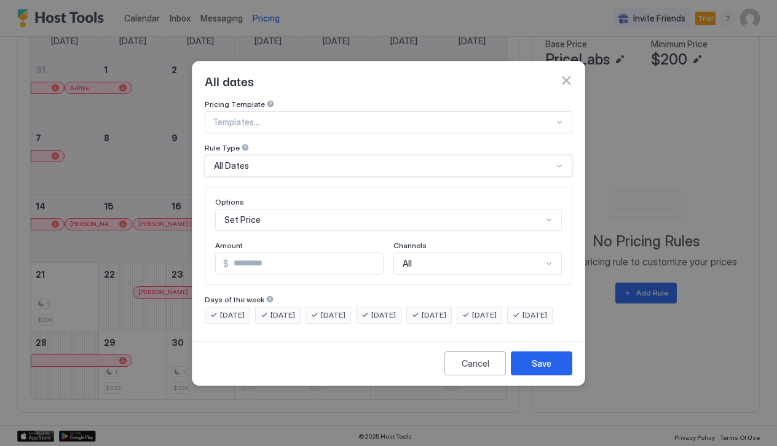
click at [270, 117] on div at bounding box center [383, 122] width 341 height 11
type input "**********"
click at [381, 74] on div "All dates" at bounding box center [389, 80] width 368 height 18
click at [350, 111] on div "Templates..." at bounding box center [389, 122] width 368 height 22
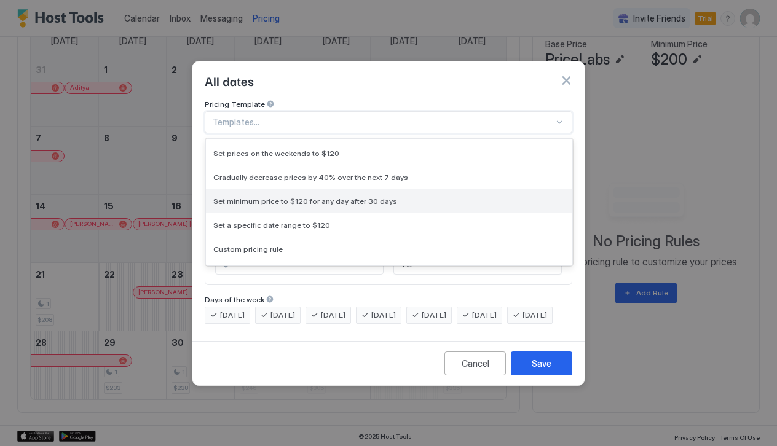
scroll to position [38, 0]
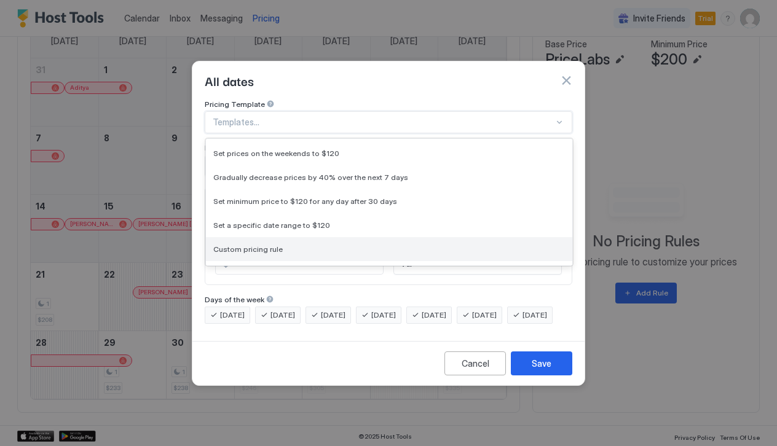
click at [292, 245] on div "Custom pricing rule" at bounding box center [389, 249] width 352 height 9
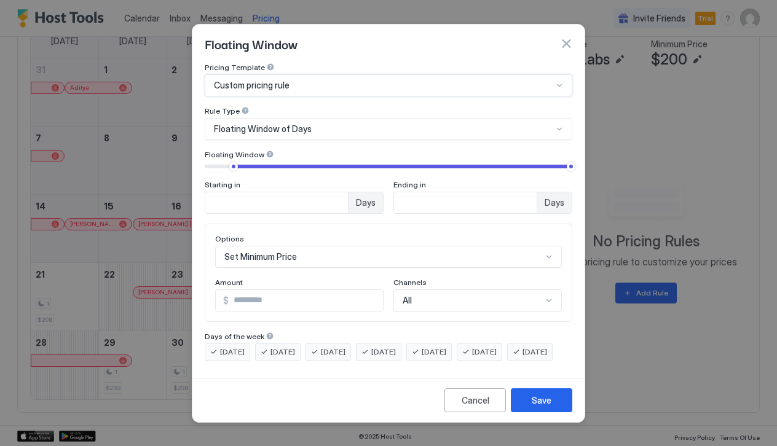
click at [320, 124] on div "Floating Window of Days" at bounding box center [383, 129] width 339 height 11
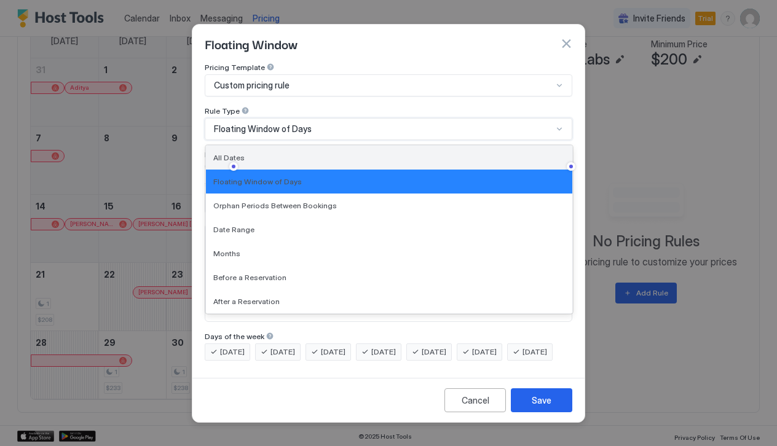
click at [268, 153] on div "All Dates" at bounding box center [389, 157] width 352 height 9
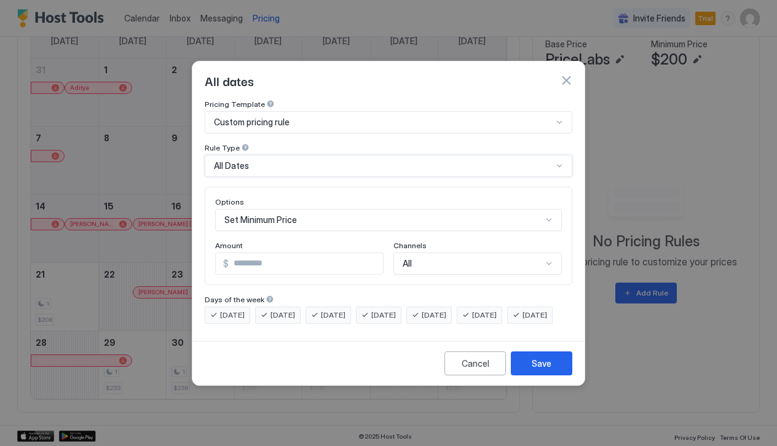
click at [320, 209] on div "Set Minimum Price" at bounding box center [388, 220] width 347 height 22
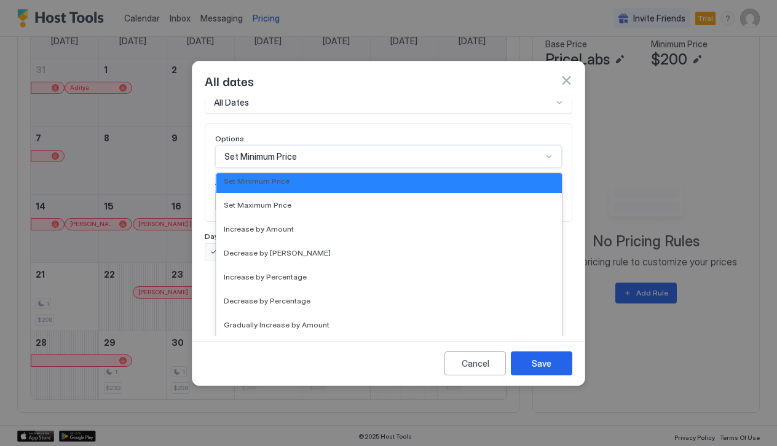
scroll to position [23, 0]
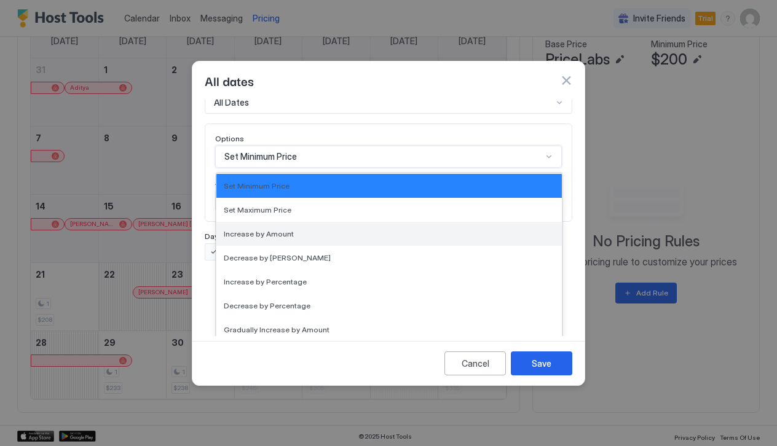
click at [298, 229] on div "Increase by Amount" at bounding box center [389, 233] width 331 height 9
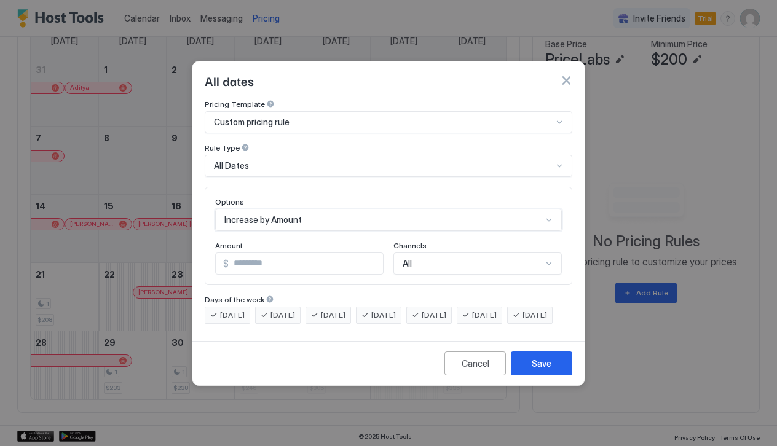
click at [306, 212] on div "option Increase by Amount, selected. Increase by Amount" at bounding box center [388, 220] width 347 height 22
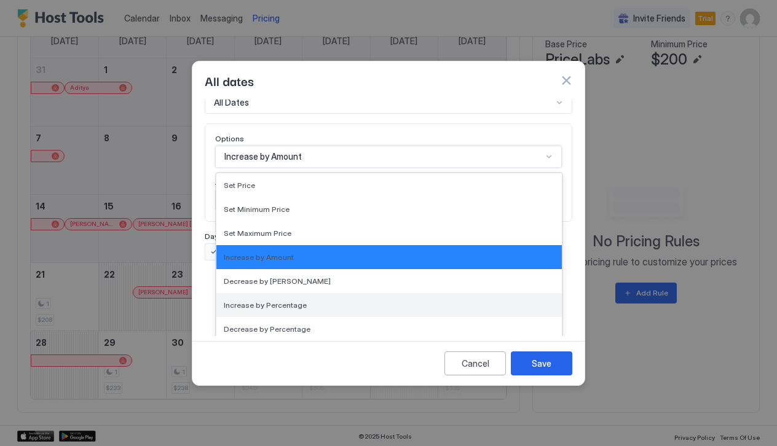
click at [306, 301] on div "Increase by Percentage" at bounding box center [389, 305] width 346 height 24
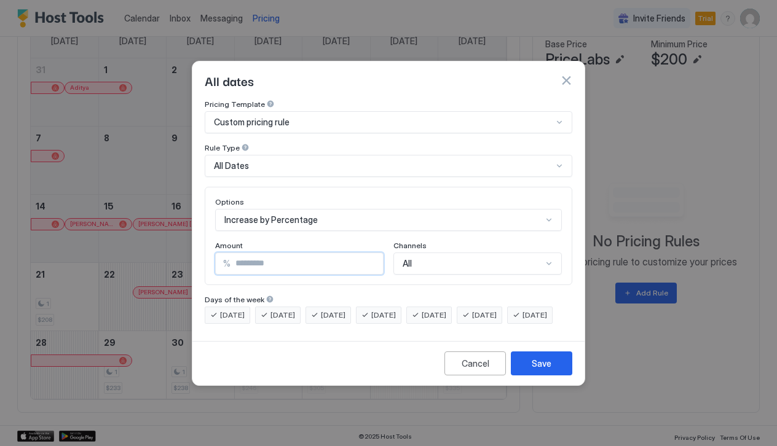
click at [290, 253] on input "***" at bounding box center [307, 263] width 152 height 21
drag, startPoint x: 301, startPoint y: 251, endPoint x: 183, endPoint y: 250, distance: 117.5
click at [183, 250] on div "All dates Pricing Template Custom pricing rule Rule Type All Dates Options Incr…" at bounding box center [388, 223] width 777 height 446
type input "*"
type input "**"
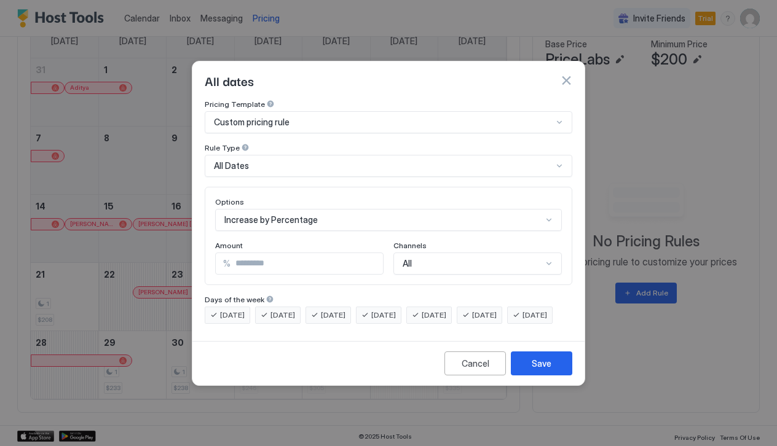
click at [375, 224] on div "Options Increase by Percentage Amount % ** Channels All" at bounding box center [388, 235] width 347 height 77
click at [439, 253] on div "All" at bounding box center [478, 264] width 168 height 22
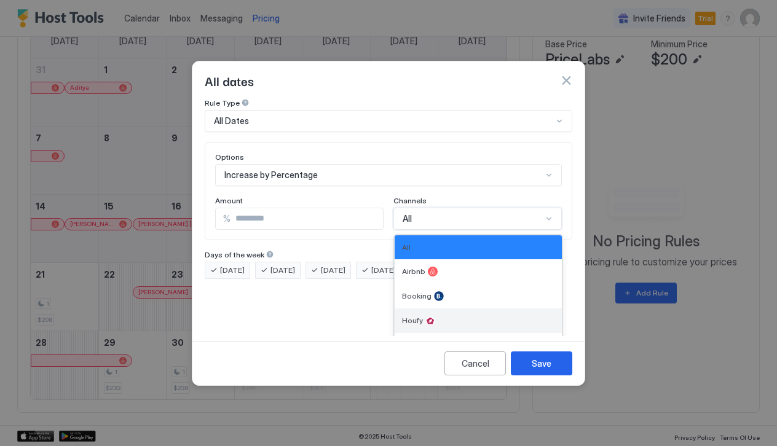
click at [447, 316] on div "Houfy" at bounding box center [478, 321] width 152 height 10
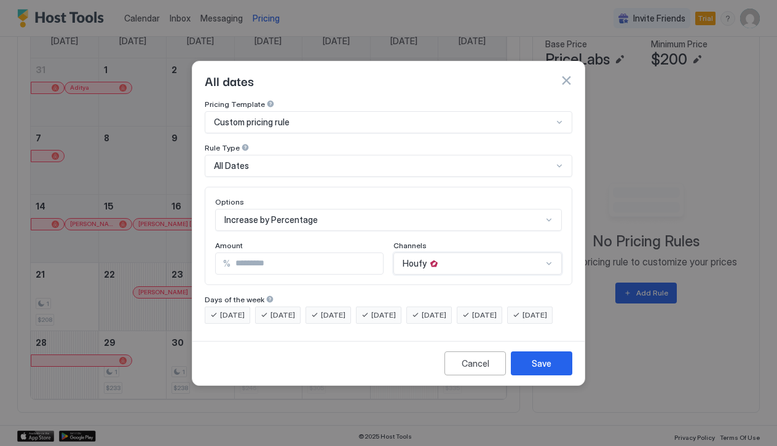
scroll to position [0, 0]
click at [530, 371] on button "Save" at bounding box center [541, 364] width 61 height 24
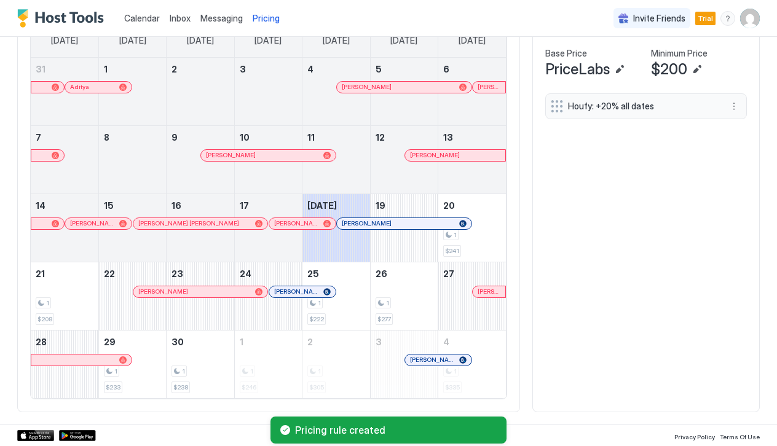
scroll to position [395, 0]
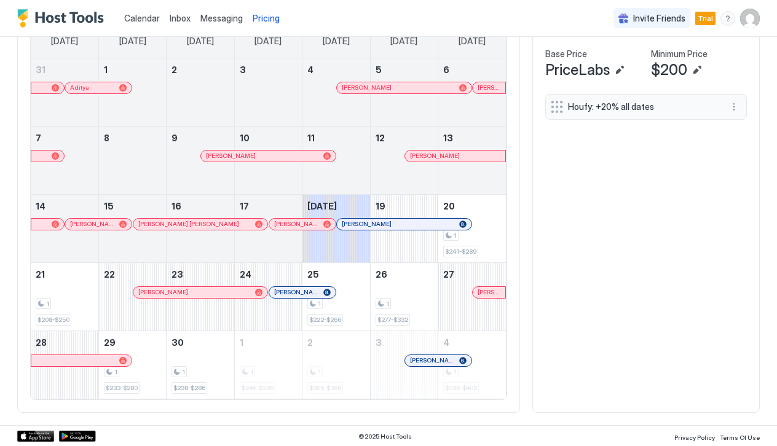
scroll to position [324, 0]
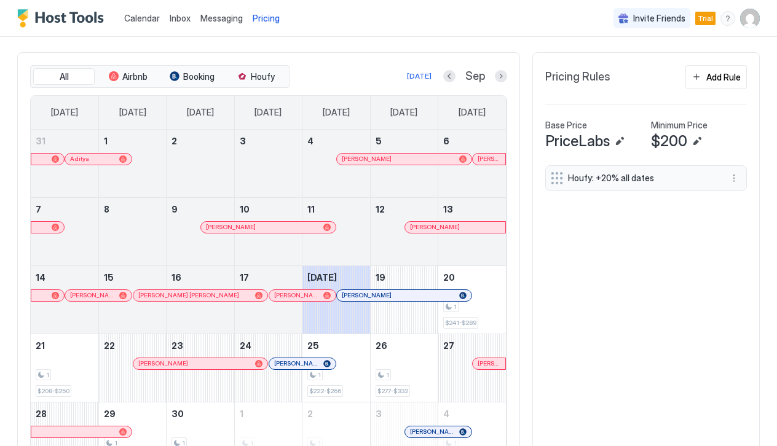
click at [640, 175] on span "Houfy: +20% all dates" at bounding box center [641, 178] width 146 height 11
click at [745, 183] on div "Houfy: +20% all dates" at bounding box center [646, 178] width 202 height 26
click at [737, 179] on button "More options" at bounding box center [734, 178] width 15 height 15
click at [754, 194] on span "Edit" at bounding box center [753, 195] width 14 height 9
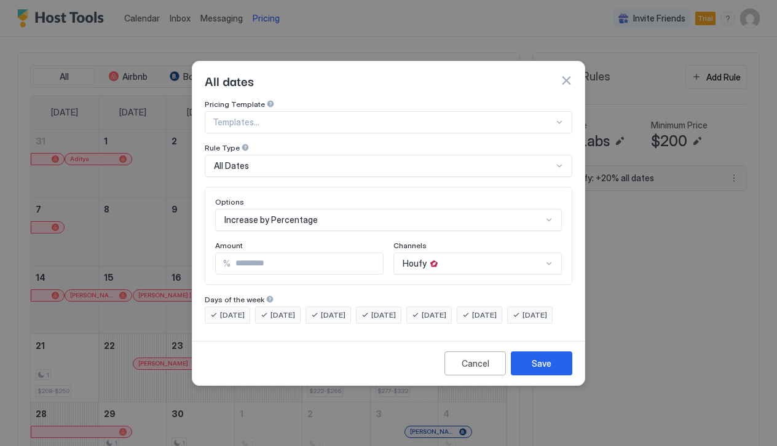
click at [266, 253] on input "**" at bounding box center [307, 263] width 152 height 21
type input "**"
click at [542, 370] on div "Save" at bounding box center [542, 363] width 20 height 13
